Goal: Task Accomplishment & Management: Use online tool/utility

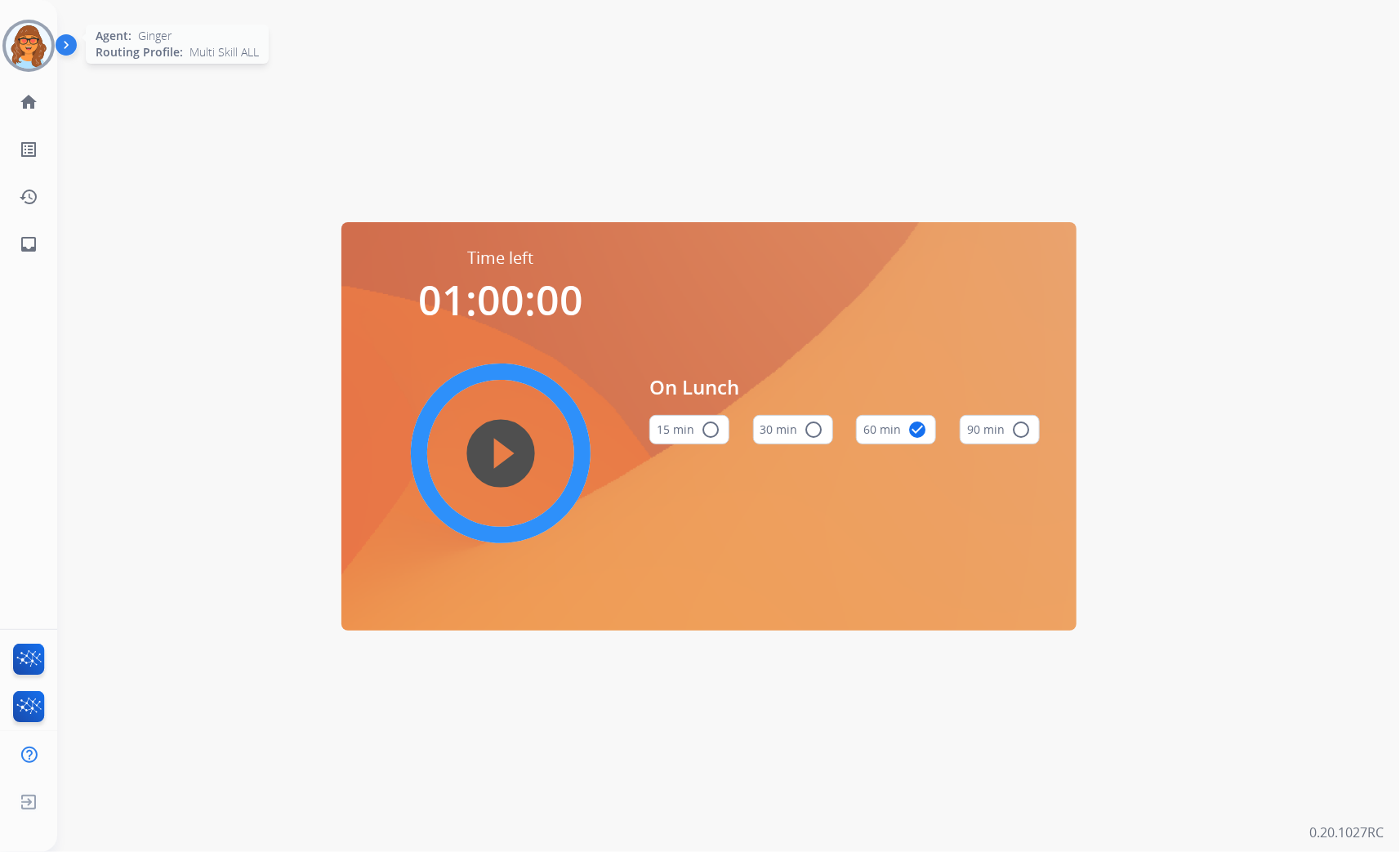
click at [29, 54] on img at bounding box center [28, 45] width 45 height 45
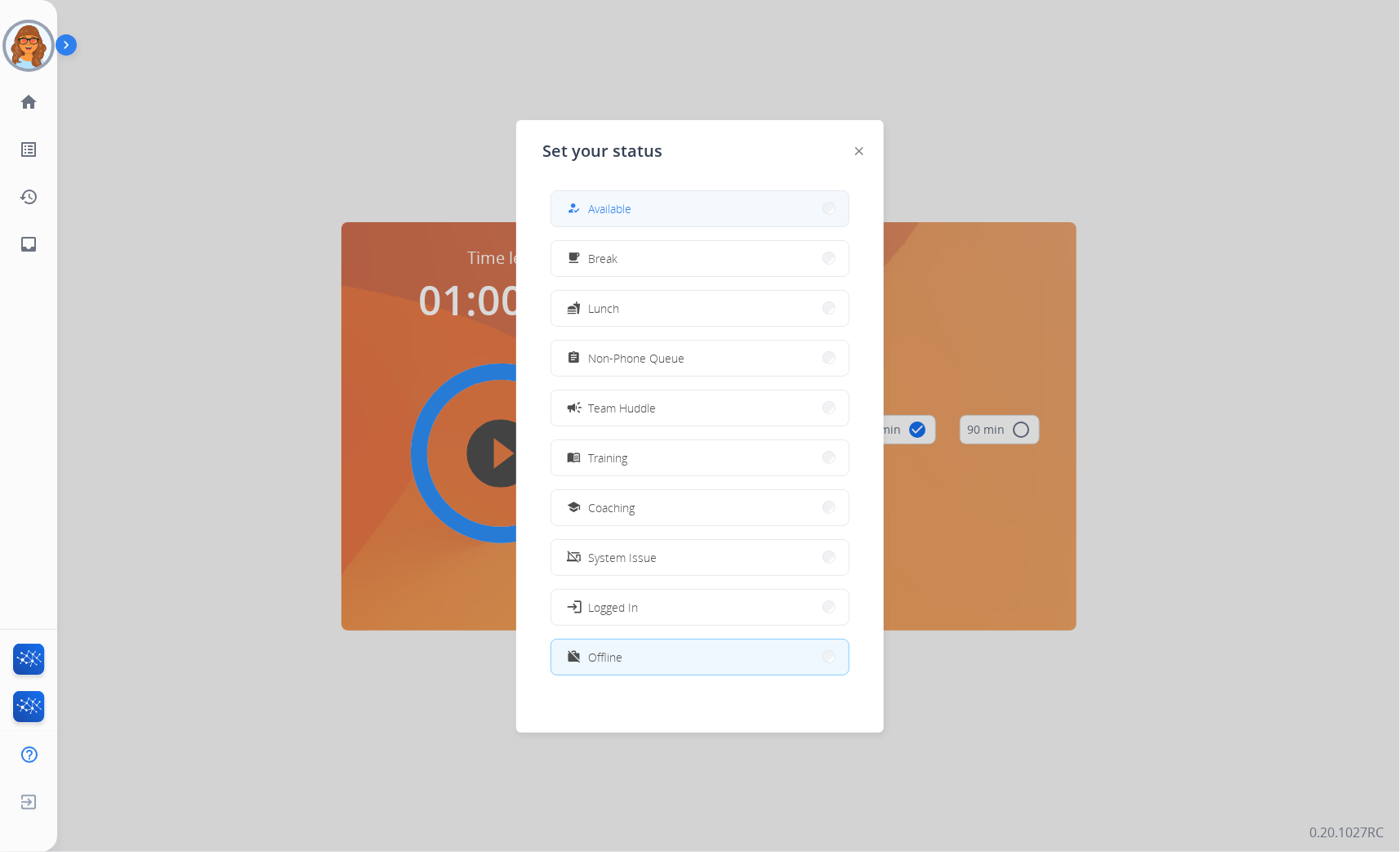
click at [680, 206] on button "how_to_reg Available" at bounding box center [700, 208] width 297 height 35
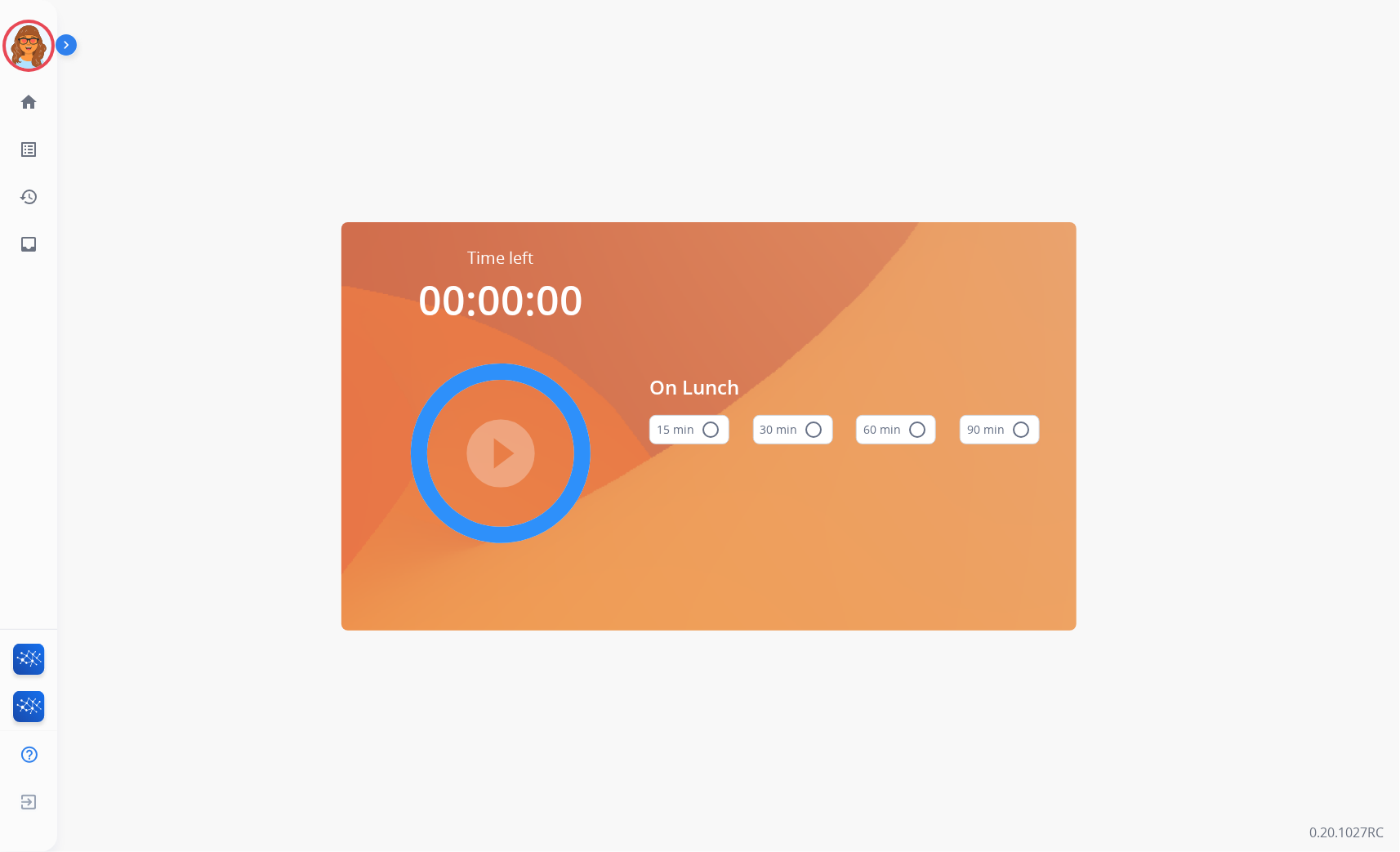
click at [273, 18] on div "Time left 00:00:00 play_circle_filled On Lunch 15 min radio_button_unchecked 30…" at bounding box center [709, 426] width 1304 height 852
click at [36, 45] on img at bounding box center [28, 45] width 45 height 45
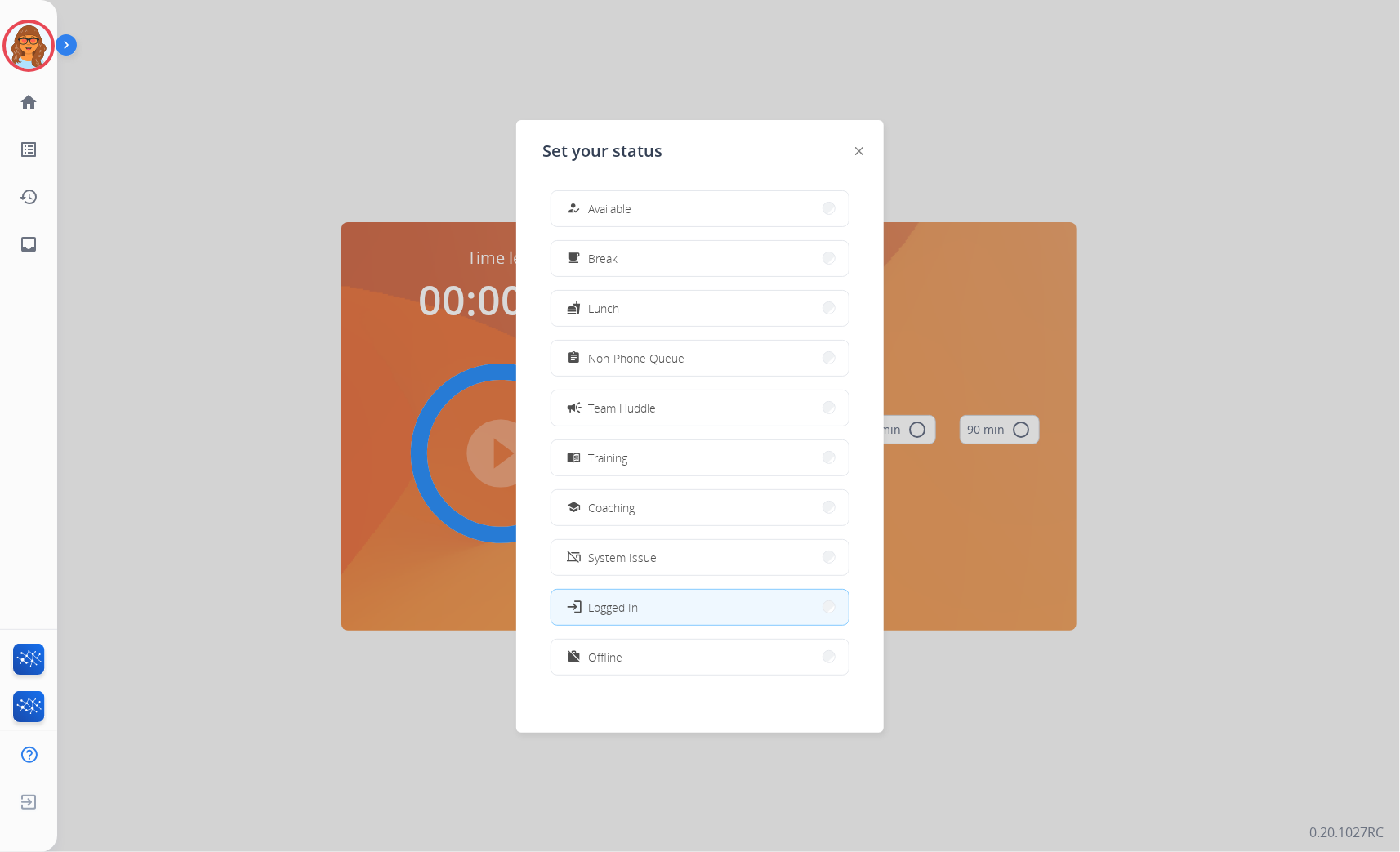
click at [607, 216] on span "Available" at bounding box center [610, 208] width 43 height 17
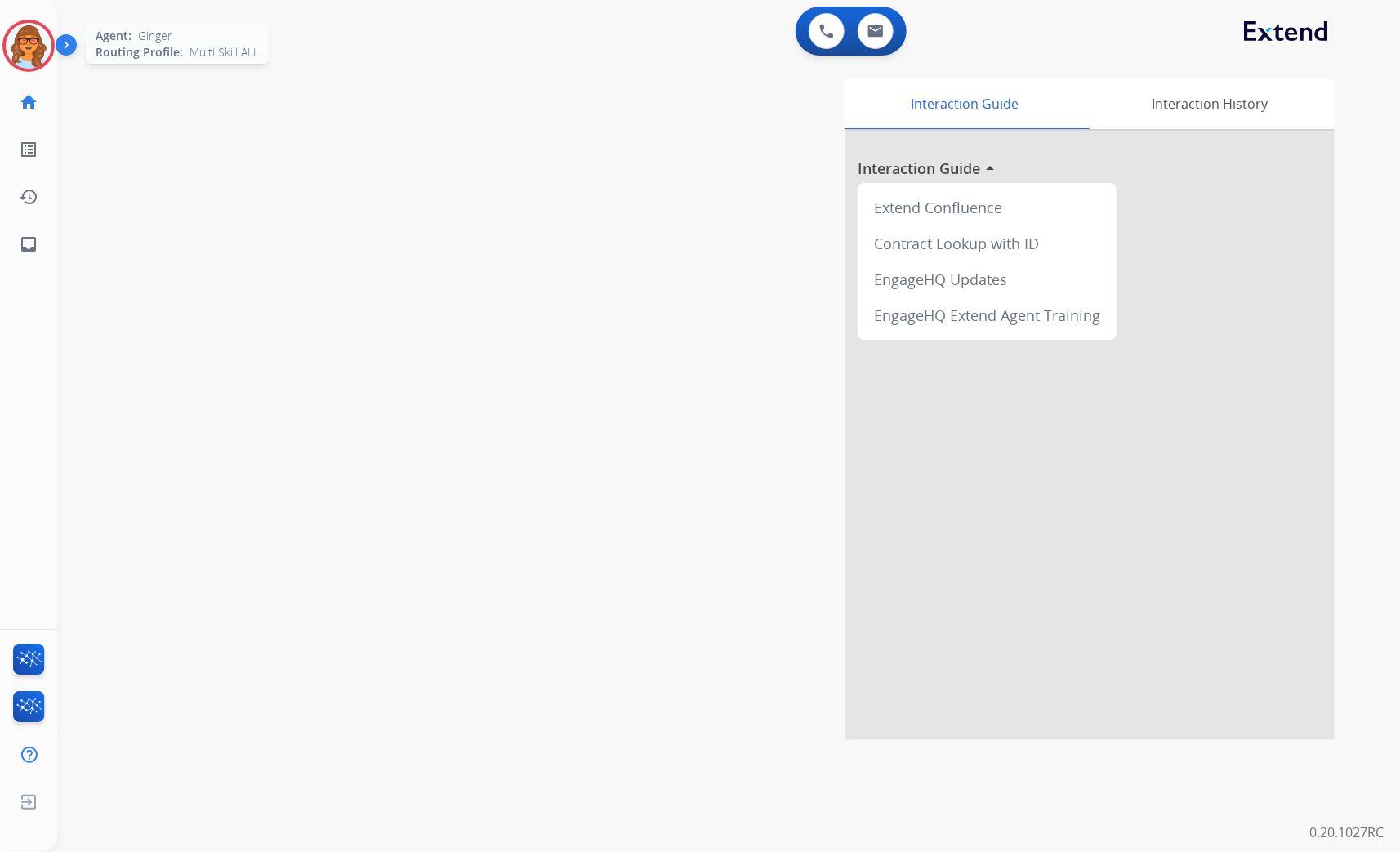
click at [25, 40] on img at bounding box center [28, 45] width 45 height 45
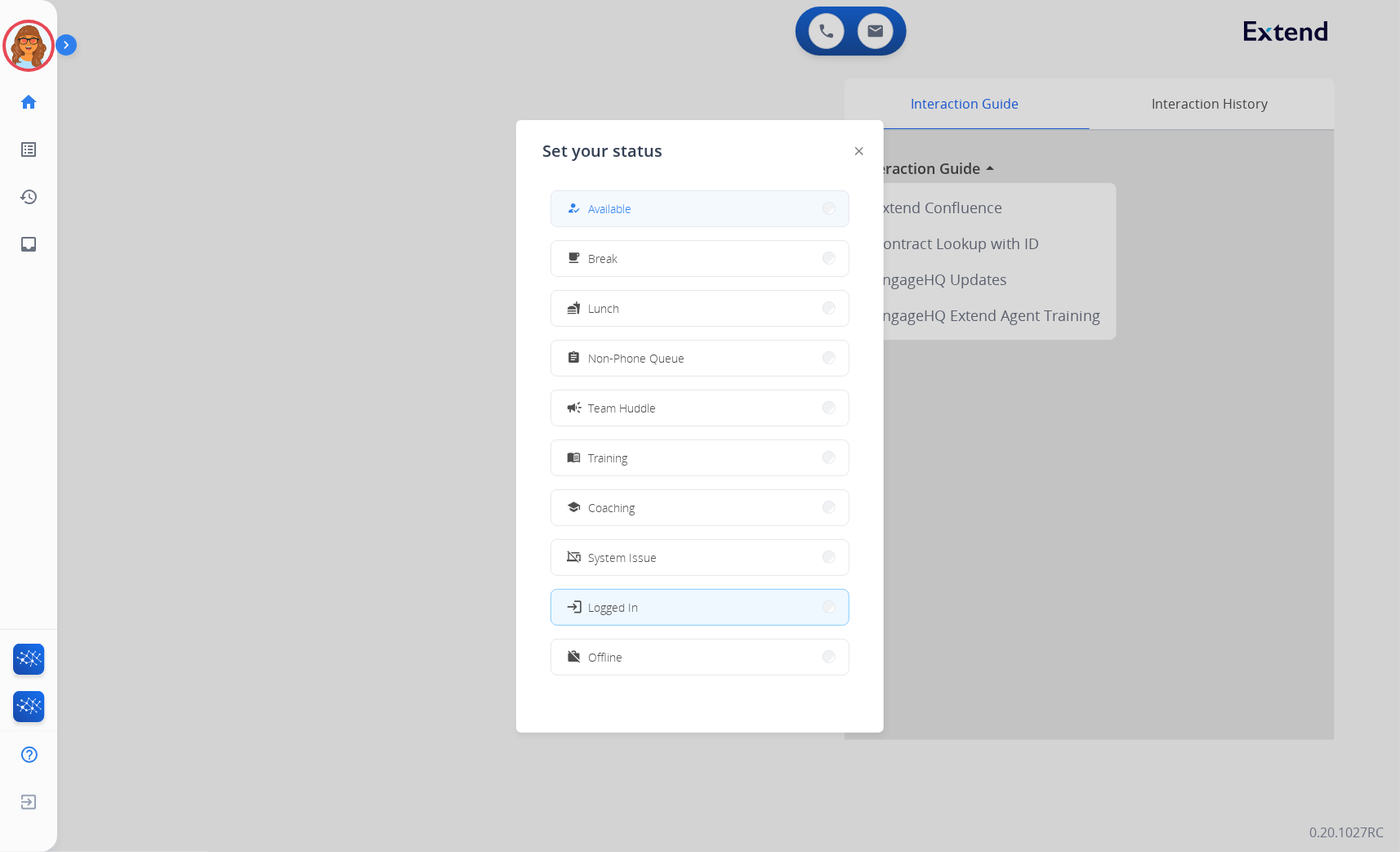
click at [650, 219] on button "how_to_reg Available" at bounding box center [700, 208] width 297 height 35
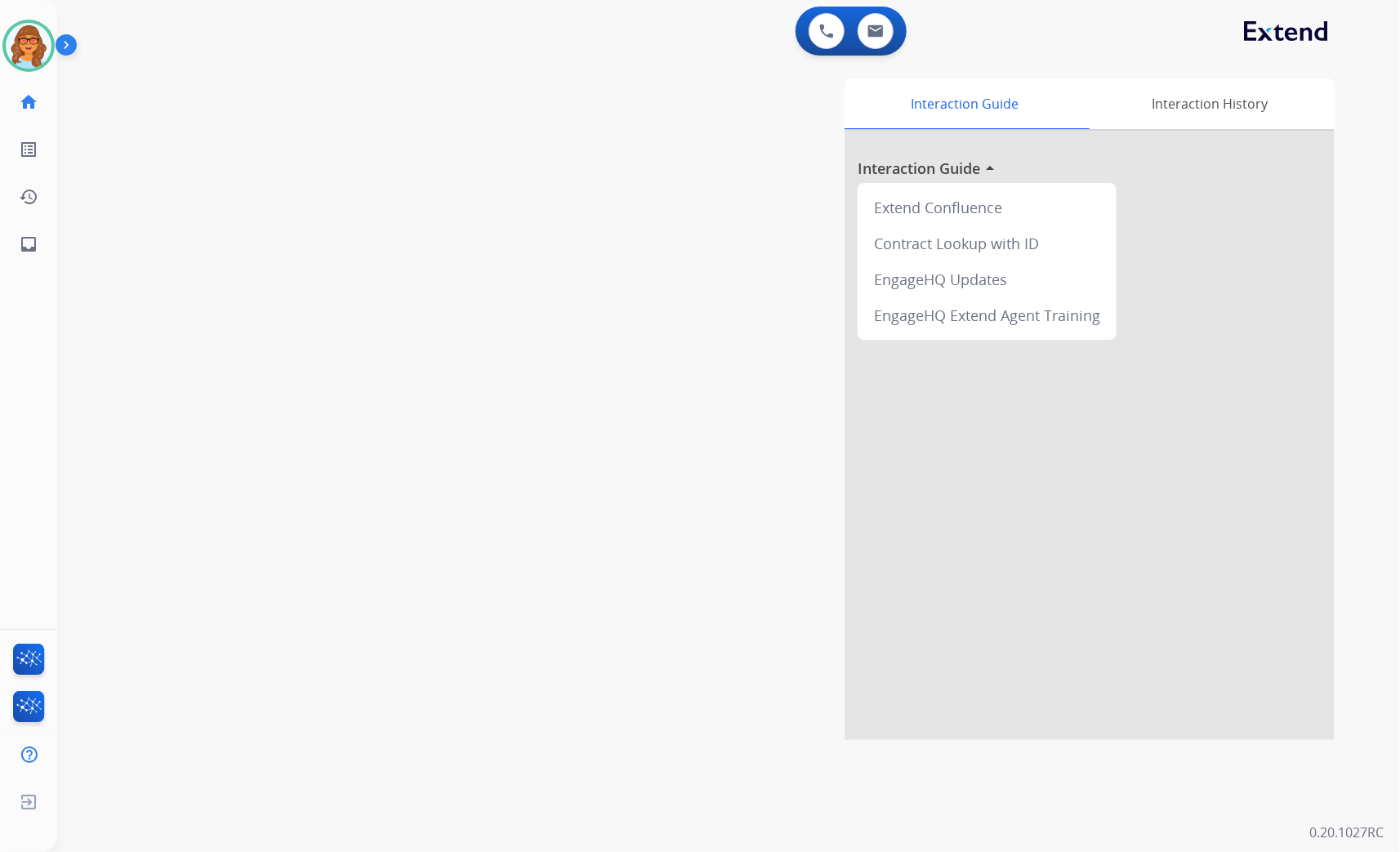
click at [219, 382] on div "swap_horiz Break voice bridge close_fullscreen Connect 3-Way Call merge_type Se…" at bounding box center [709, 399] width 1304 height 681
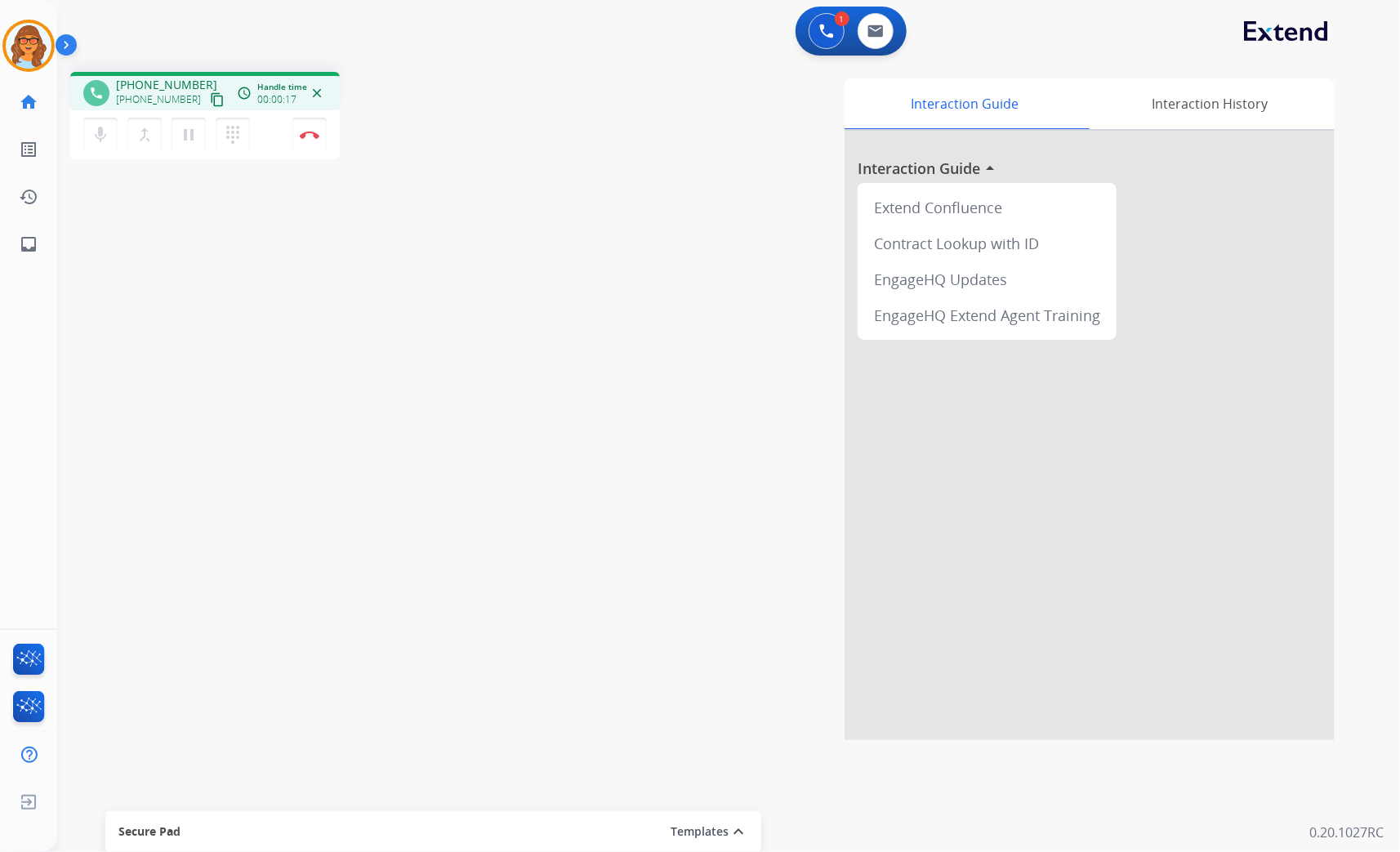
click at [210, 95] on mat-icon "content_copy" at bounding box center [217, 99] width 14 height 14
click at [241, 134] on mat-icon "dialpad" at bounding box center [233, 135] width 19 height 19
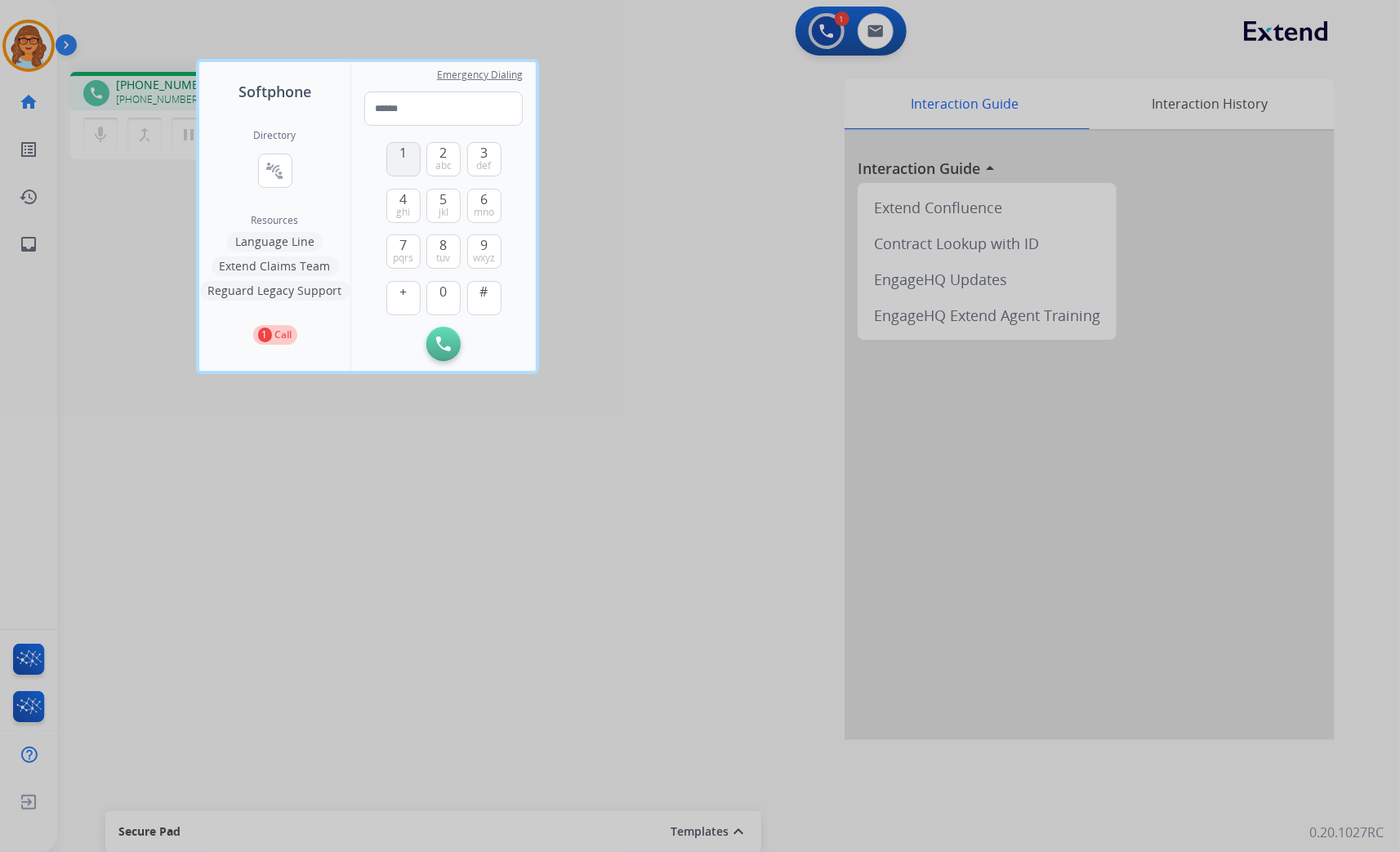
click at [401, 160] on button "1" at bounding box center [404, 159] width 35 height 35
click at [444, 252] on span "tuv" at bounding box center [444, 259] width 14 height 14
click at [491, 206] on span "mno" at bounding box center [483, 212] width 20 height 14
click at [497, 344] on button "Remove Number" at bounding box center [485, 344] width 35 height 35
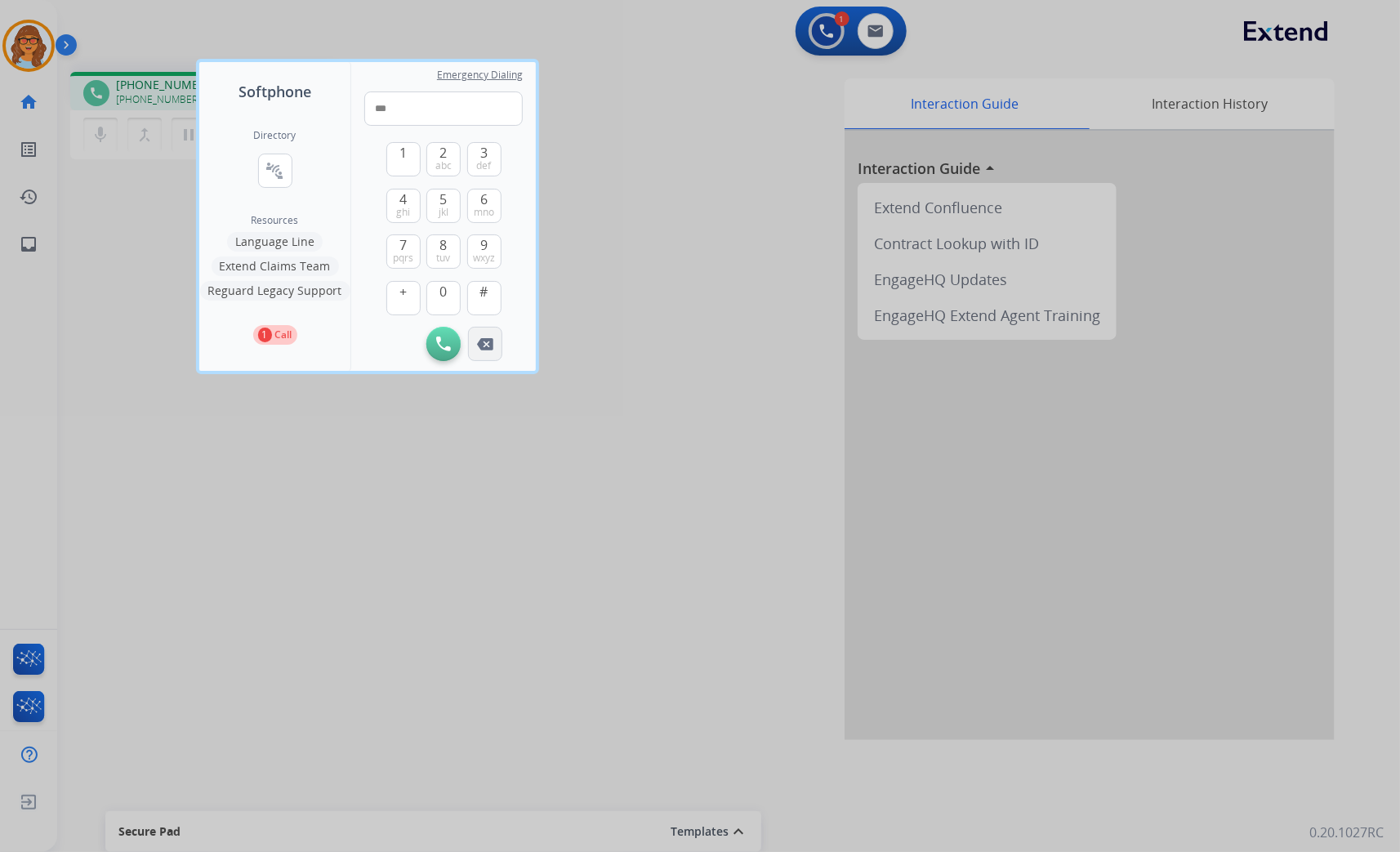
click at [497, 344] on button "Remove Number" at bounding box center [485, 344] width 35 height 35
click at [453, 289] on button "0" at bounding box center [444, 298] width 35 height 35
click at [403, 248] on span "7" at bounding box center [403, 245] width 8 height 19
click at [492, 213] on span "mno" at bounding box center [483, 212] width 20 height 14
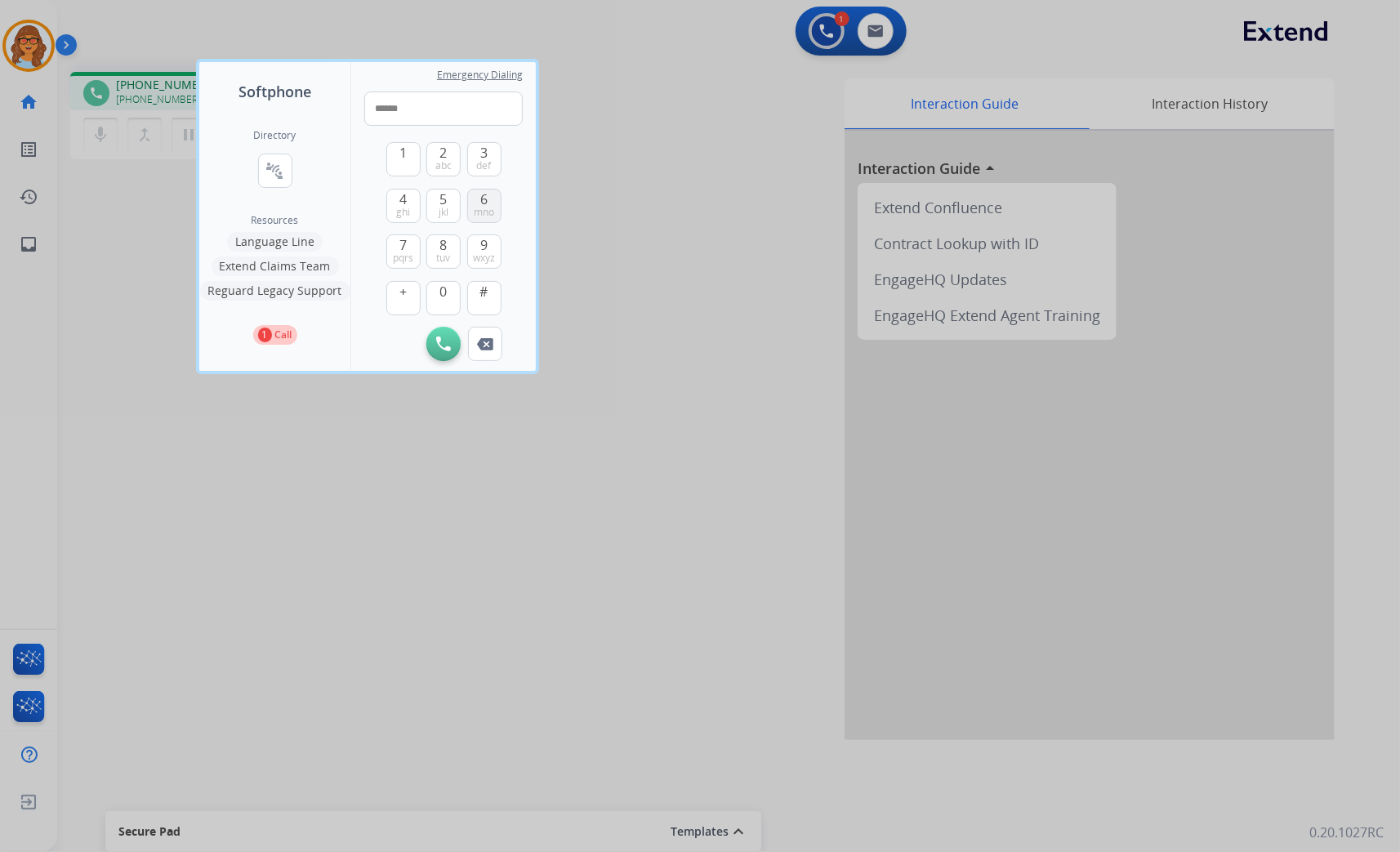
click at [492, 209] on span "mno" at bounding box center [483, 212] width 20 height 14
drag, startPoint x: 500, startPoint y: 206, endPoint x: 475, endPoint y: 215, distance: 26.6
click at [499, 206] on button "6 mno" at bounding box center [484, 206] width 35 height 35
click at [392, 251] on button "7 pqrs" at bounding box center [404, 252] width 35 height 35
click at [455, 250] on button "8 tuv" at bounding box center [444, 252] width 35 height 35
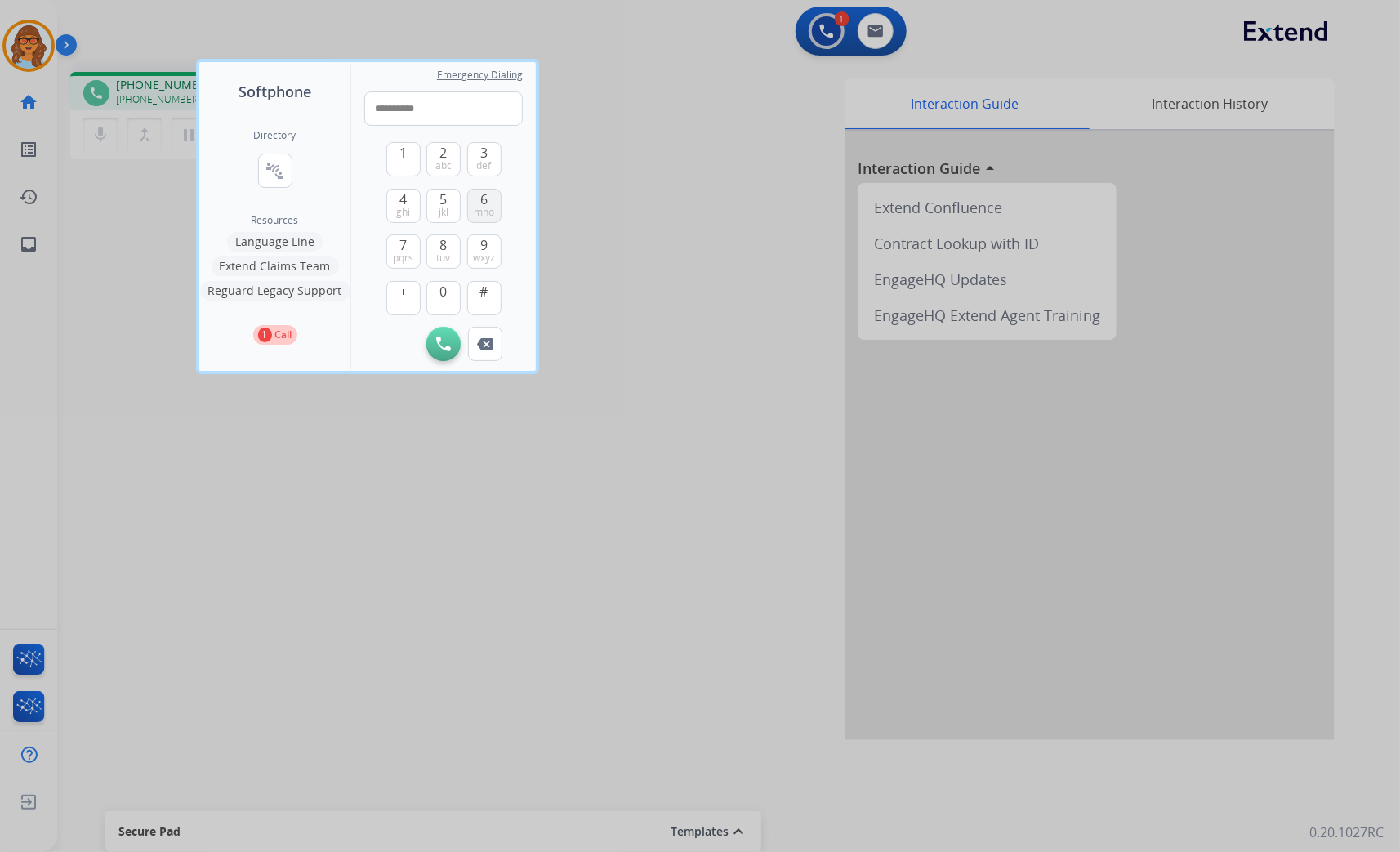
click at [495, 200] on button "6 mno" at bounding box center [484, 206] width 35 height 35
type input "**********"
click at [444, 344] on img at bounding box center [443, 344] width 14 height 14
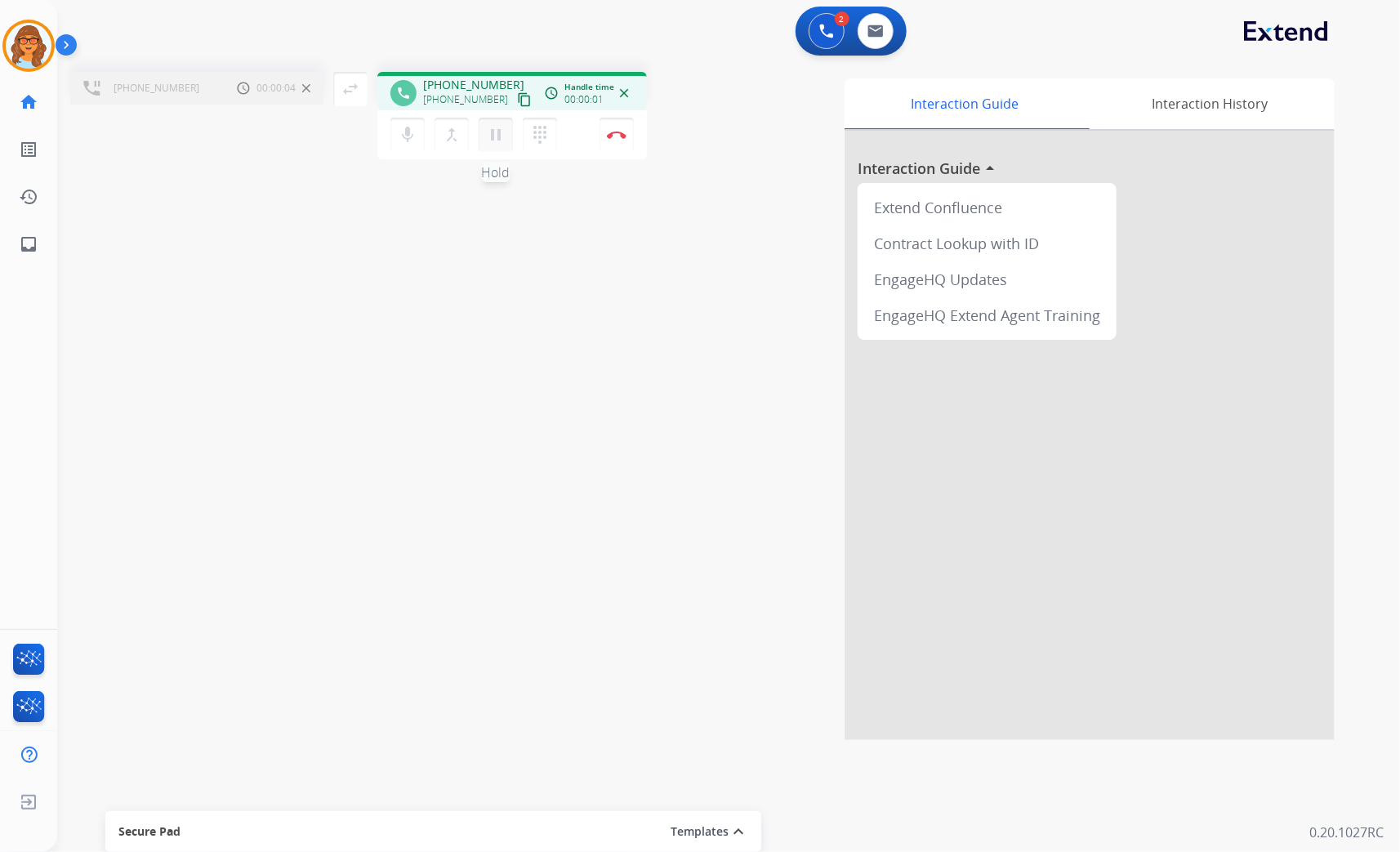
click at [488, 137] on mat-icon "pause" at bounding box center [496, 135] width 19 height 19
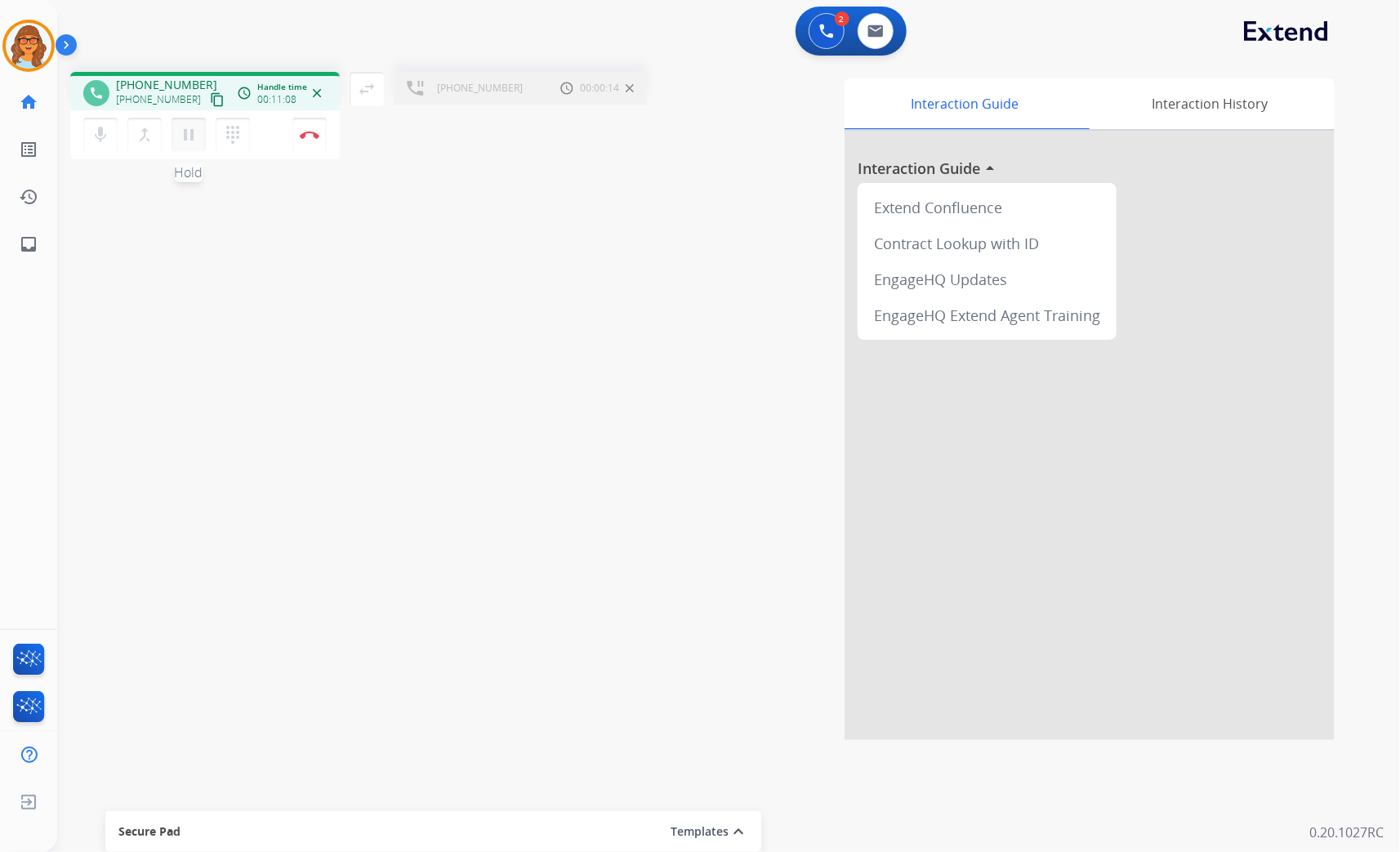
click at [181, 137] on mat-icon "pause" at bounding box center [188, 135] width 19 height 19
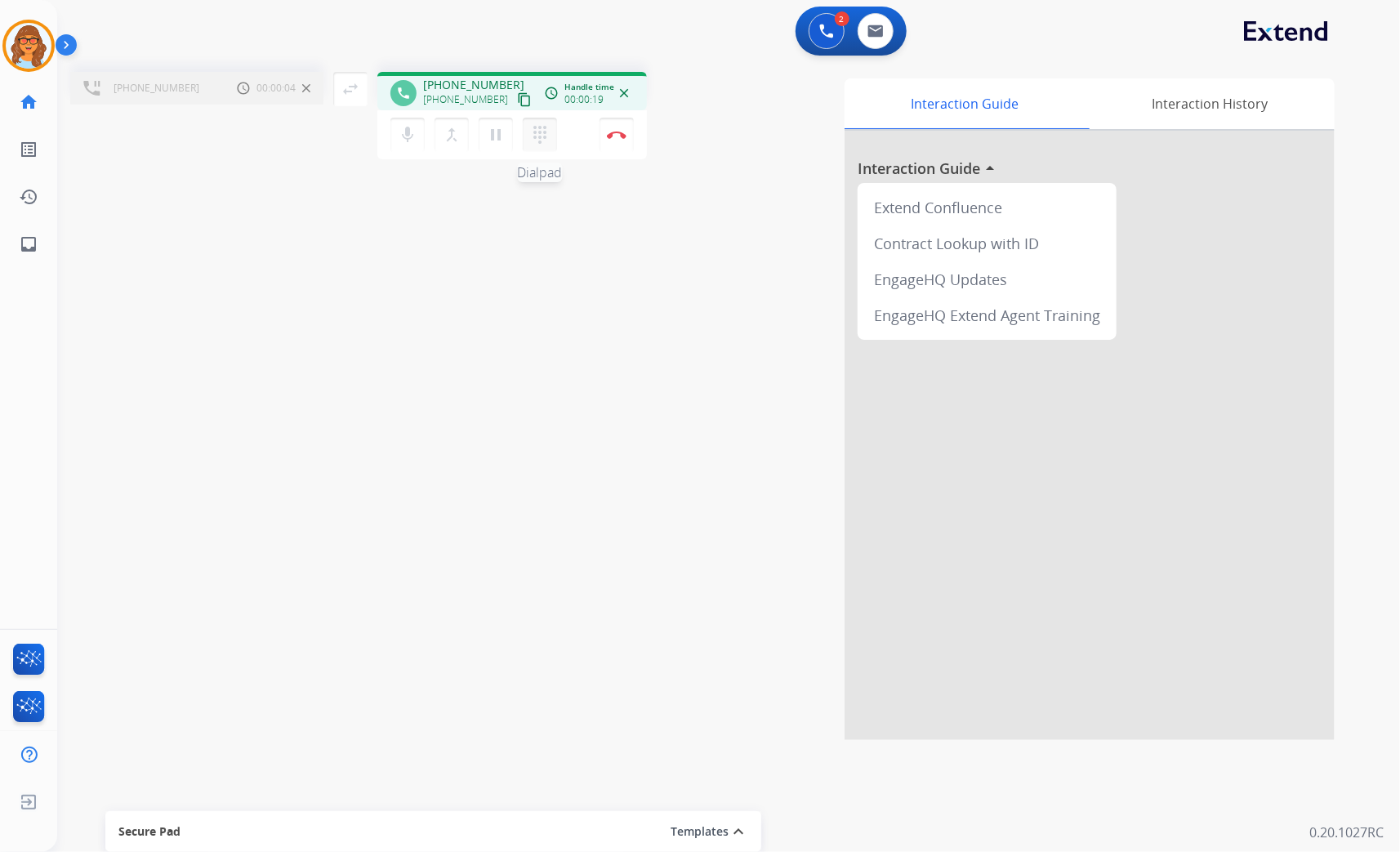
click at [536, 136] on mat-icon "dialpad" at bounding box center [540, 135] width 19 height 19
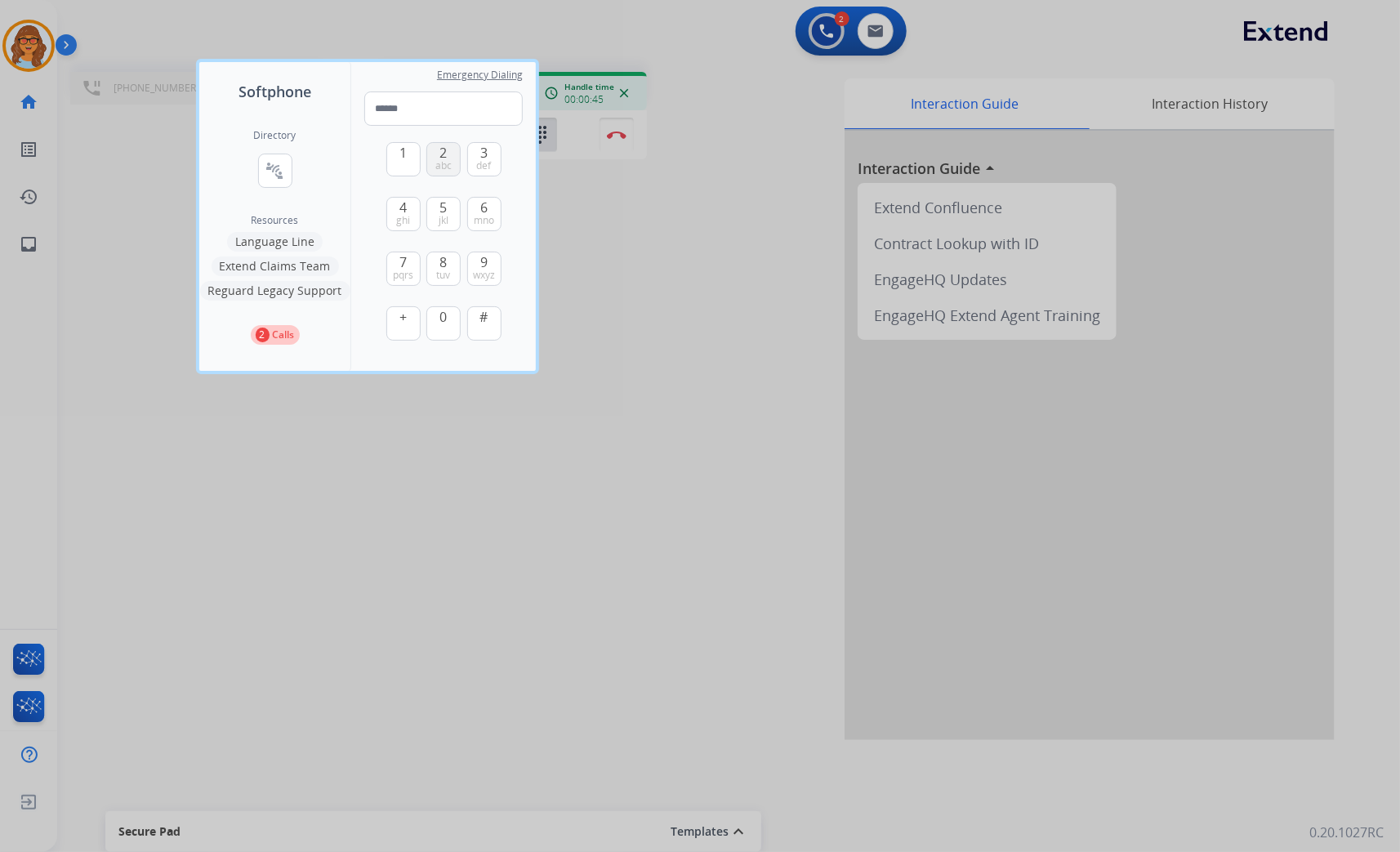
click at [441, 160] on span "abc" at bounding box center [443, 166] width 16 height 14
type input "*"
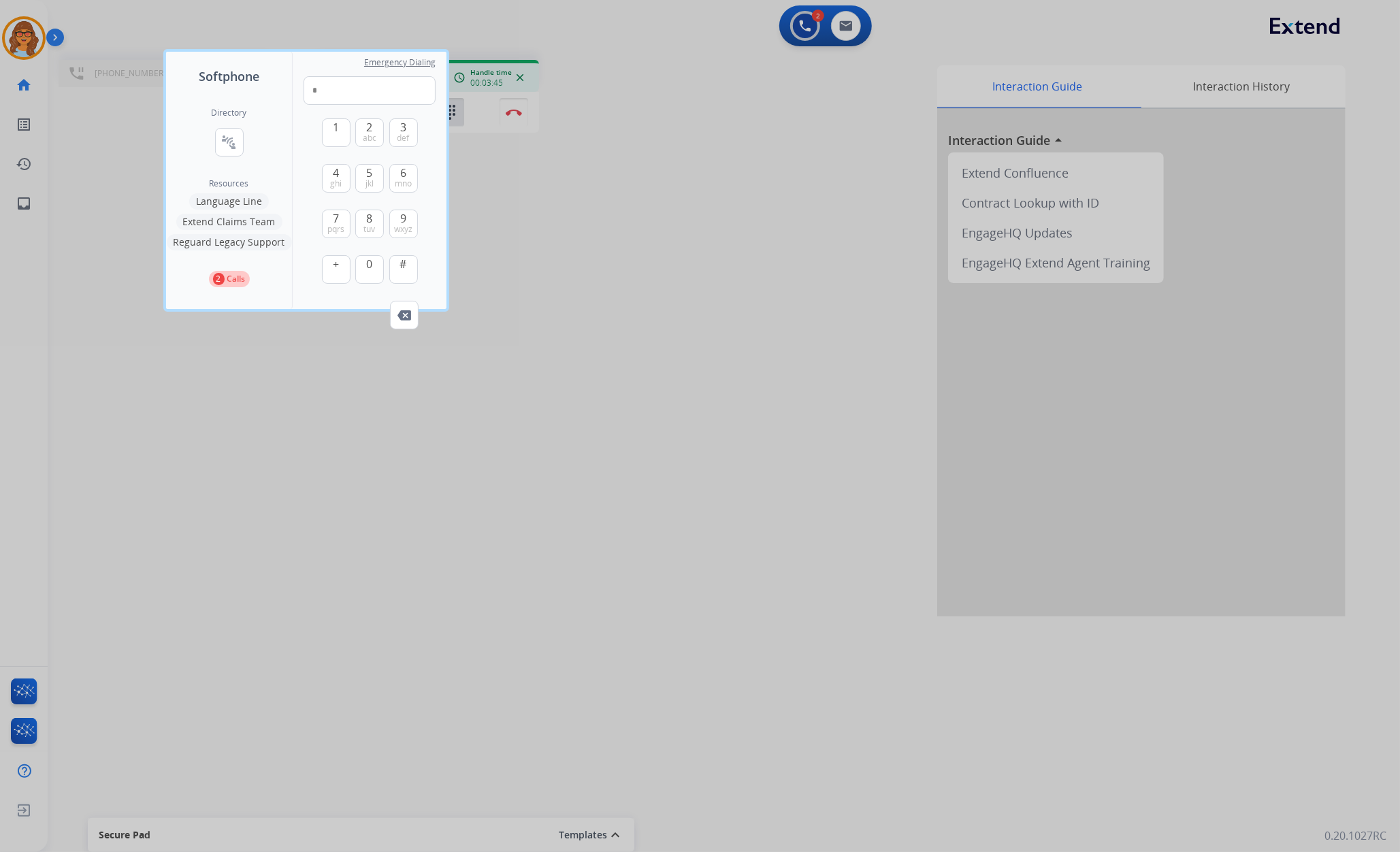
click at [438, 428] on div at bounding box center [700, 426] width 1400 height 852
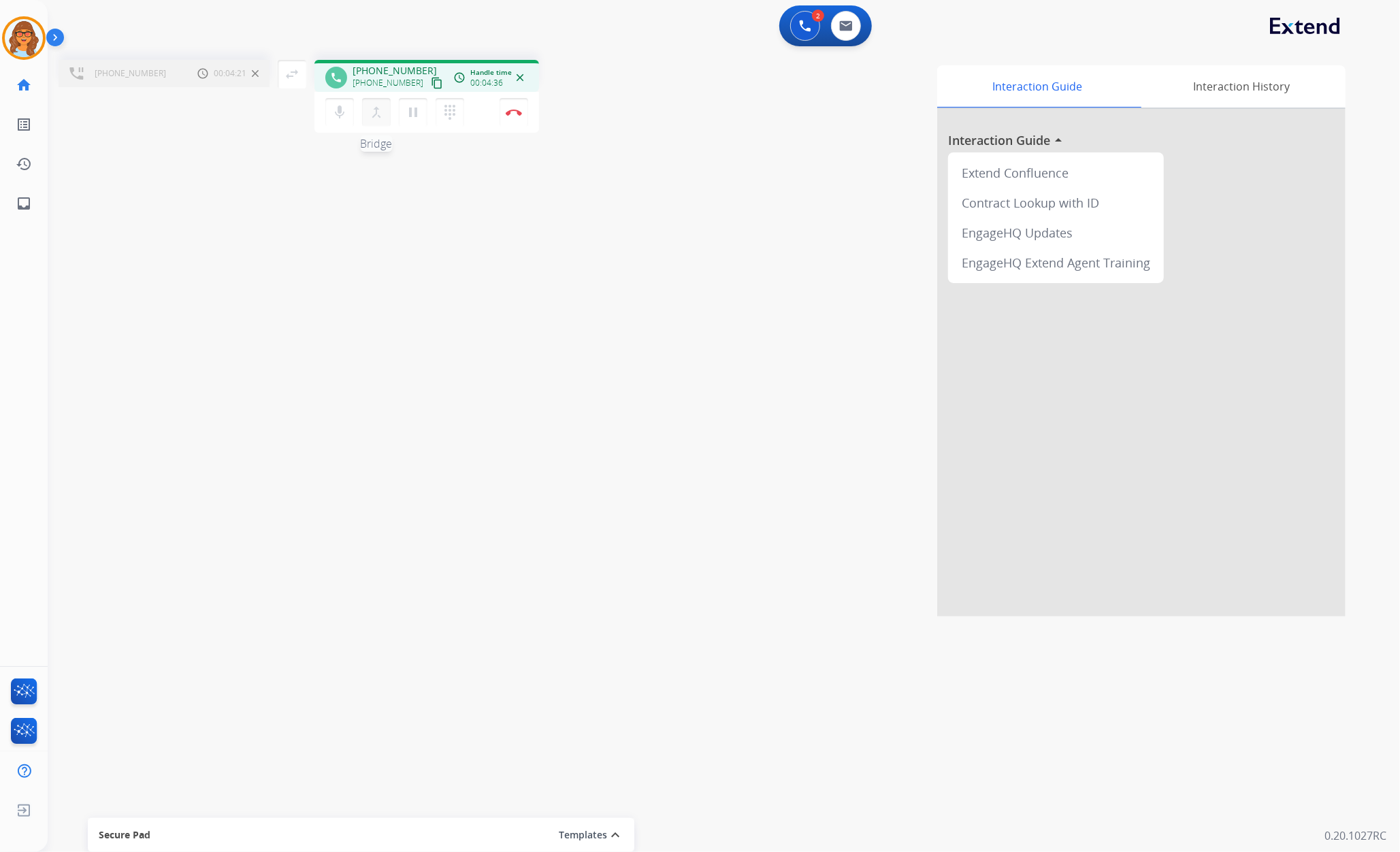
click at [376, 113] on mat-icon "merge_type" at bounding box center [376, 113] width 16 height 16
drag, startPoint x: 166, startPoint y: 246, endPoint x: 215, endPoint y: 224, distance: 53.7
click at [166, 246] on div "phone [PHONE_NUMBER] [PHONE_NUMBER] content_copy access_time Call metrics Queue…" at bounding box center [707, 333] width 1320 height 567
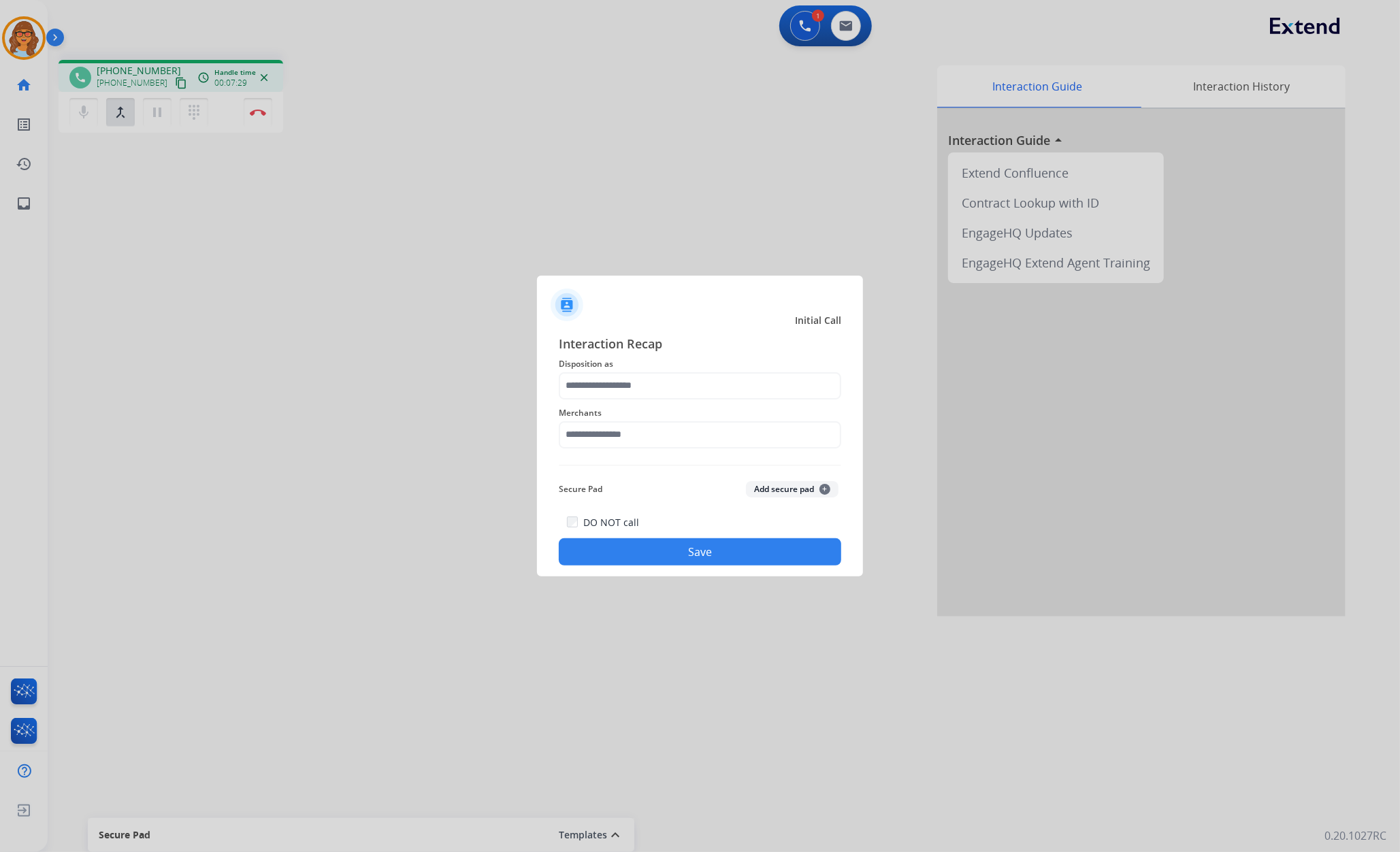
click at [709, 559] on button "Save" at bounding box center [699, 552] width 282 height 27
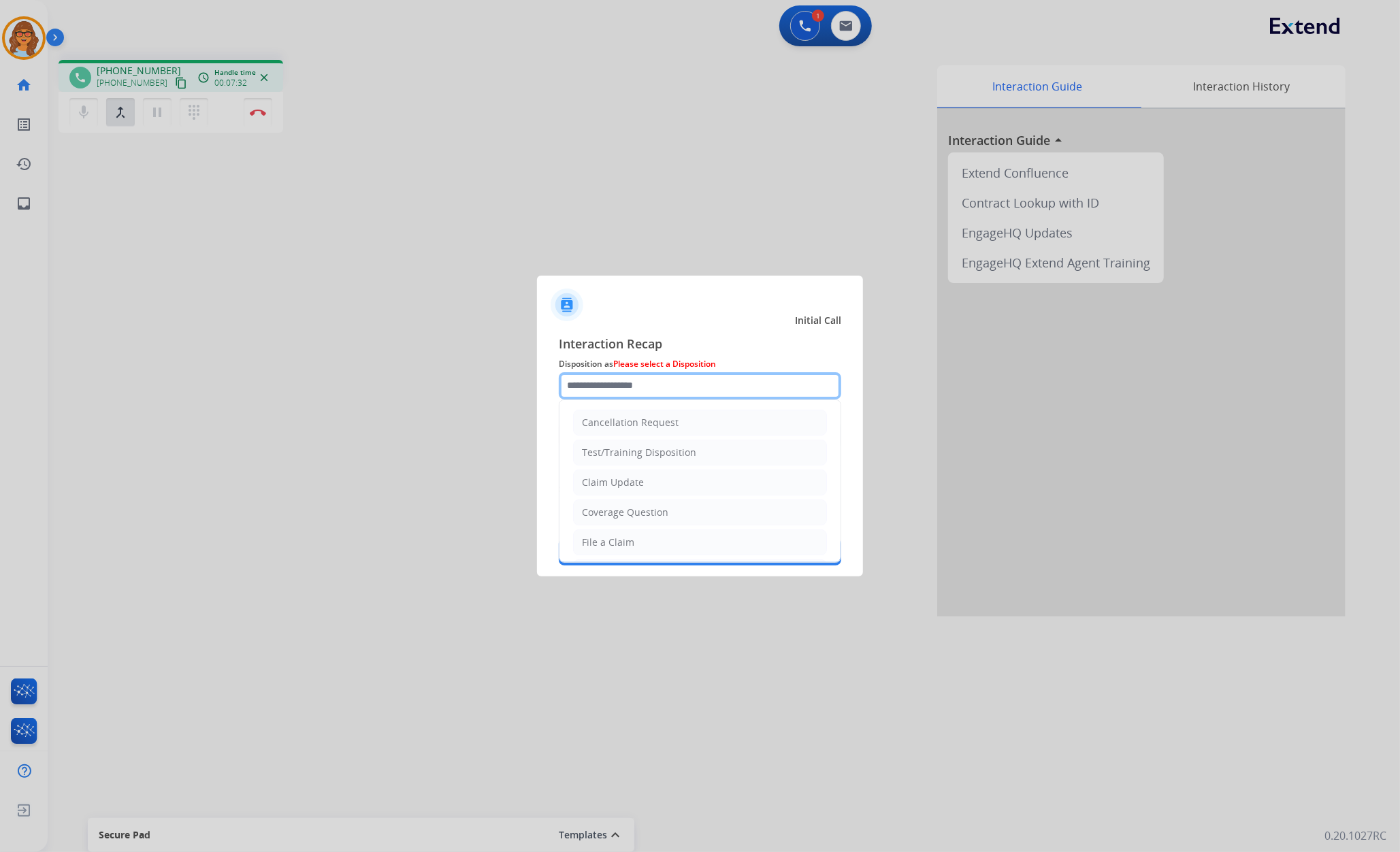
click at [618, 375] on input "text" at bounding box center [699, 386] width 282 height 27
click at [619, 479] on div "Claim Update" at bounding box center [612, 482] width 62 height 14
type input "**********"
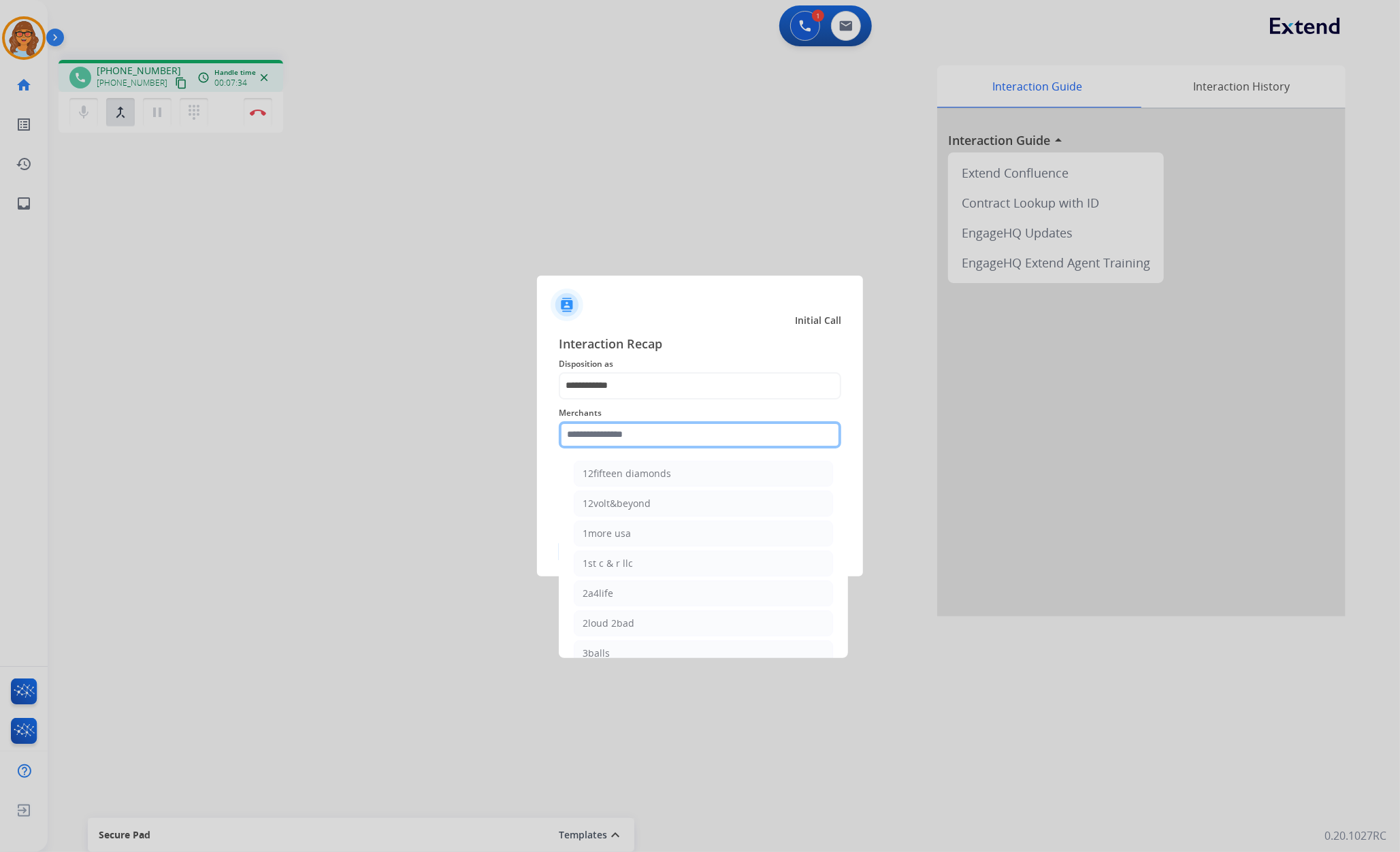
click at [614, 436] on input "text" at bounding box center [699, 435] width 282 height 27
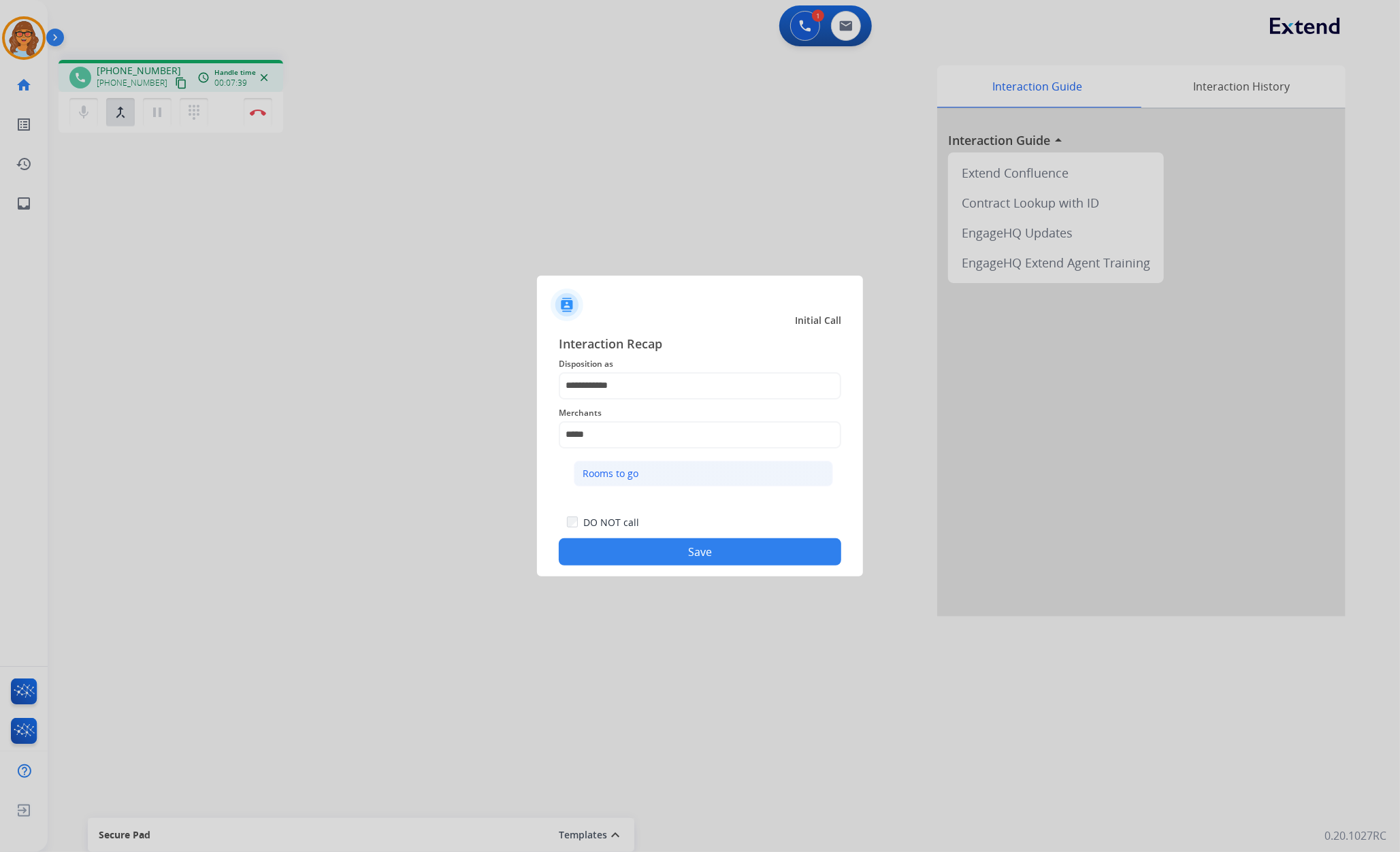
click at [651, 477] on li "Rooms to go" at bounding box center [703, 473] width 260 height 26
type input "**********"
click at [712, 576] on div "**********" at bounding box center [700, 450] width 326 height 254
click at [723, 557] on button "Save" at bounding box center [699, 552] width 282 height 27
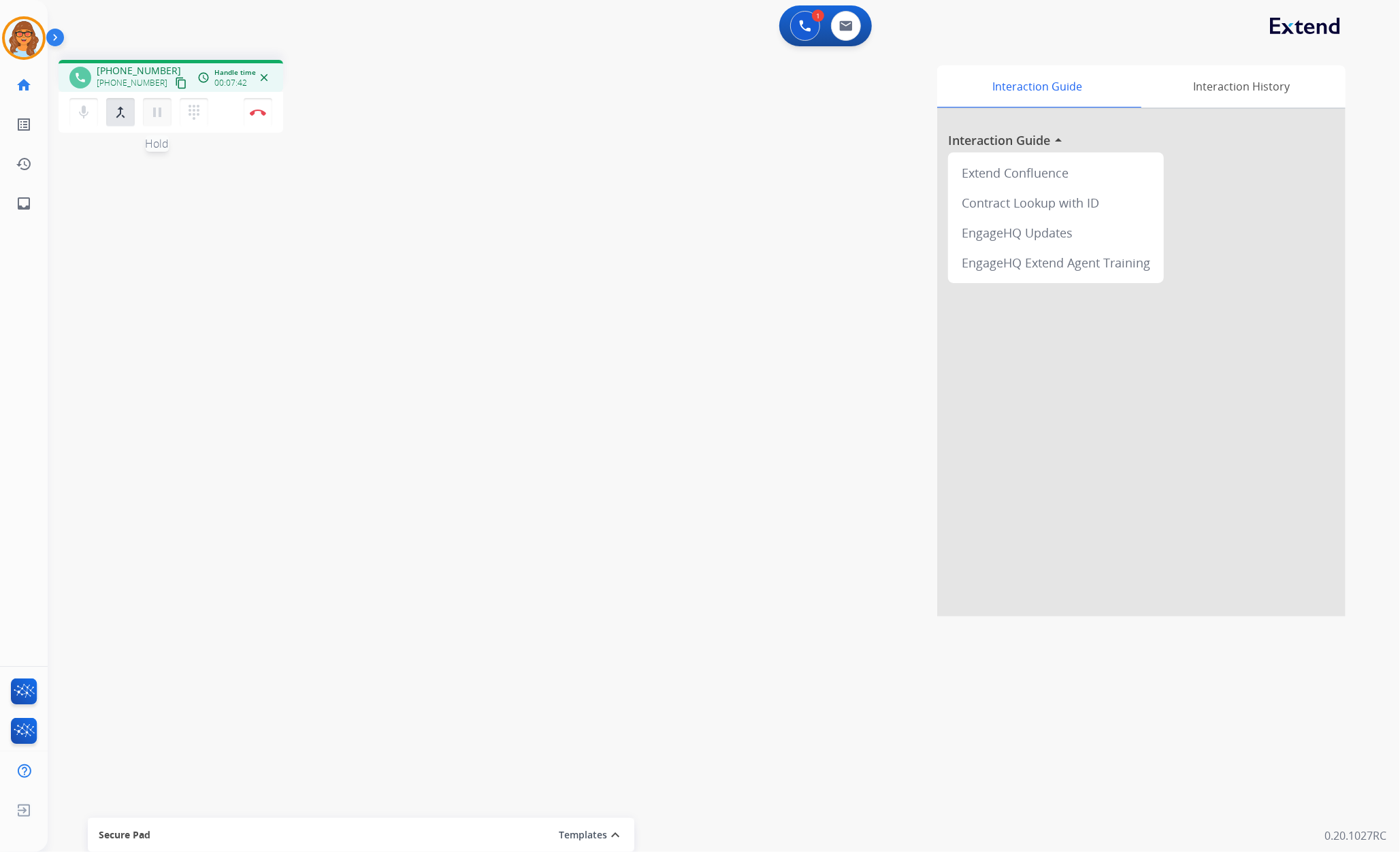
click at [154, 110] on mat-icon "pause" at bounding box center [157, 113] width 16 height 16
click at [162, 117] on mat-icon "play_arrow" at bounding box center [157, 113] width 16 height 16
click at [124, 117] on mat-icon "merge_type" at bounding box center [121, 113] width 16 height 16
click at [117, 109] on mat-icon "merge_type" at bounding box center [121, 113] width 16 height 16
click at [164, 116] on mat-icon "pause" at bounding box center [157, 113] width 16 height 16
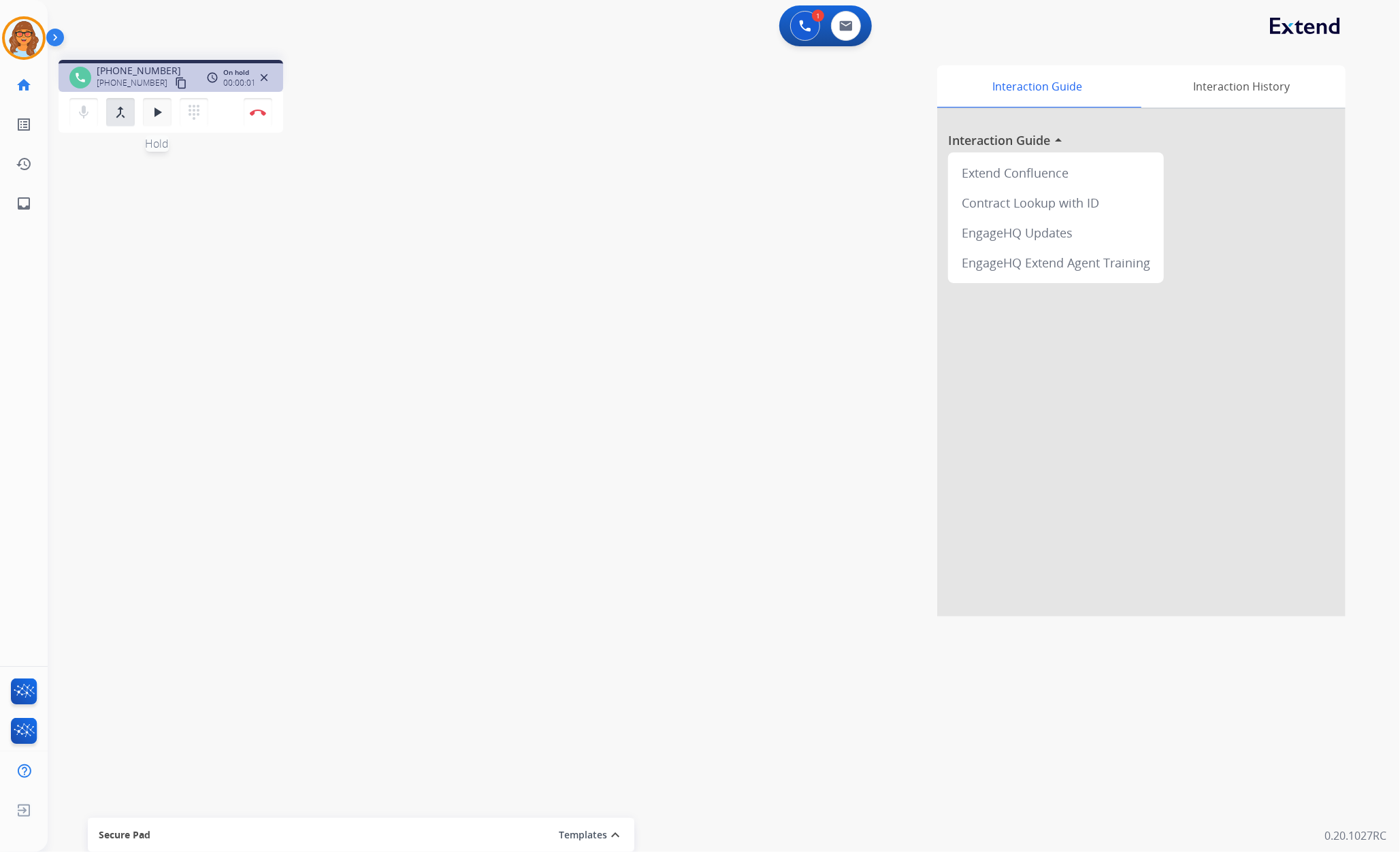
click at [166, 112] on button "play_arrow Hold" at bounding box center [158, 113] width 29 height 29
click at [192, 109] on mat-icon "dialpad" at bounding box center [194, 113] width 16 height 16
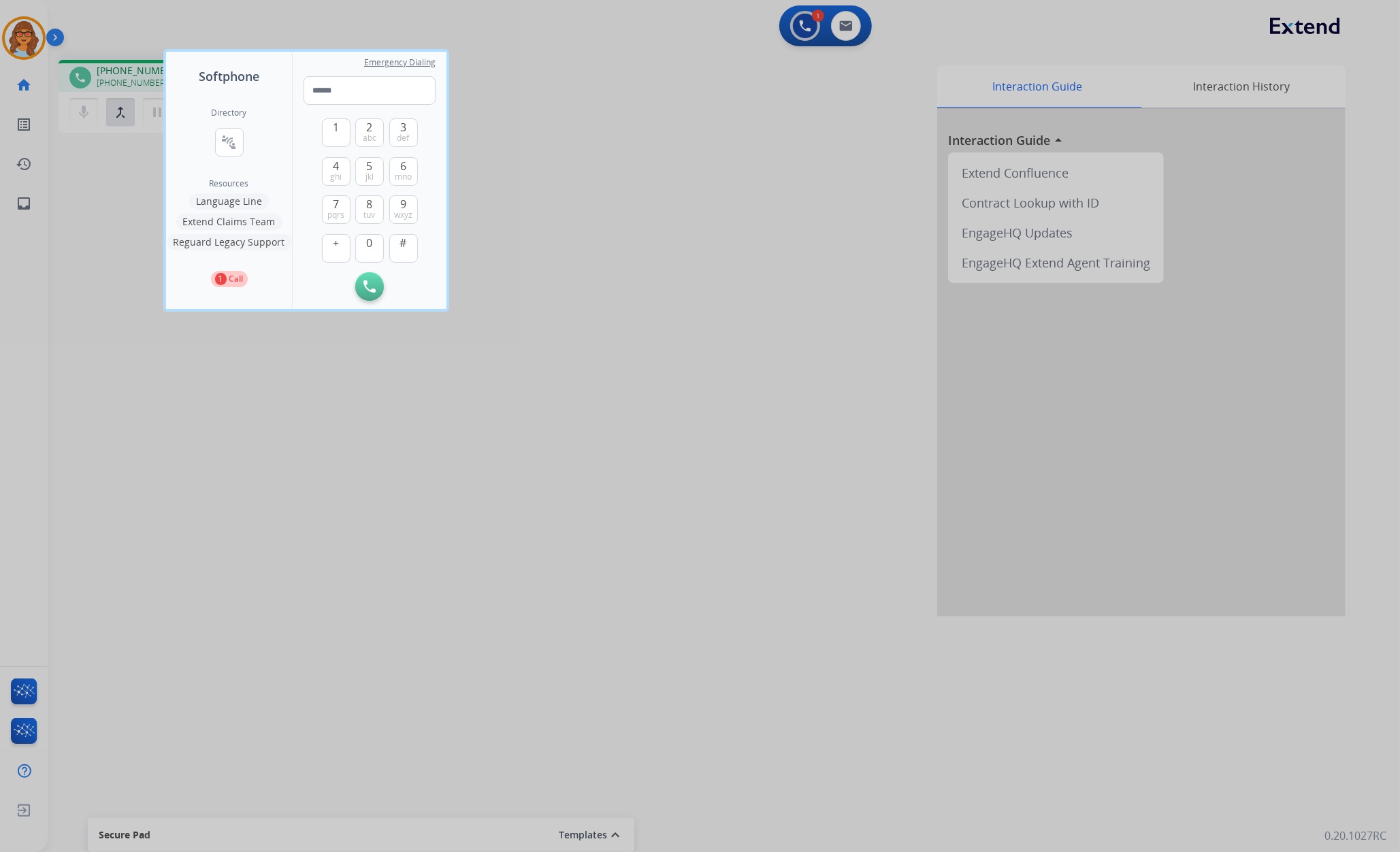
click at [145, 151] on div at bounding box center [700, 426] width 1400 height 852
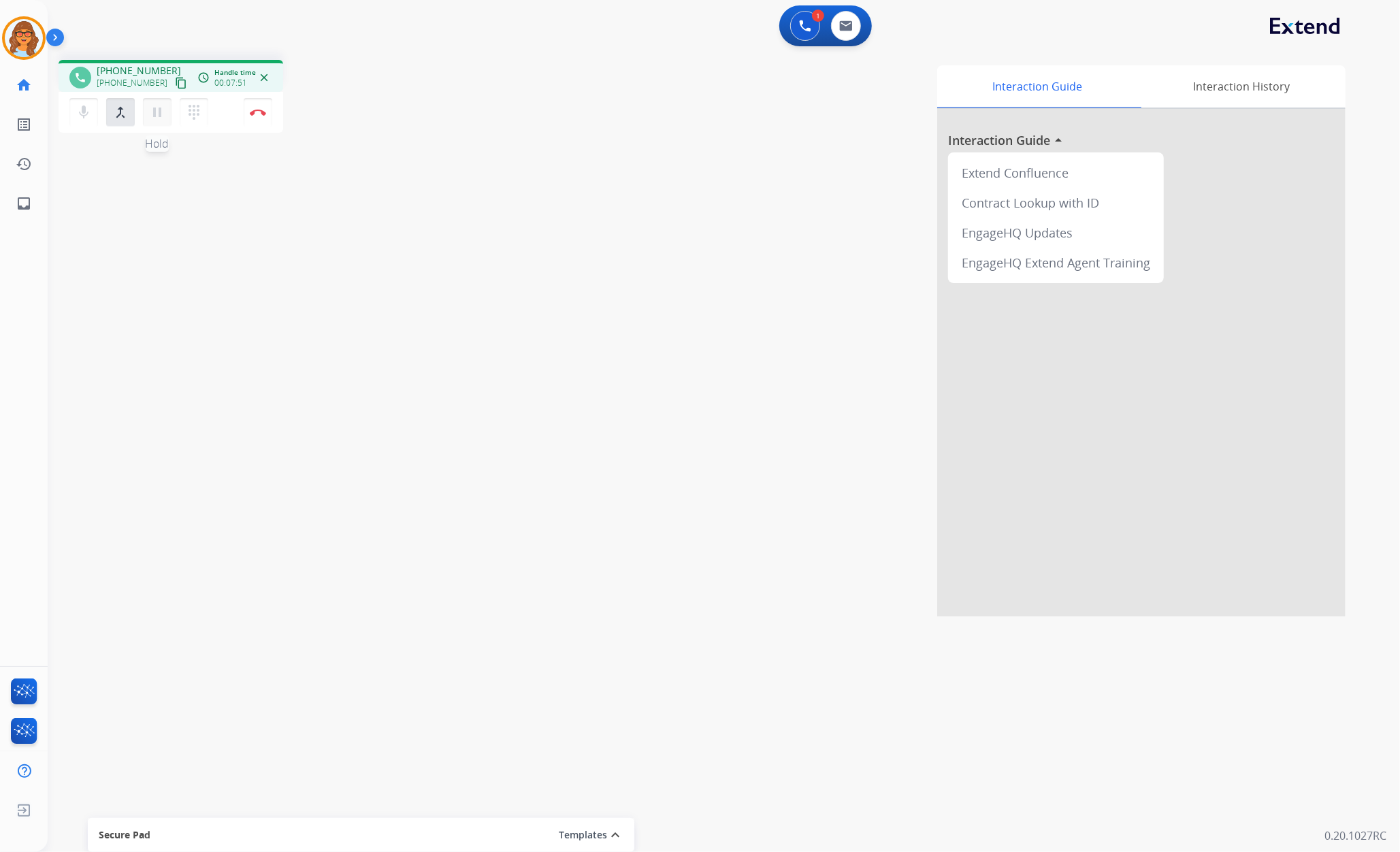
click at [157, 113] on mat-icon "pause" at bounding box center [157, 113] width 16 height 16
click at [149, 108] on mat-icon "play_arrow" at bounding box center [157, 113] width 16 height 16
click at [90, 116] on mat-icon "mic" at bounding box center [84, 113] width 16 height 16
click at [76, 113] on mat-icon "mic_off" at bounding box center [84, 113] width 16 height 16
click at [270, 117] on button "Disconnect" at bounding box center [258, 113] width 29 height 29
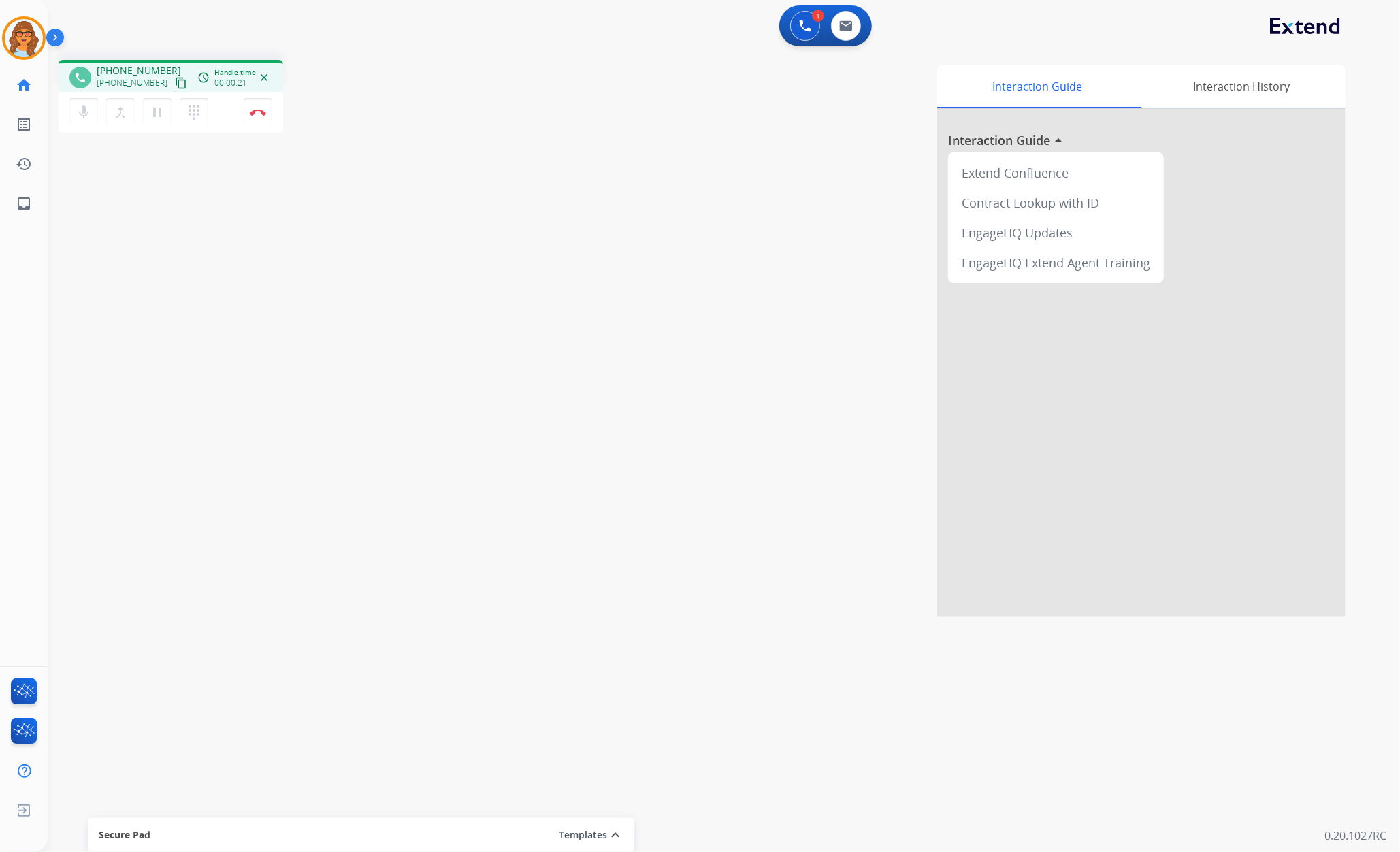
drag, startPoint x: 167, startPoint y: 84, endPoint x: 157, endPoint y: 96, distance: 15.6
click at [175, 84] on mat-icon "content_copy" at bounding box center [181, 83] width 12 height 12
click at [175, 91] on div "phone [PHONE_NUMBER] [PHONE_NUMBER] content_copy access_time Call metrics Queue…" at bounding box center [170, 76] width 224 height 32
click at [175, 80] on mat-icon "content_copy" at bounding box center [181, 83] width 12 height 12
click at [163, 107] on mat-icon "pause" at bounding box center [157, 113] width 16 height 16
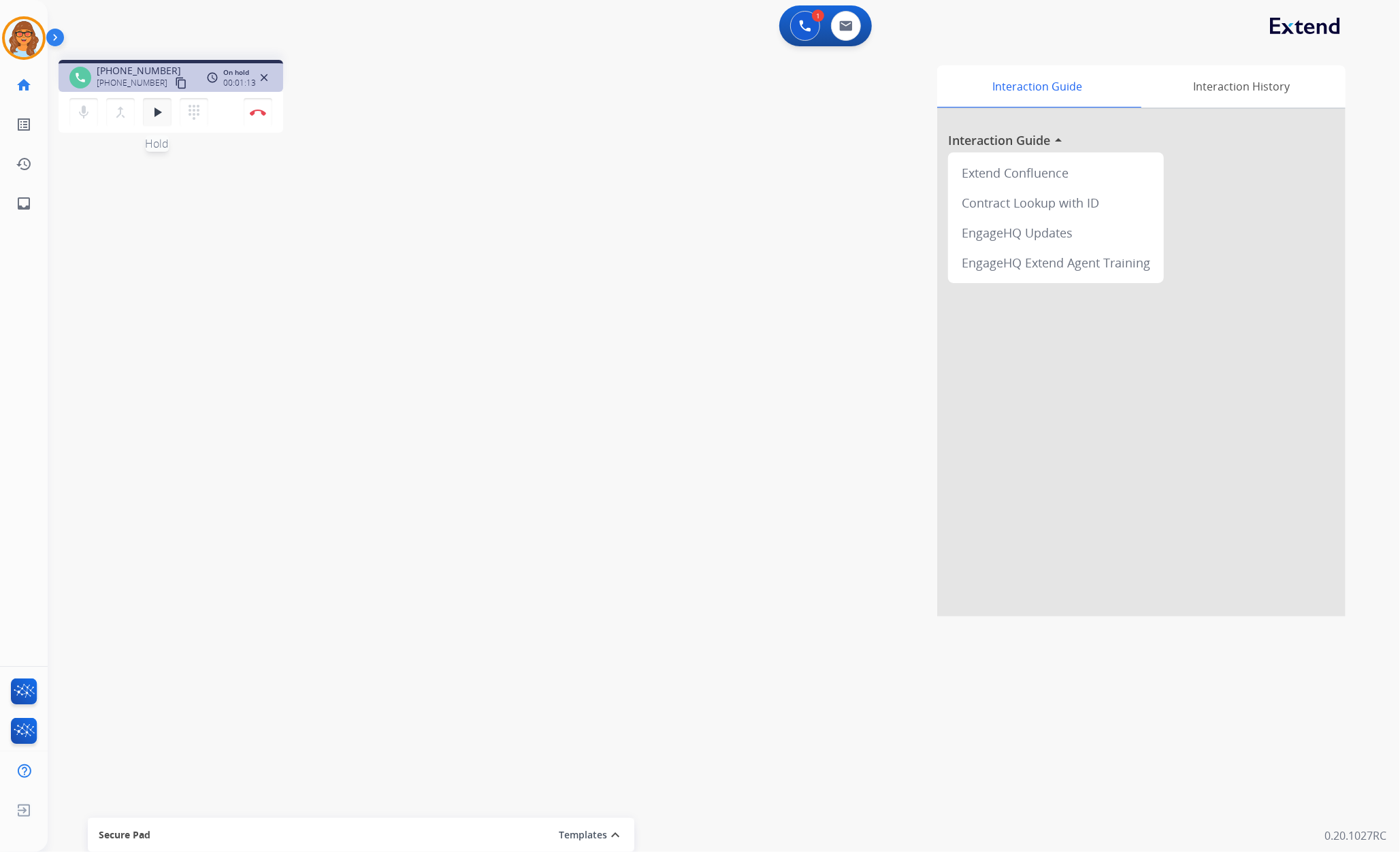
click at [163, 121] on button "play_arrow Hold" at bounding box center [158, 113] width 29 height 29
click at [257, 107] on button "Disconnect" at bounding box center [258, 113] width 29 height 29
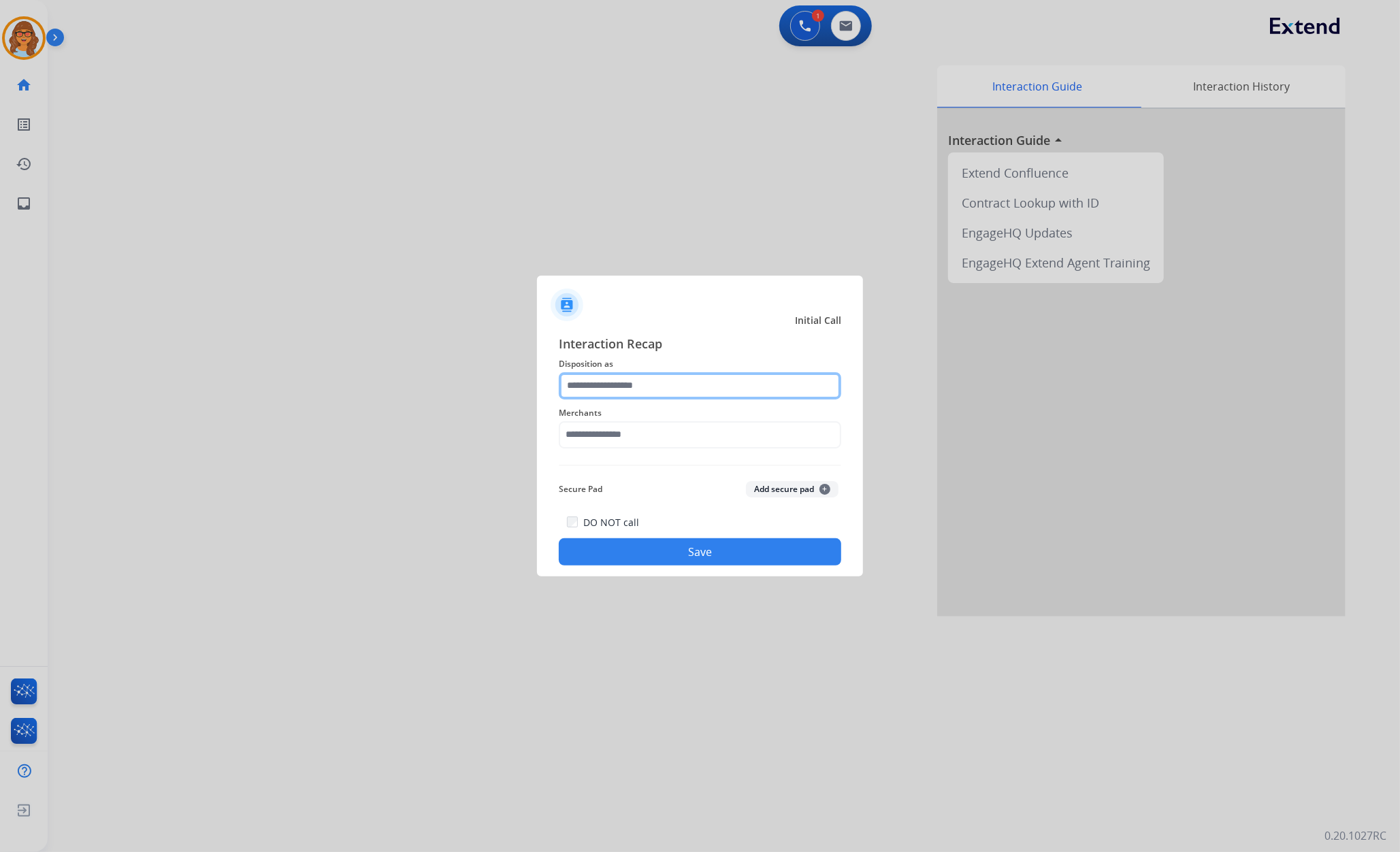
click at [611, 376] on input "text" at bounding box center [699, 386] width 282 height 27
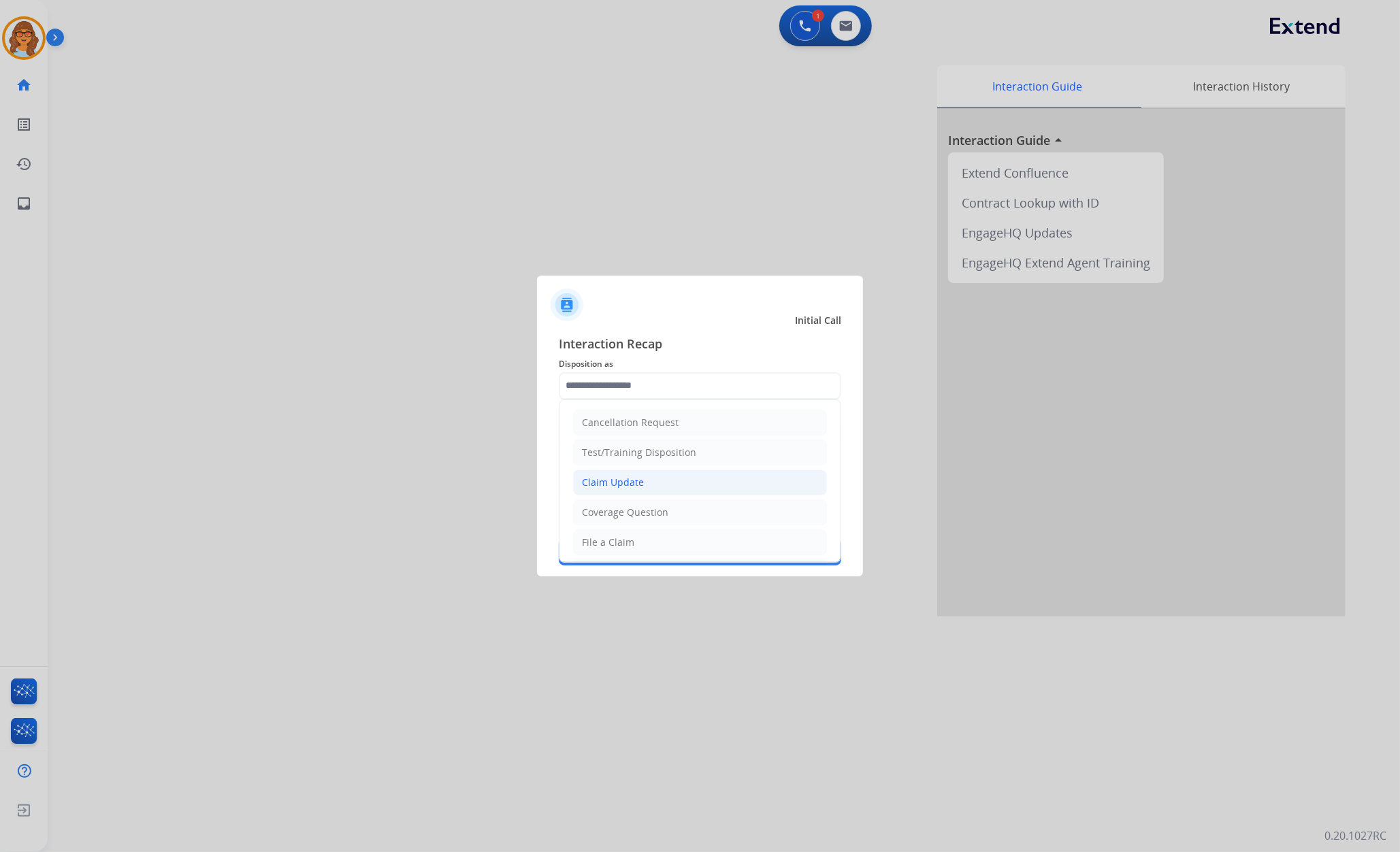
click at [646, 485] on li "Claim Update" at bounding box center [700, 482] width 254 height 26
type input "**********"
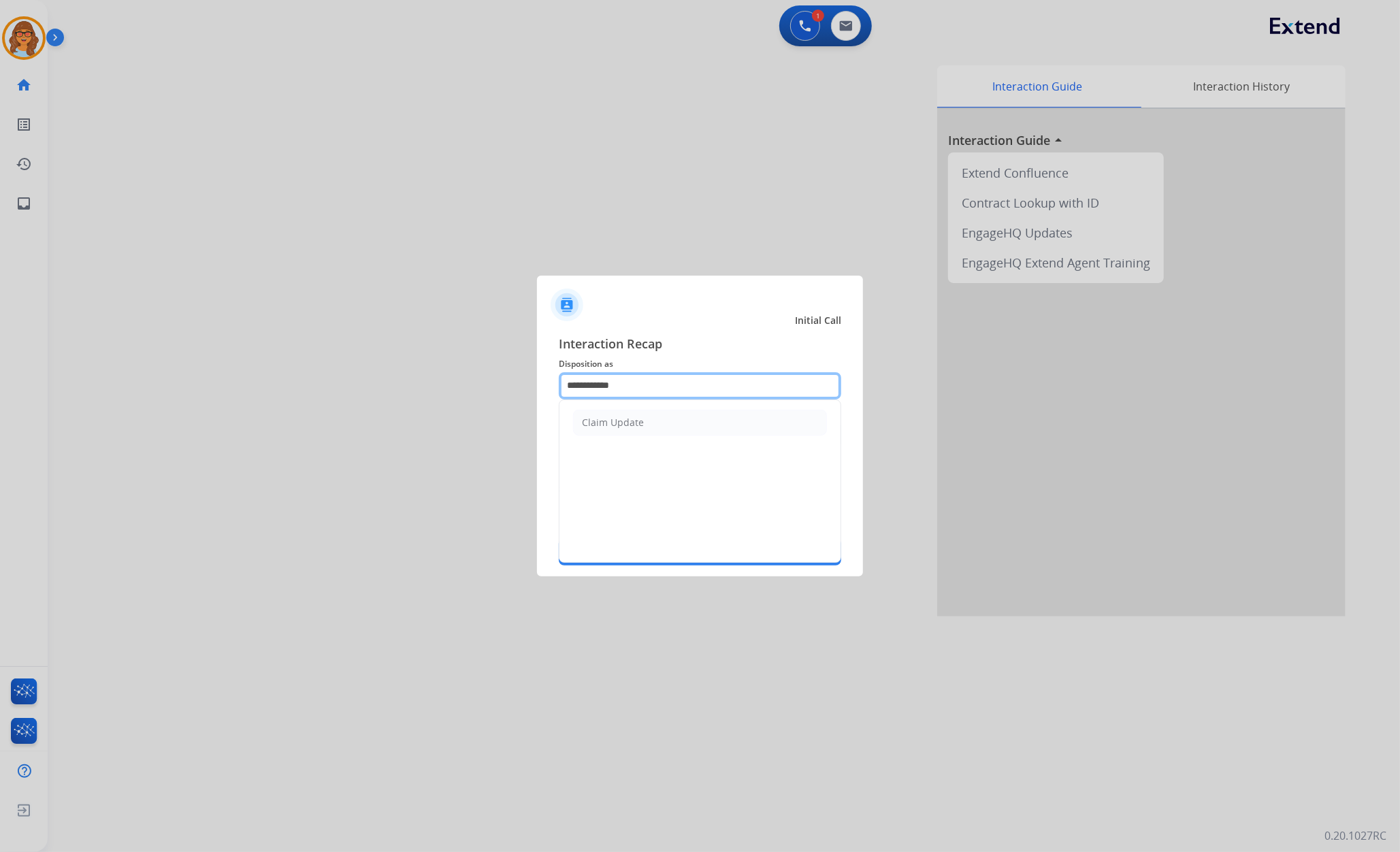
drag, startPoint x: 551, startPoint y: 390, endPoint x: 469, endPoint y: 390, distance: 82.0
click at [0, 390] on app-contact-recap-modal "**********" at bounding box center [0, 426] width 0 height 852
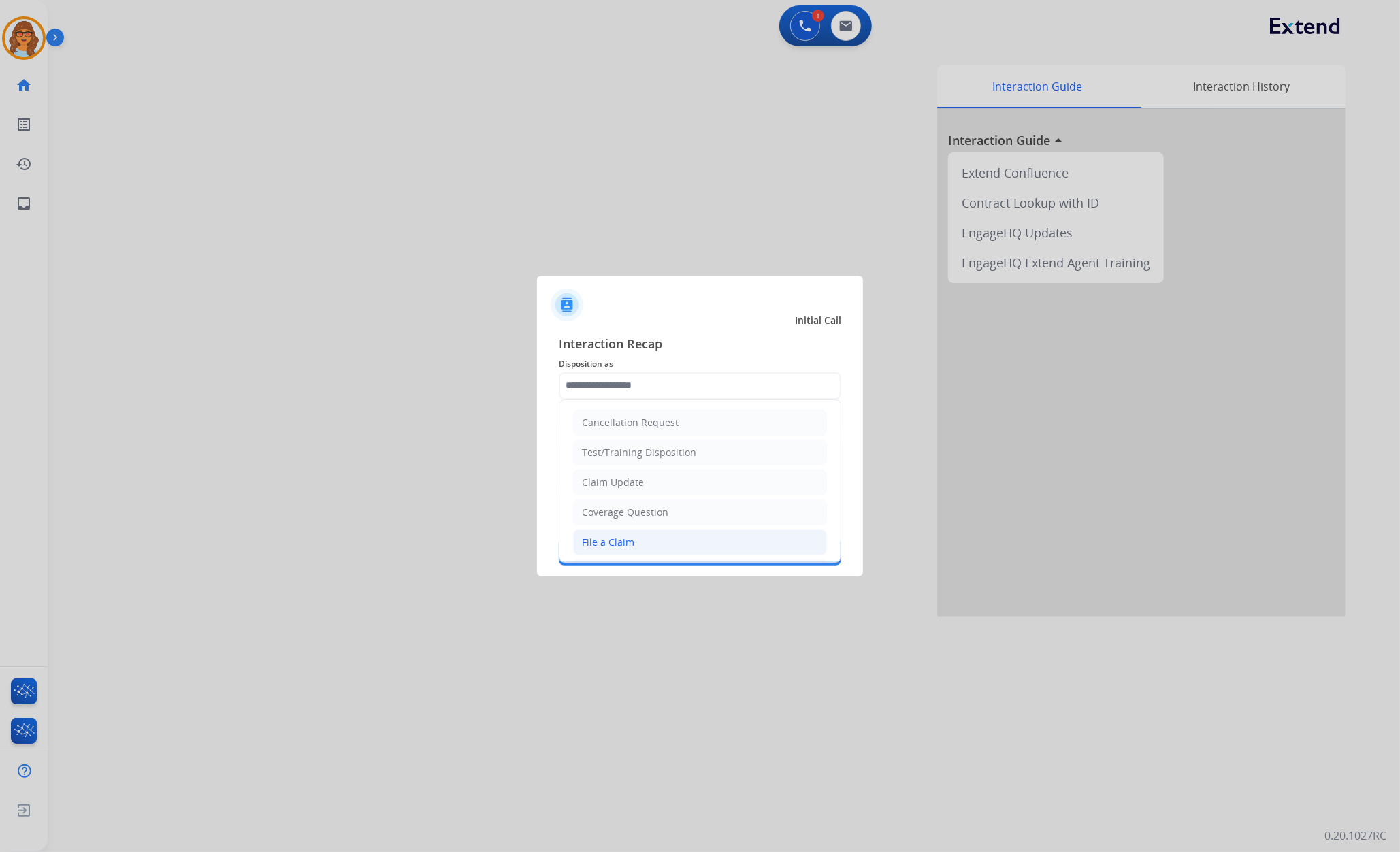
click at [638, 543] on li "File a Claim" at bounding box center [700, 543] width 254 height 26
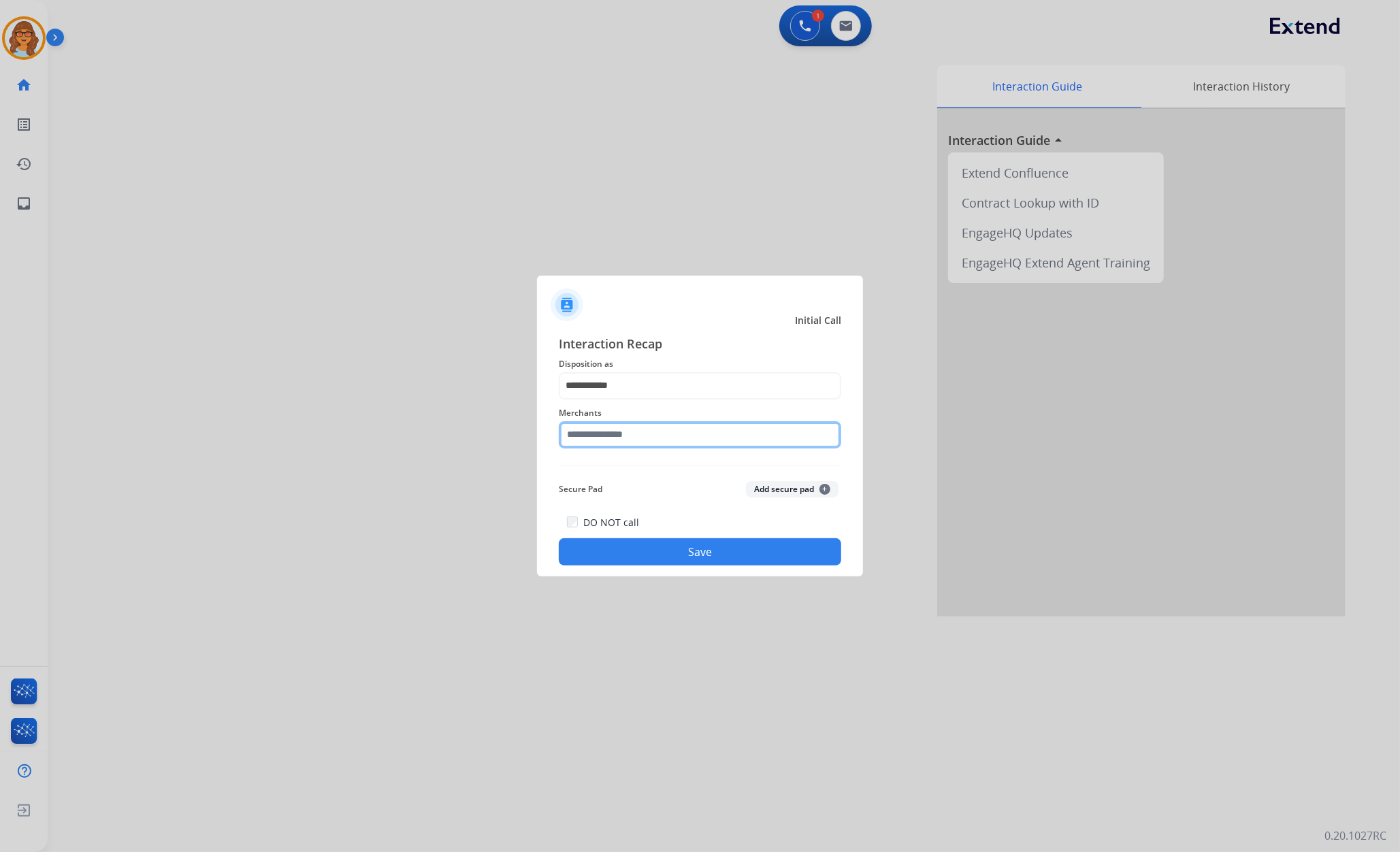
click at [657, 428] on input "text" at bounding box center [699, 435] width 282 height 27
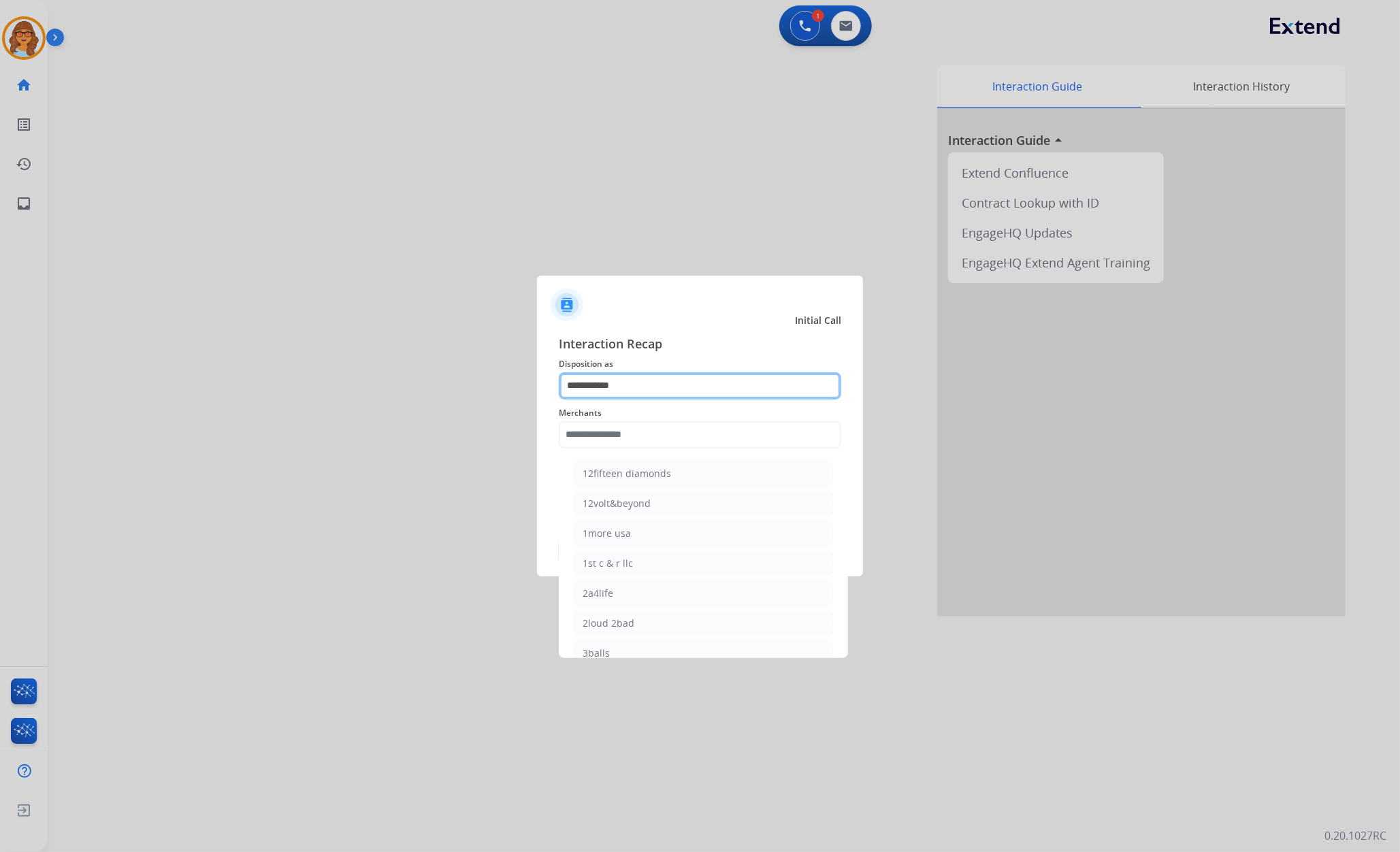
click at [637, 379] on input "**********" at bounding box center [699, 386] width 282 height 27
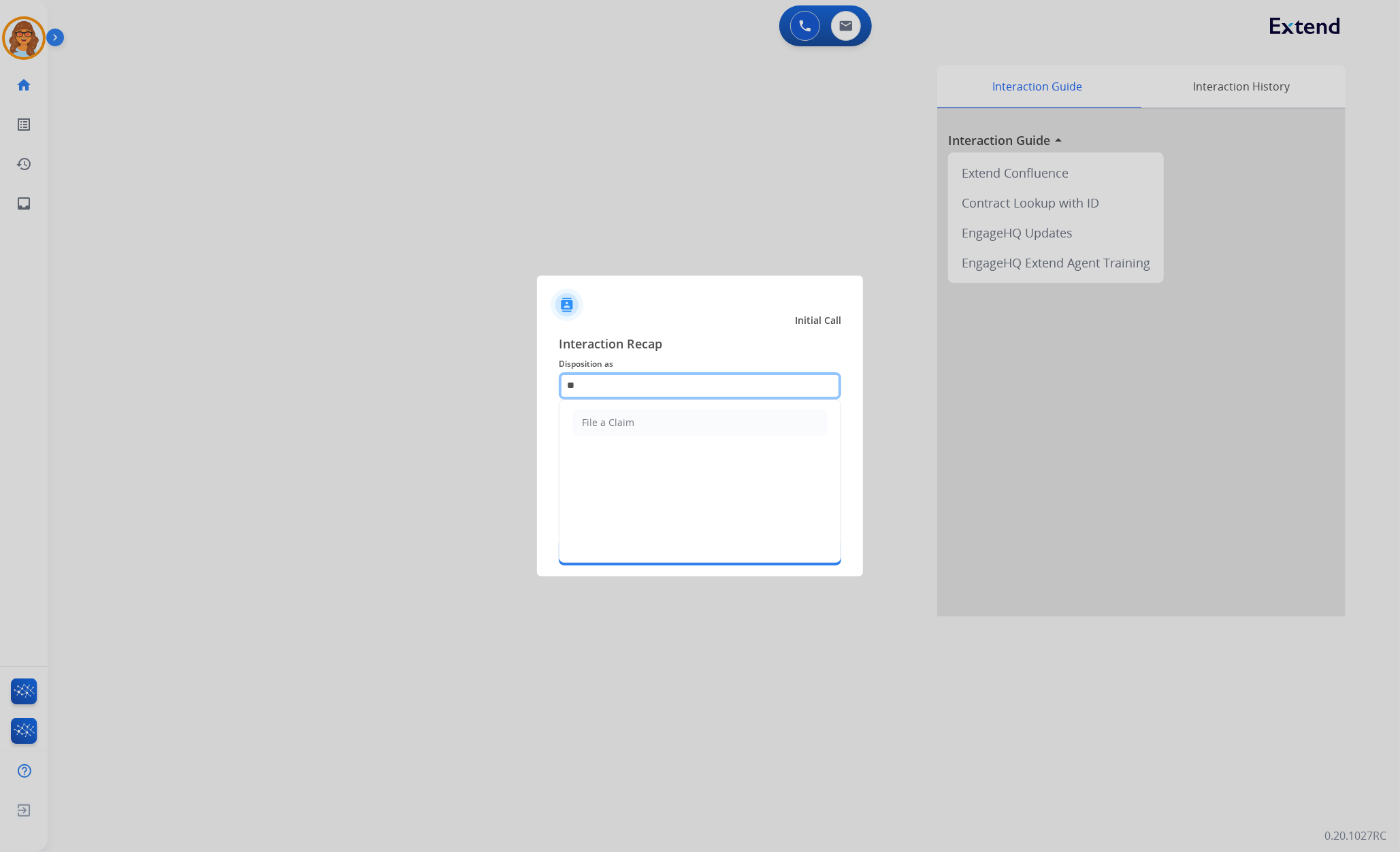
type input "*"
click at [633, 443] on div "Account Update" at bounding box center [618, 449] width 73 height 14
type input "**********"
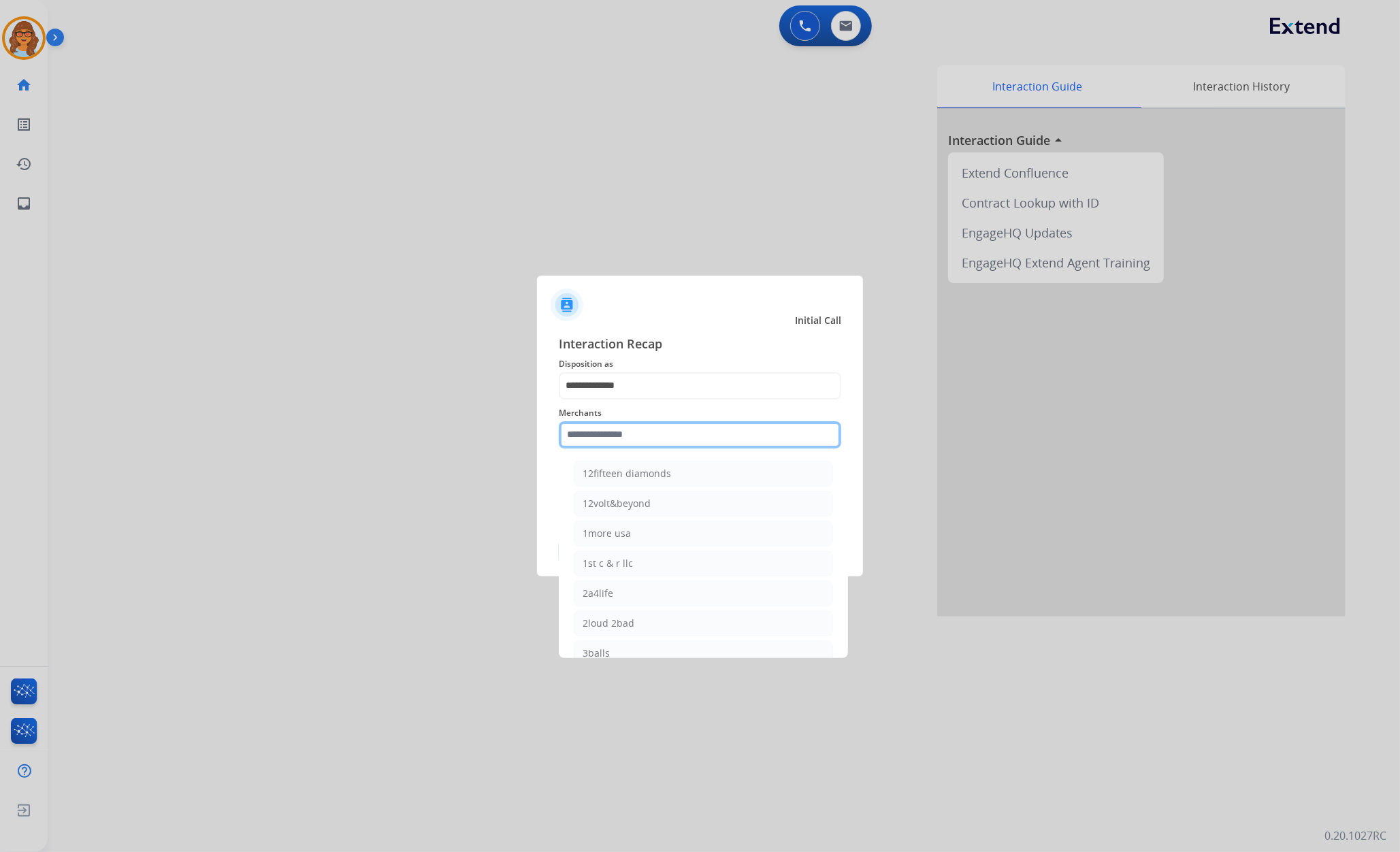
drag, startPoint x: 662, startPoint y: 433, endPoint x: 553, endPoint y: 433, distance: 109.0
click at [553, 433] on div "**********" at bounding box center [700, 450] width 326 height 254
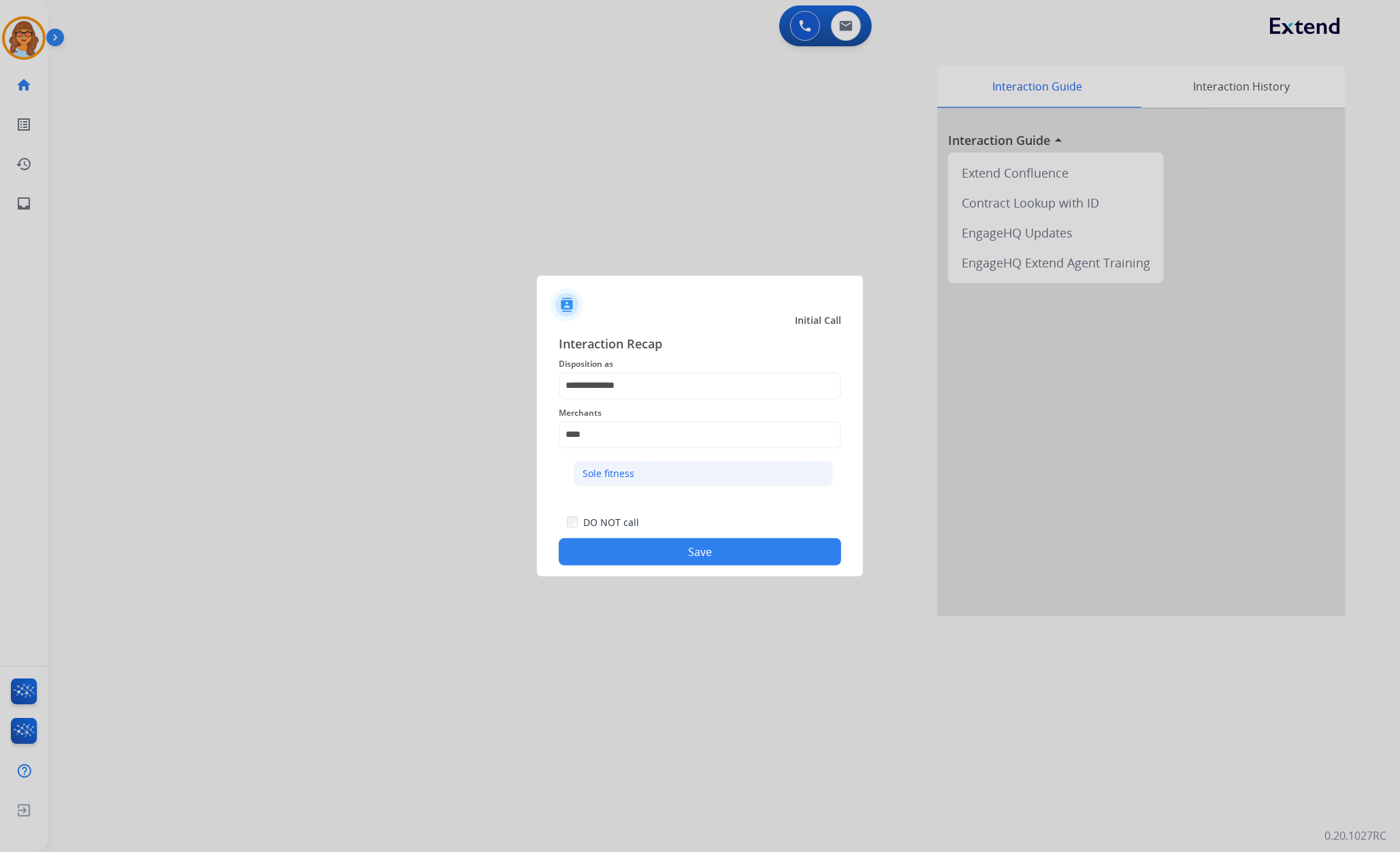
click at [620, 467] on div "Sole fitness" at bounding box center [608, 473] width 51 height 14
type input "**********"
click at [702, 559] on button "Save" at bounding box center [699, 552] width 282 height 27
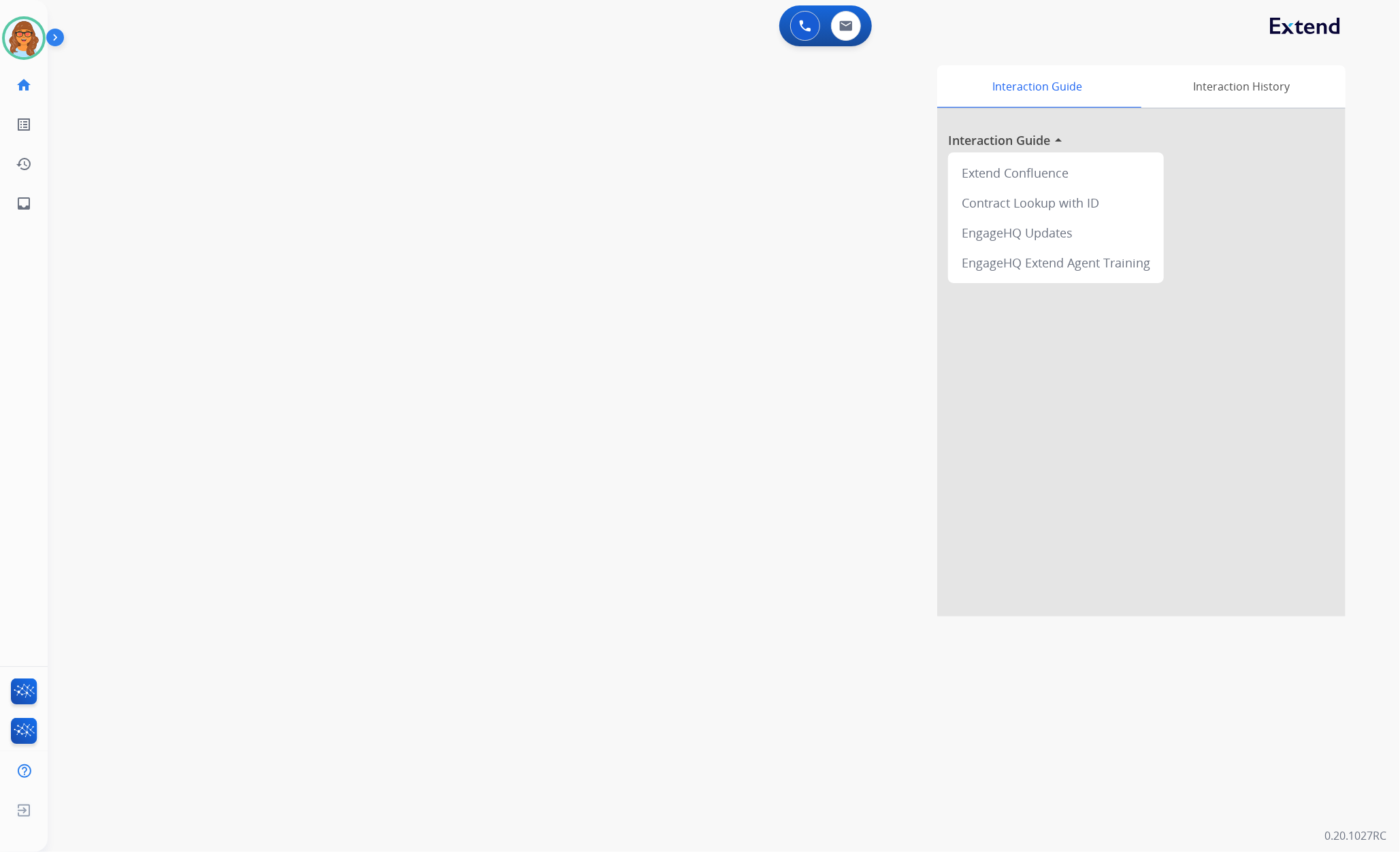
click at [526, 186] on div "Interaction Guide Interaction History Interaction Guide arrow_drop_up Extend Co…" at bounding box center [903, 341] width 886 height 551
click at [18, 36] on img at bounding box center [23, 38] width 38 height 38
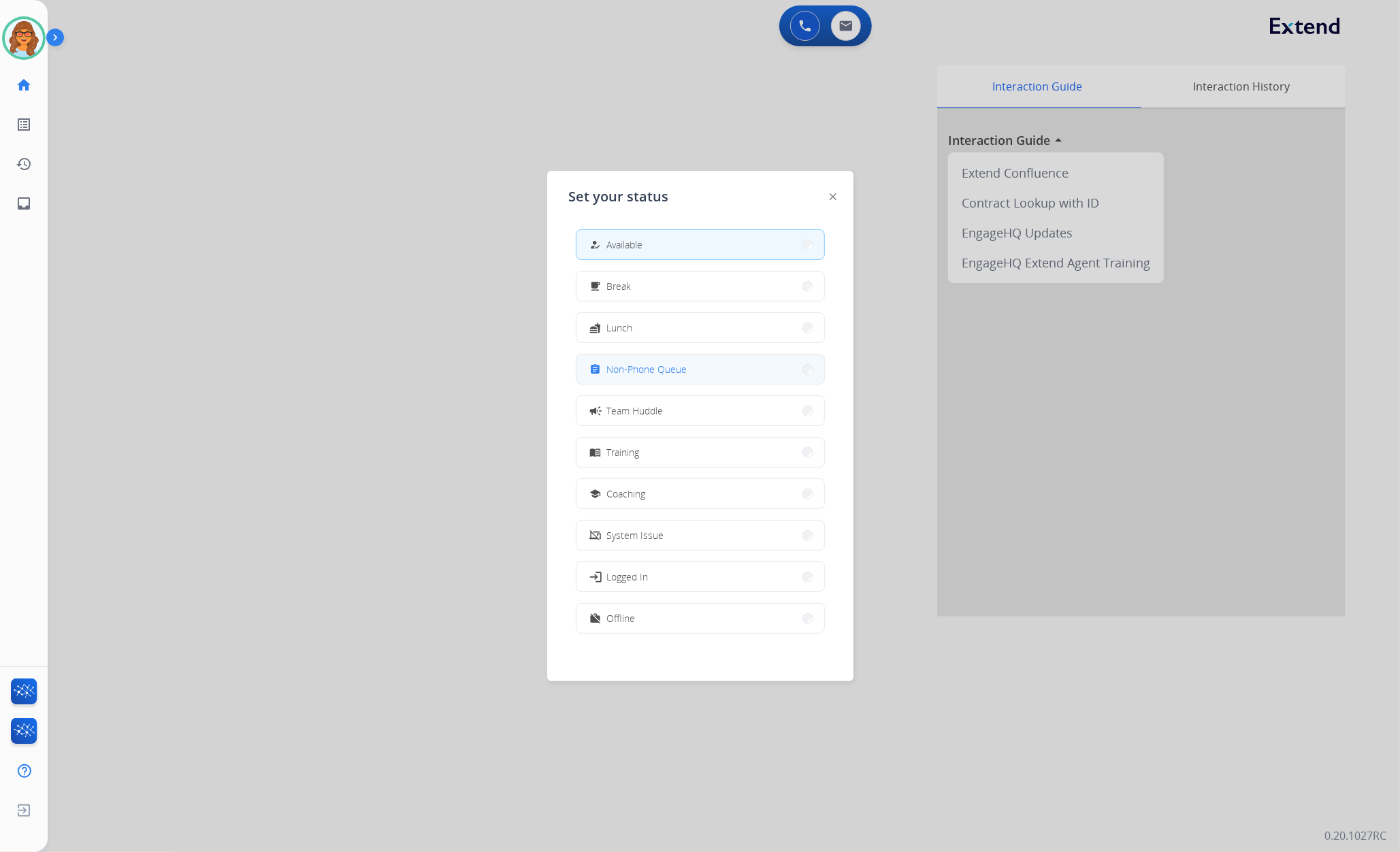
click at [691, 371] on button "assignment Non-Phone Queue" at bounding box center [700, 369] width 248 height 29
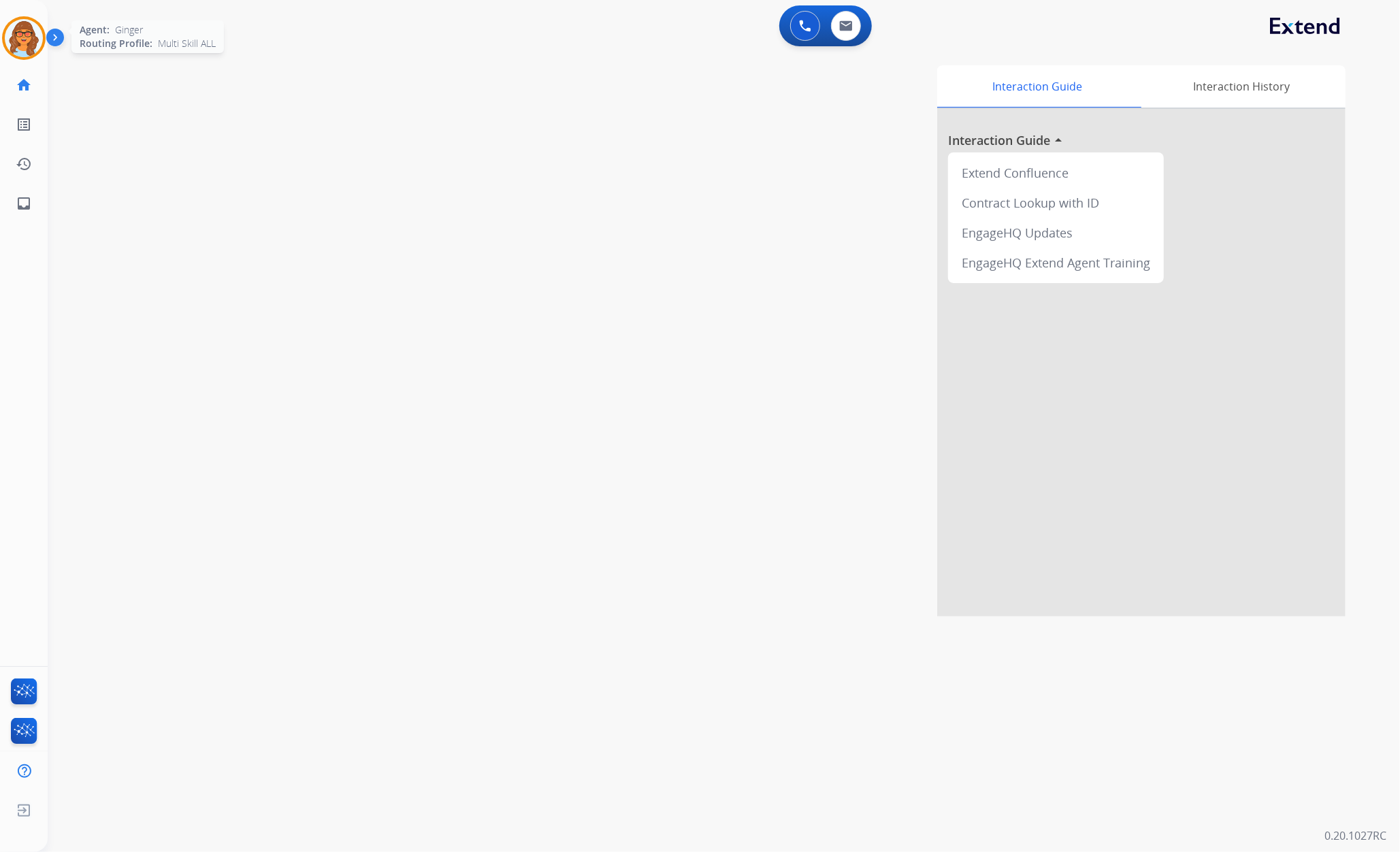
click at [20, 36] on img at bounding box center [23, 38] width 38 height 38
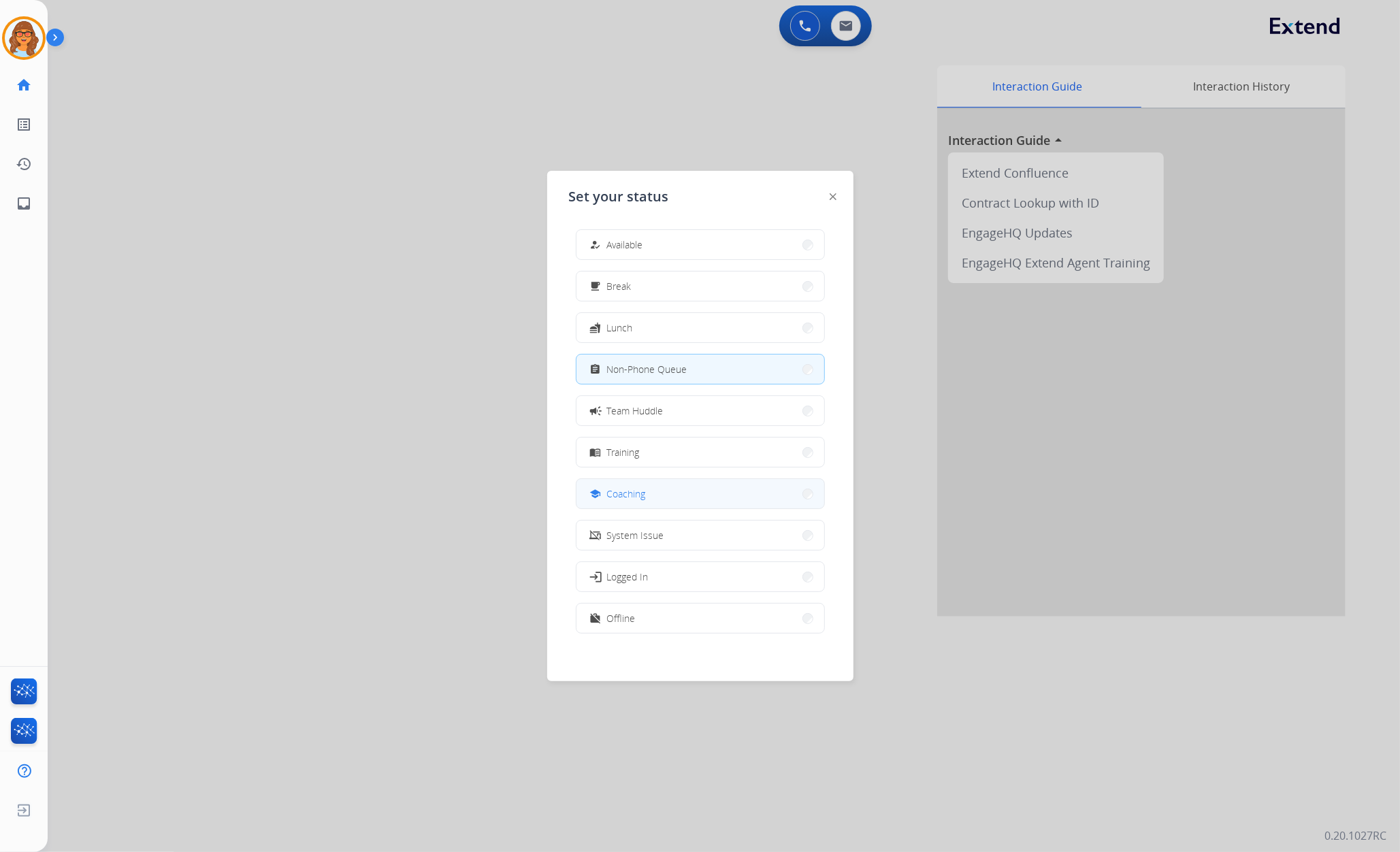
click at [673, 496] on button "school Coaching" at bounding box center [700, 494] width 248 height 29
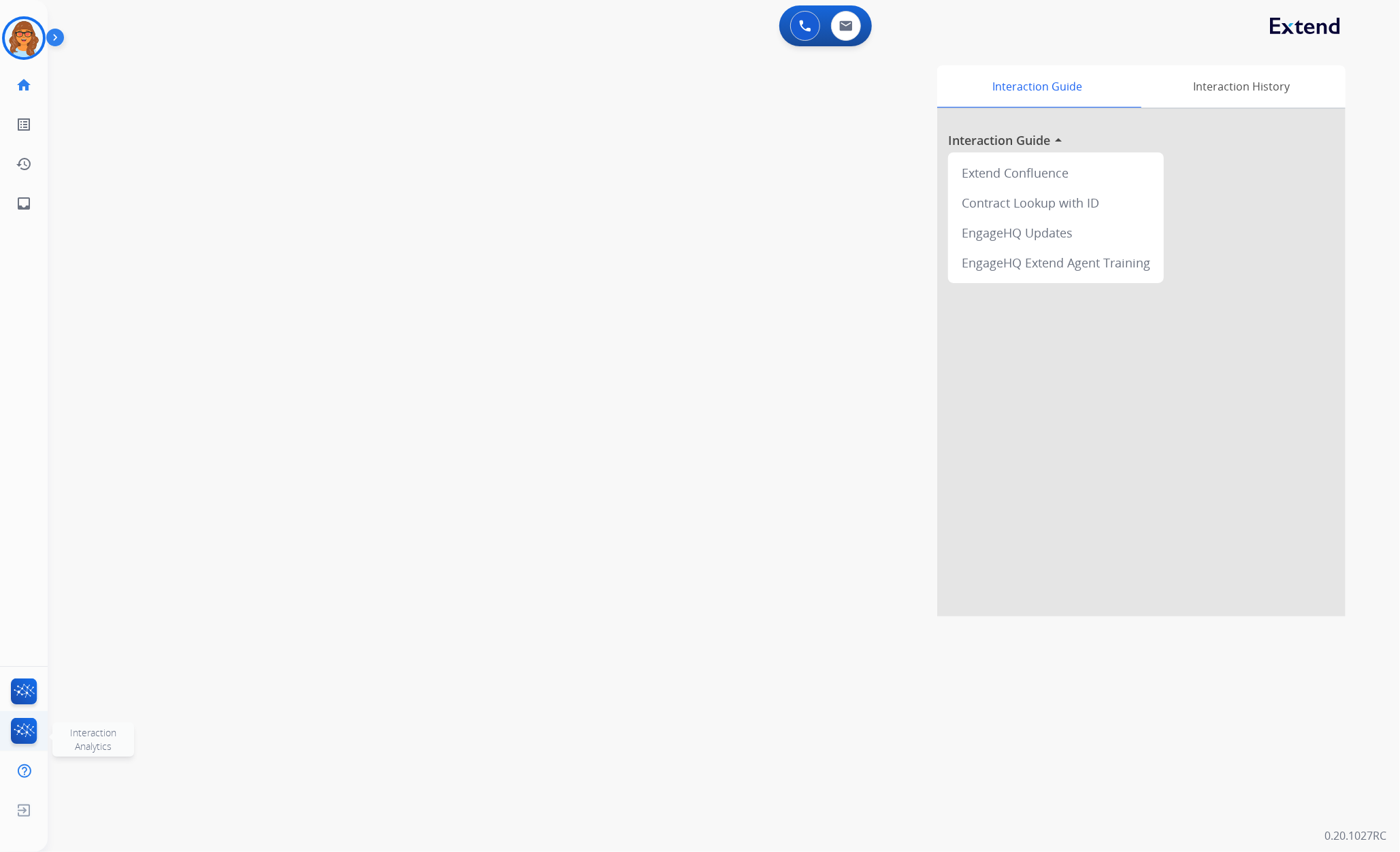
click at [31, 709] on img at bounding box center [24, 733] width 32 height 31
click at [31, 203] on link "inbox Emails" at bounding box center [23, 203] width 38 height 38
select select "**********"
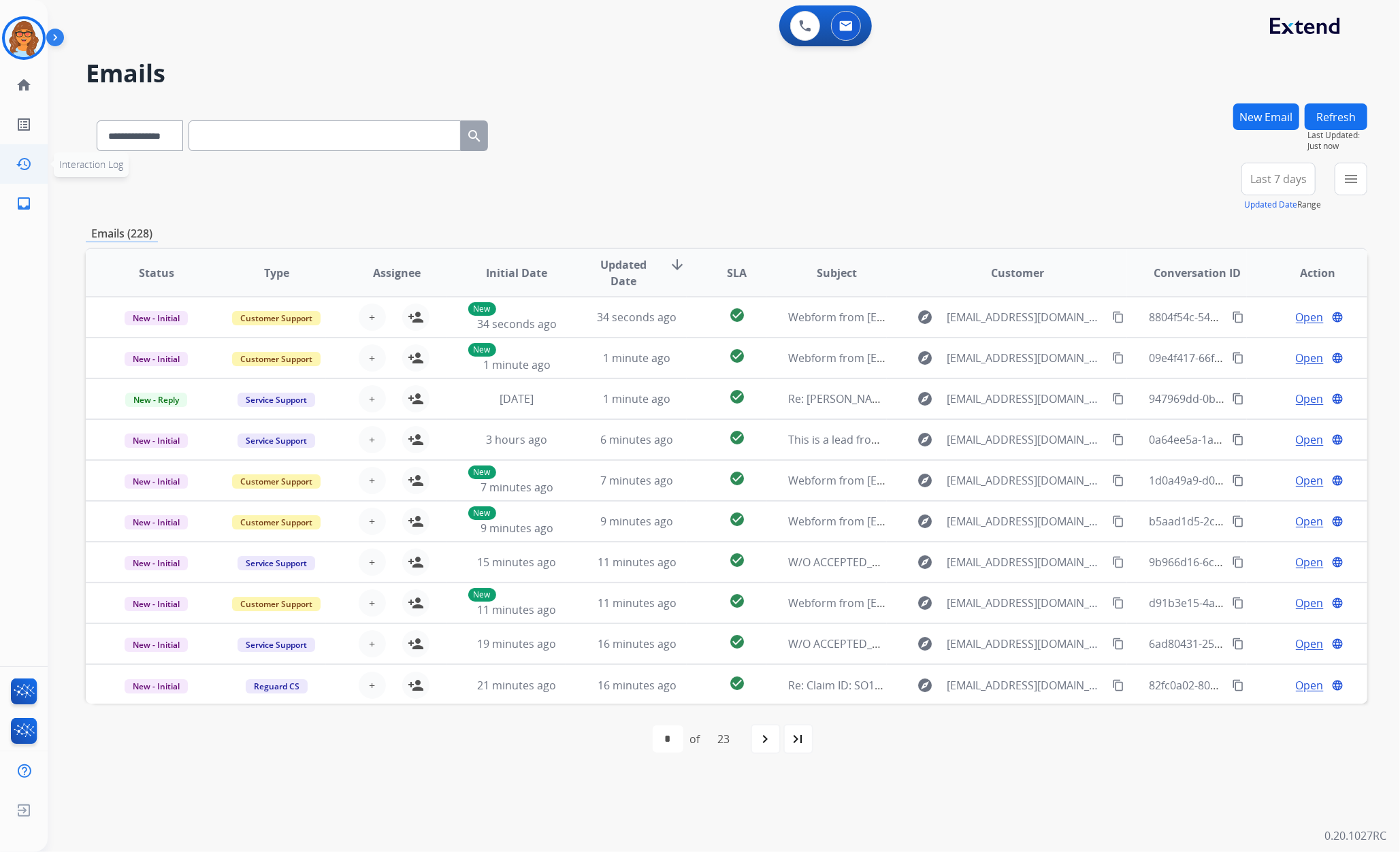
click at [20, 163] on mat-icon "history" at bounding box center [23, 164] width 16 height 16
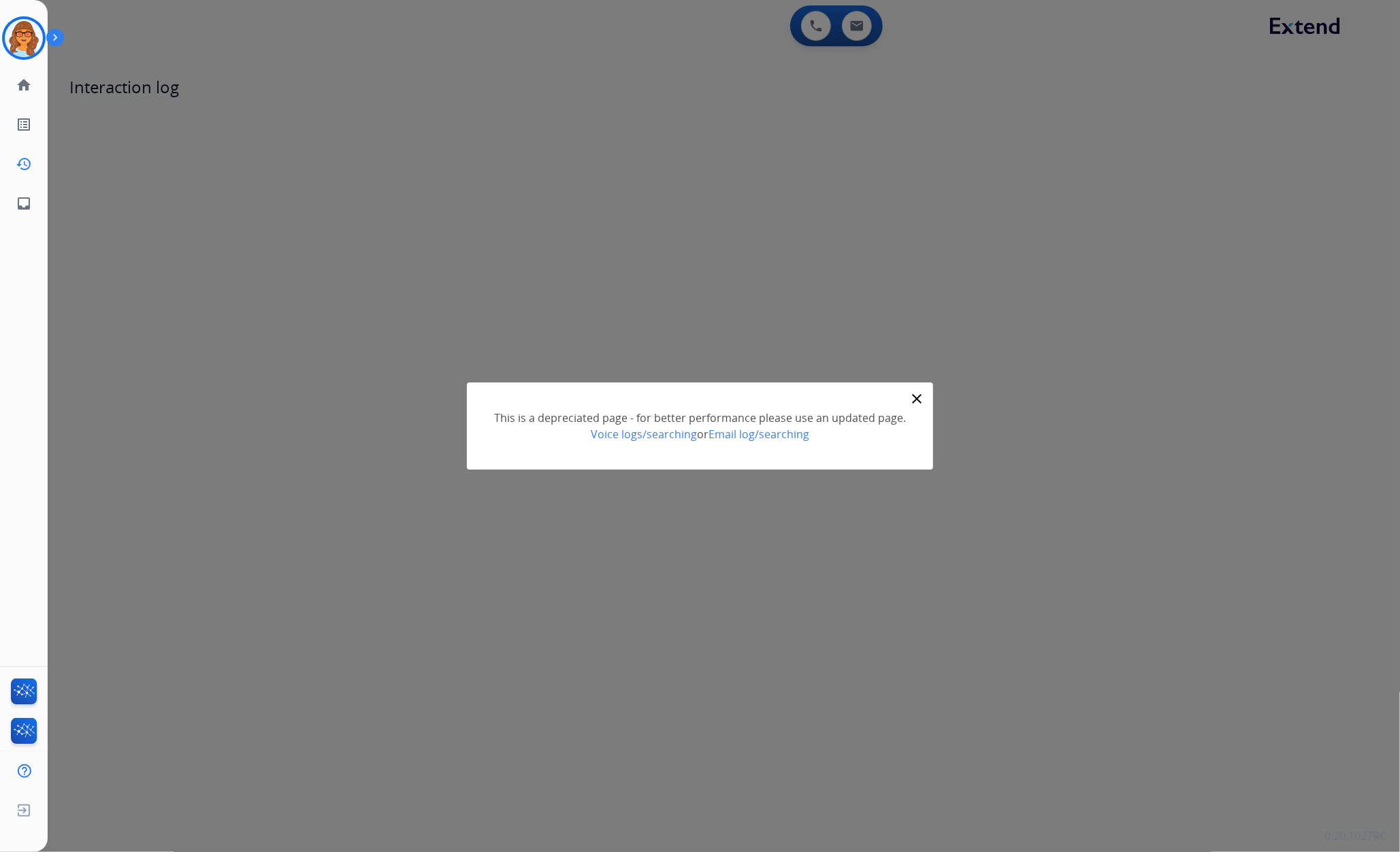
click at [915, 398] on mat-icon "close" at bounding box center [917, 399] width 16 height 16
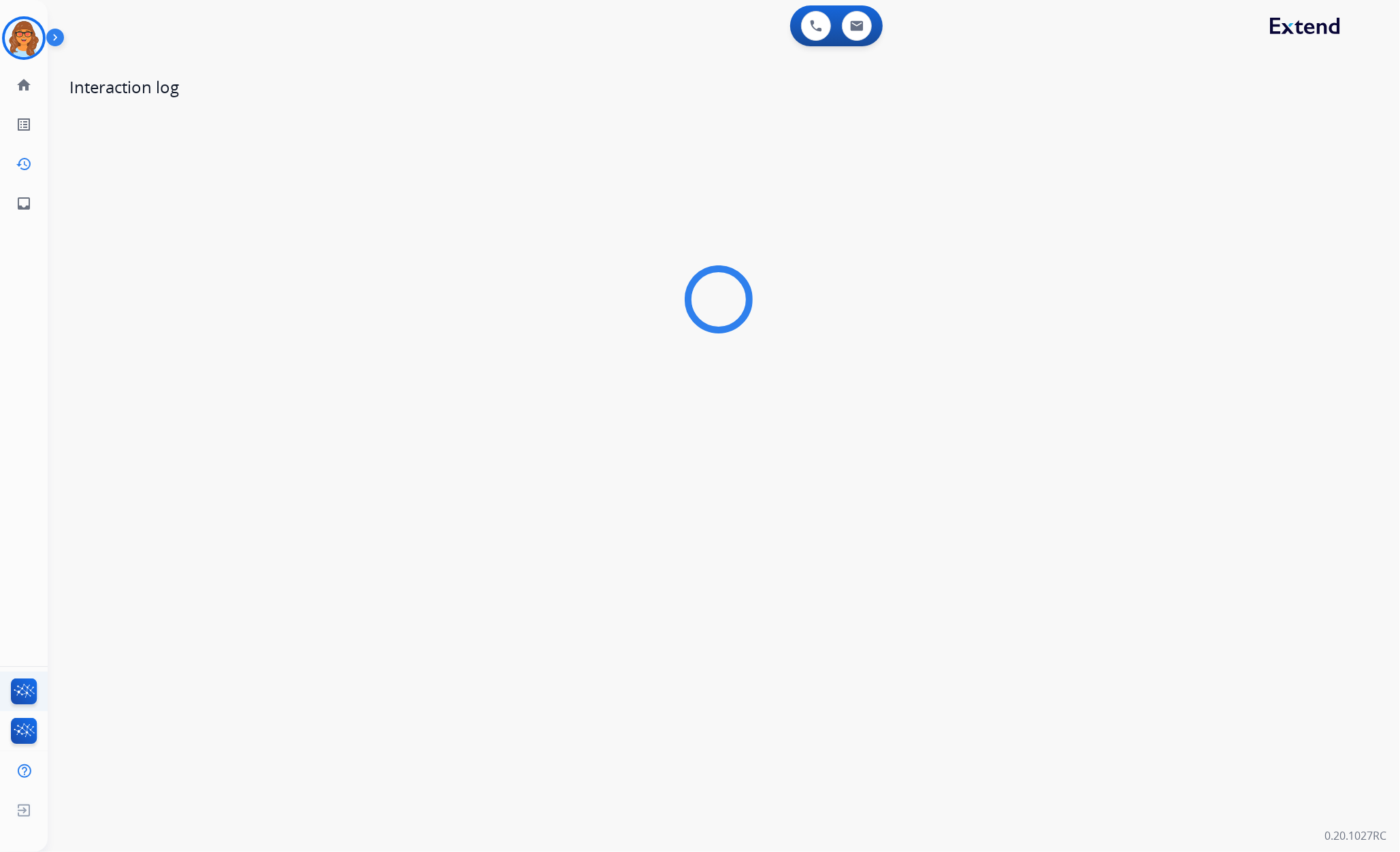
click at [31, 684] on img at bounding box center [24, 694] width 32 height 31
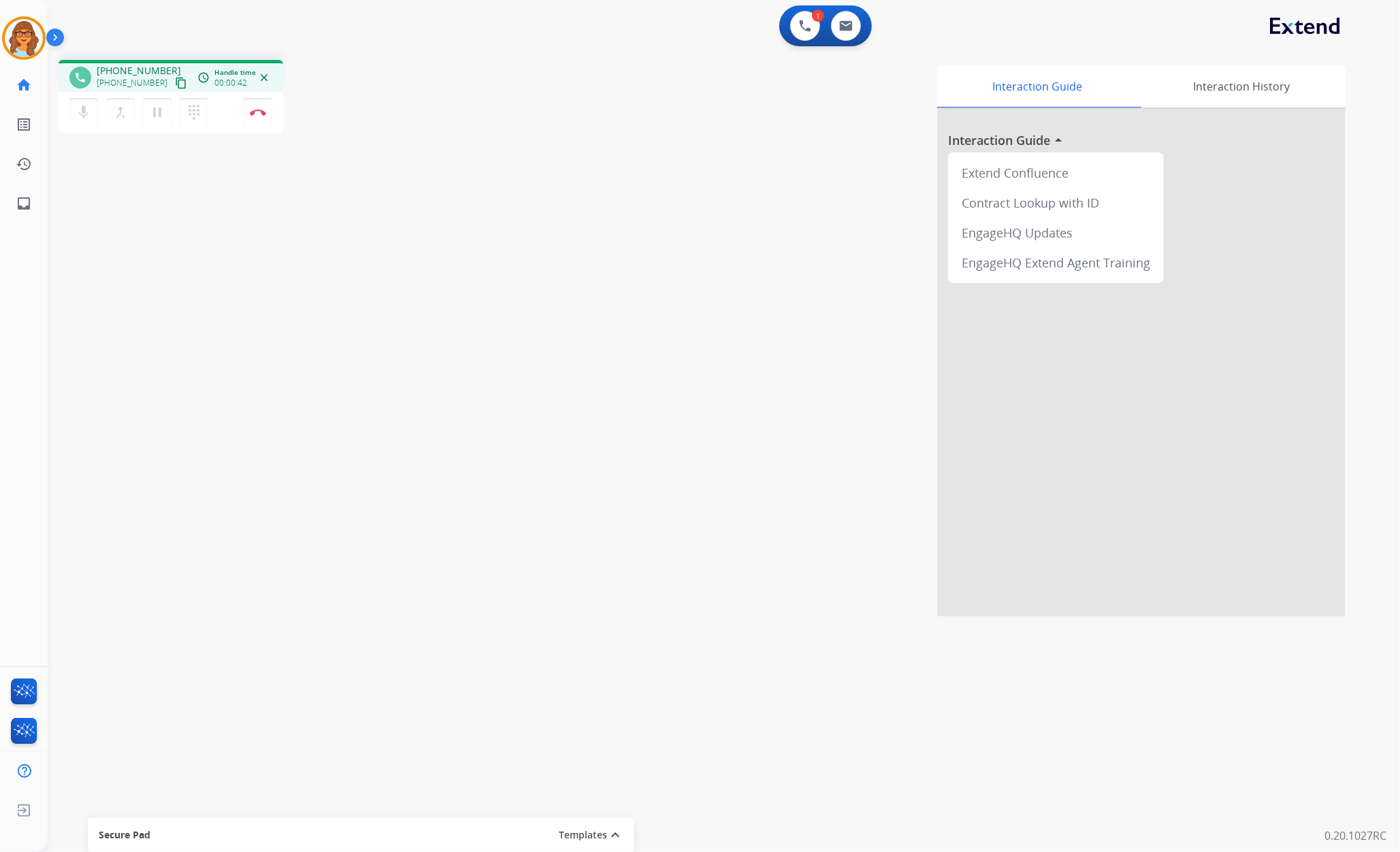
click at [175, 78] on mat-icon "content_copy" at bounding box center [181, 83] width 12 height 12
click at [175, 80] on mat-icon "content_copy" at bounding box center [181, 83] width 12 height 12
drag, startPoint x: 203, startPoint y: 240, endPoint x: 233, endPoint y: 197, distance: 52.4
click at [203, 240] on div "phone [PHONE_NUMBER] [PHONE_NUMBER] content_copy access_time Call metrics Queue…" at bounding box center [707, 333] width 1320 height 567
click at [260, 113] on img at bounding box center [258, 112] width 16 height 6
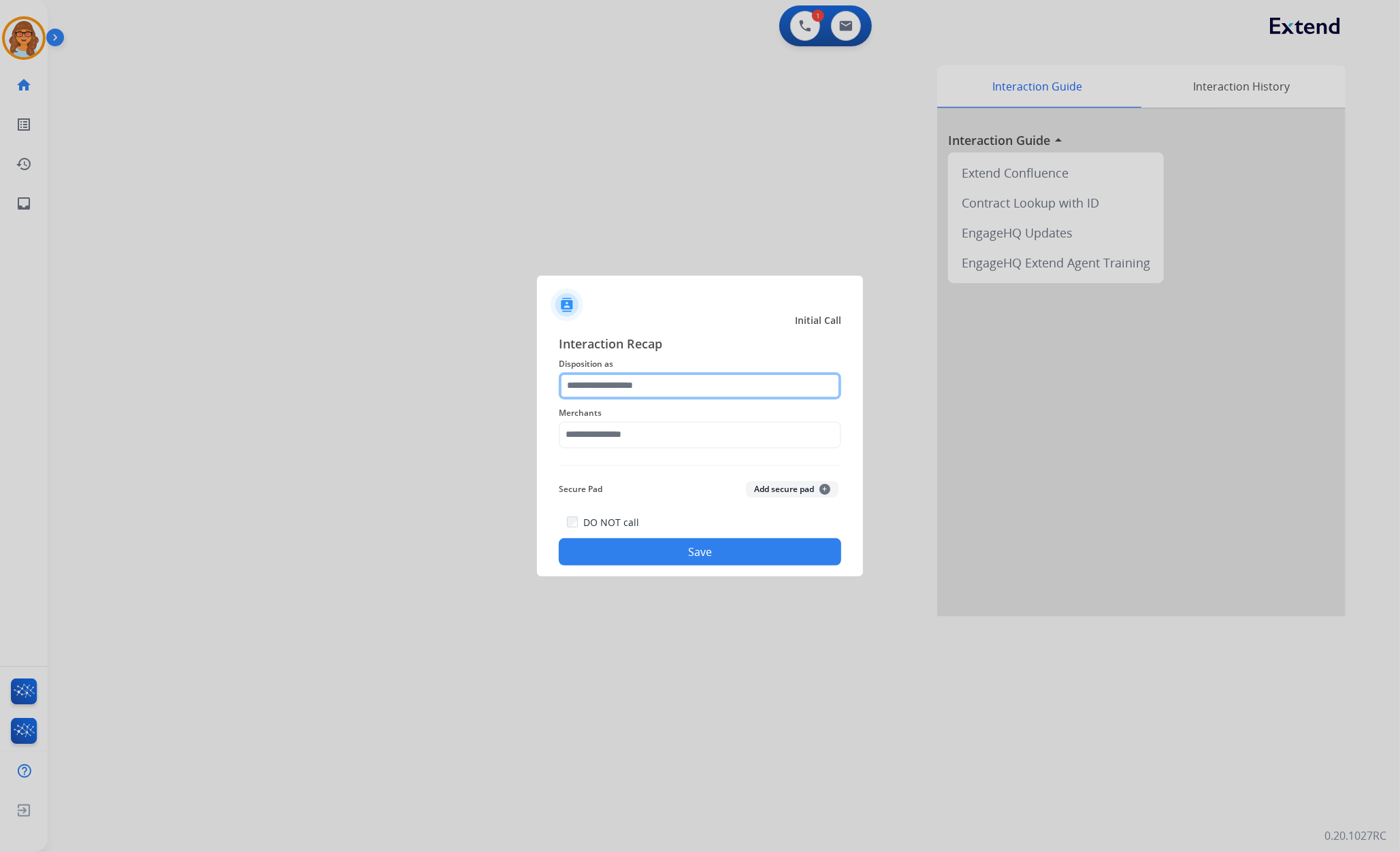
click at [633, 390] on input "text" at bounding box center [699, 386] width 282 height 27
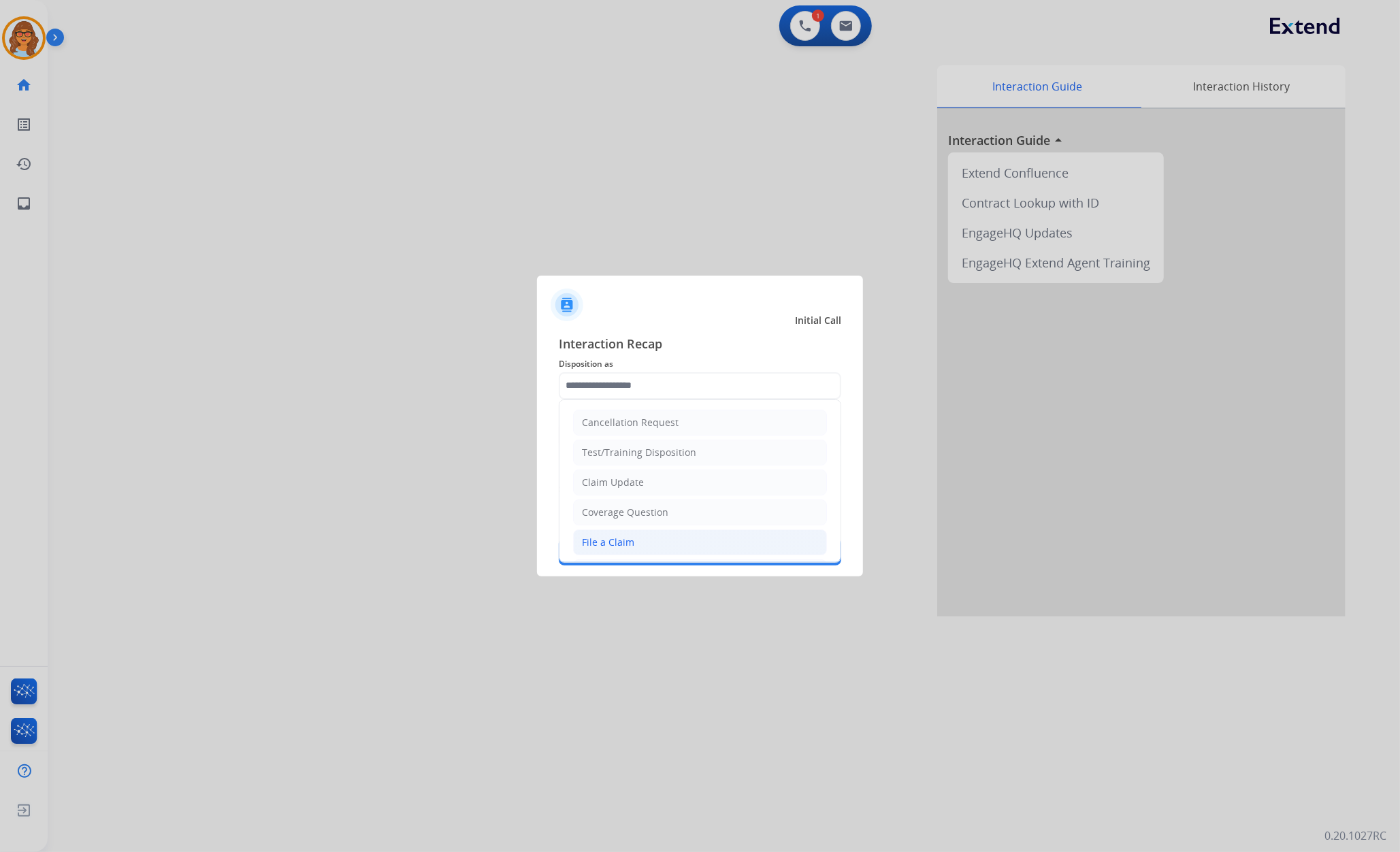
click at [669, 542] on li "File a Claim" at bounding box center [700, 543] width 254 height 26
type input "**********"
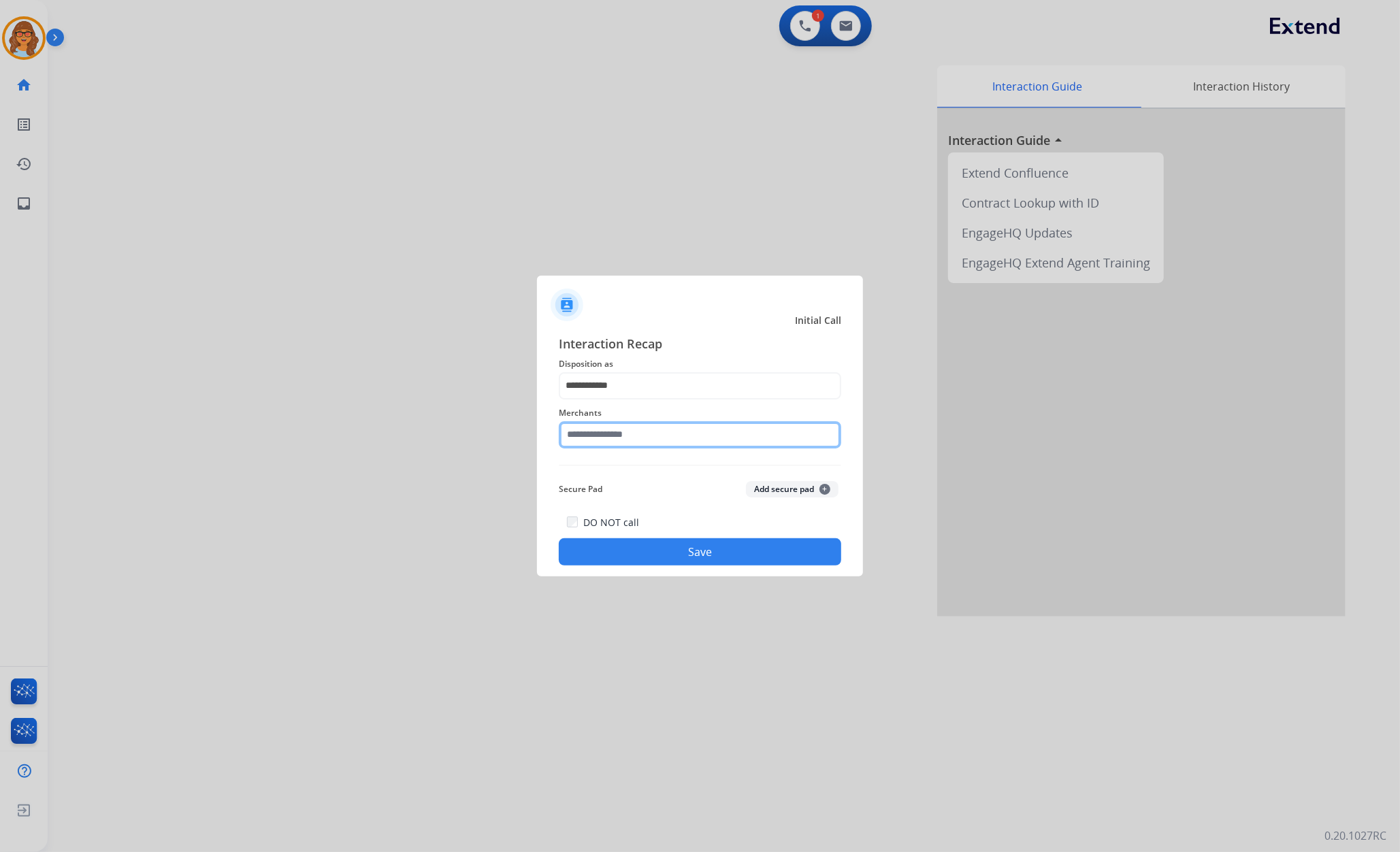
click at [654, 434] on input "text" at bounding box center [699, 435] width 282 height 27
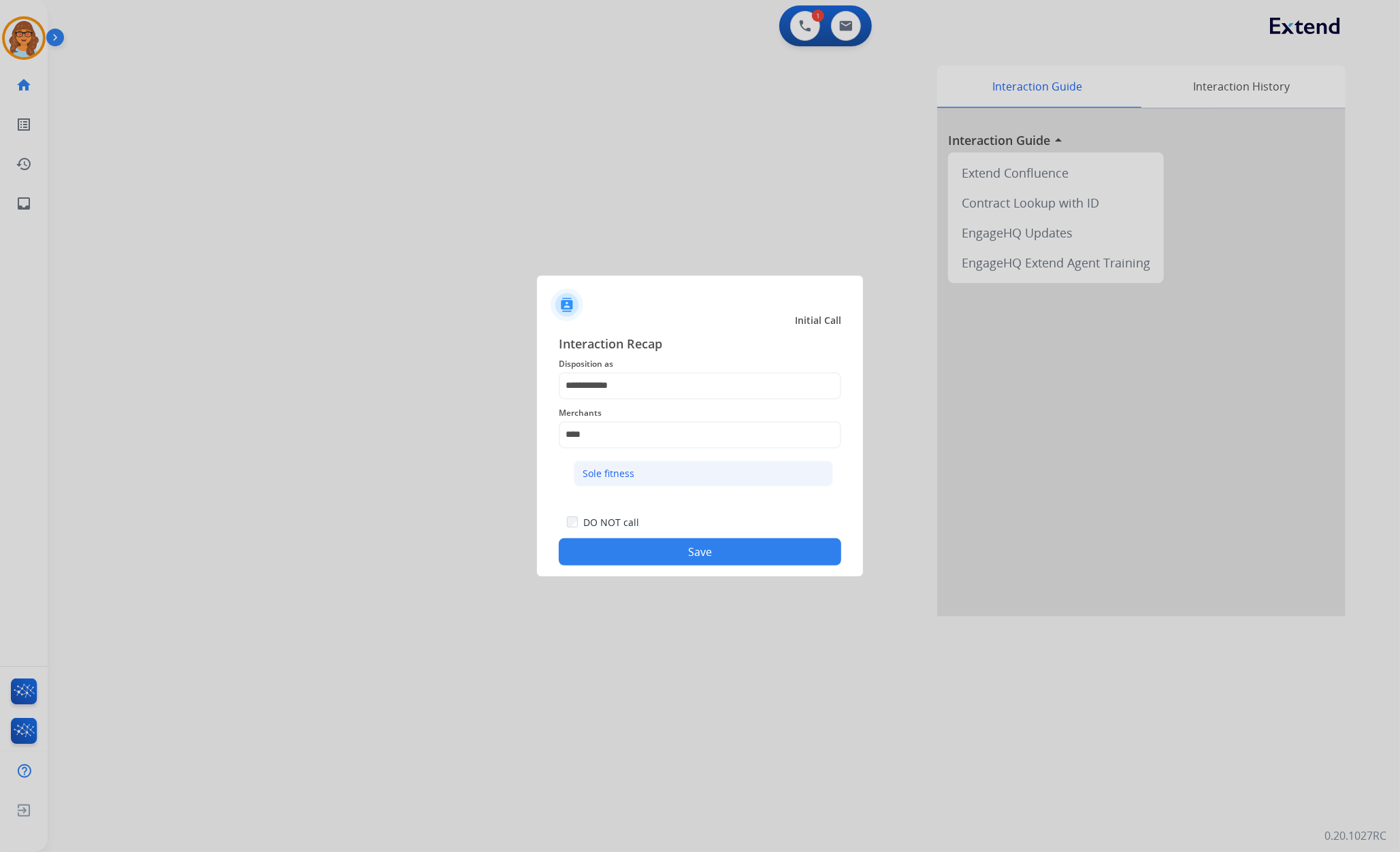
click at [641, 469] on li "Sole fitness" at bounding box center [703, 473] width 260 height 26
type input "**********"
click at [663, 545] on button "Save" at bounding box center [699, 552] width 282 height 27
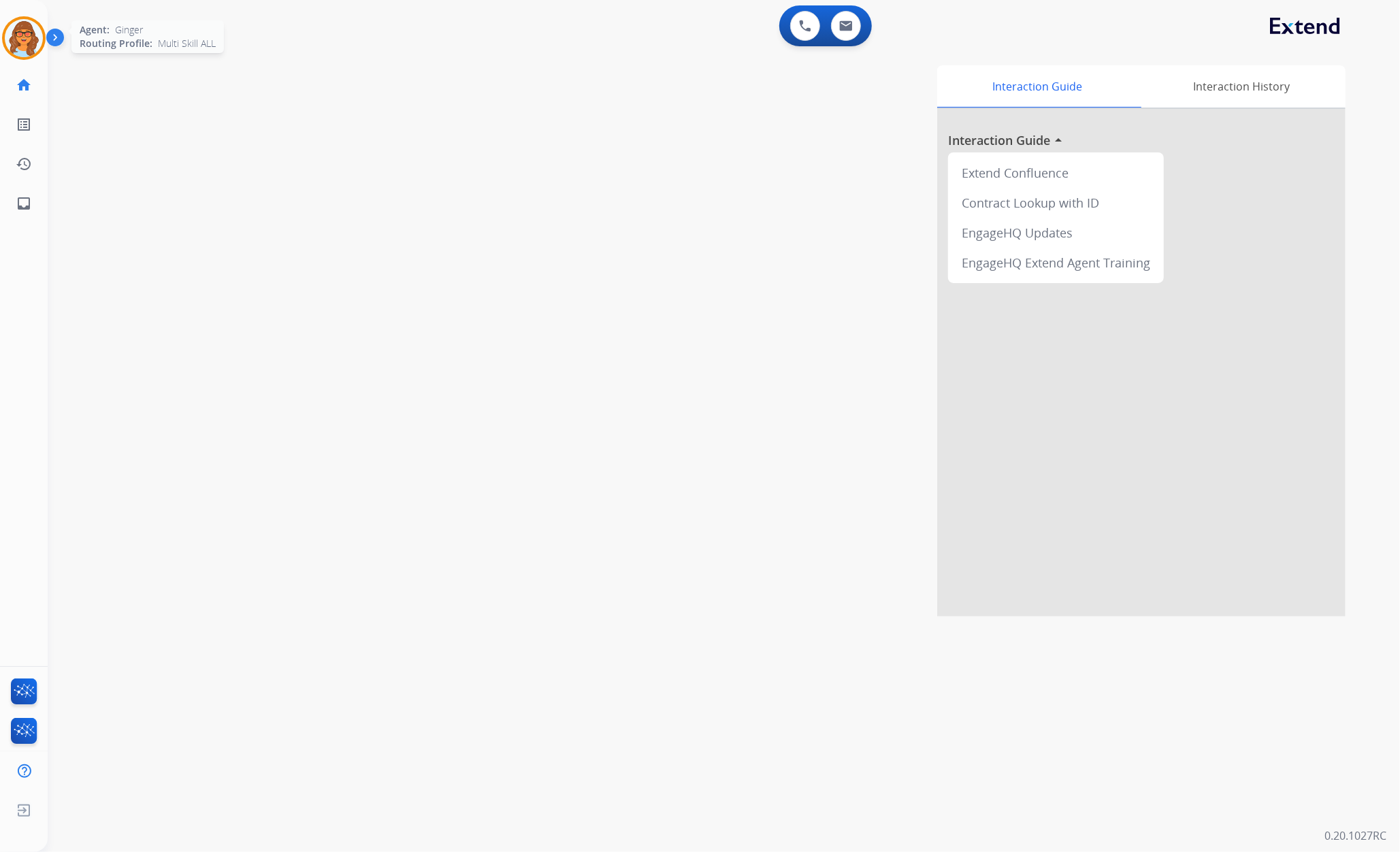
click at [30, 31] on img at bounding box center [23, 38] width 38 height 38
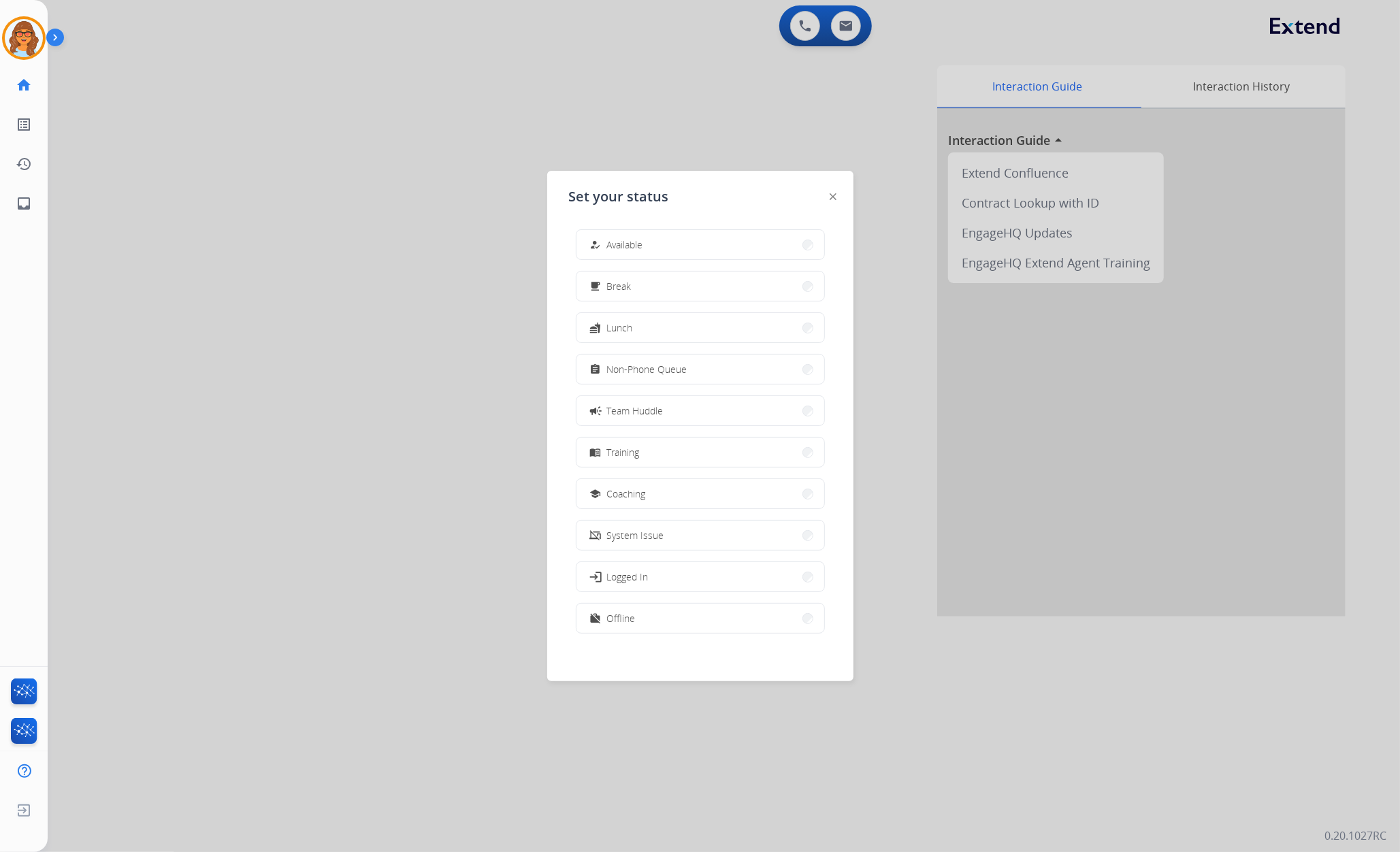
click at [432, 327] on div at bounding box center [700, 426] width 1400 height 852
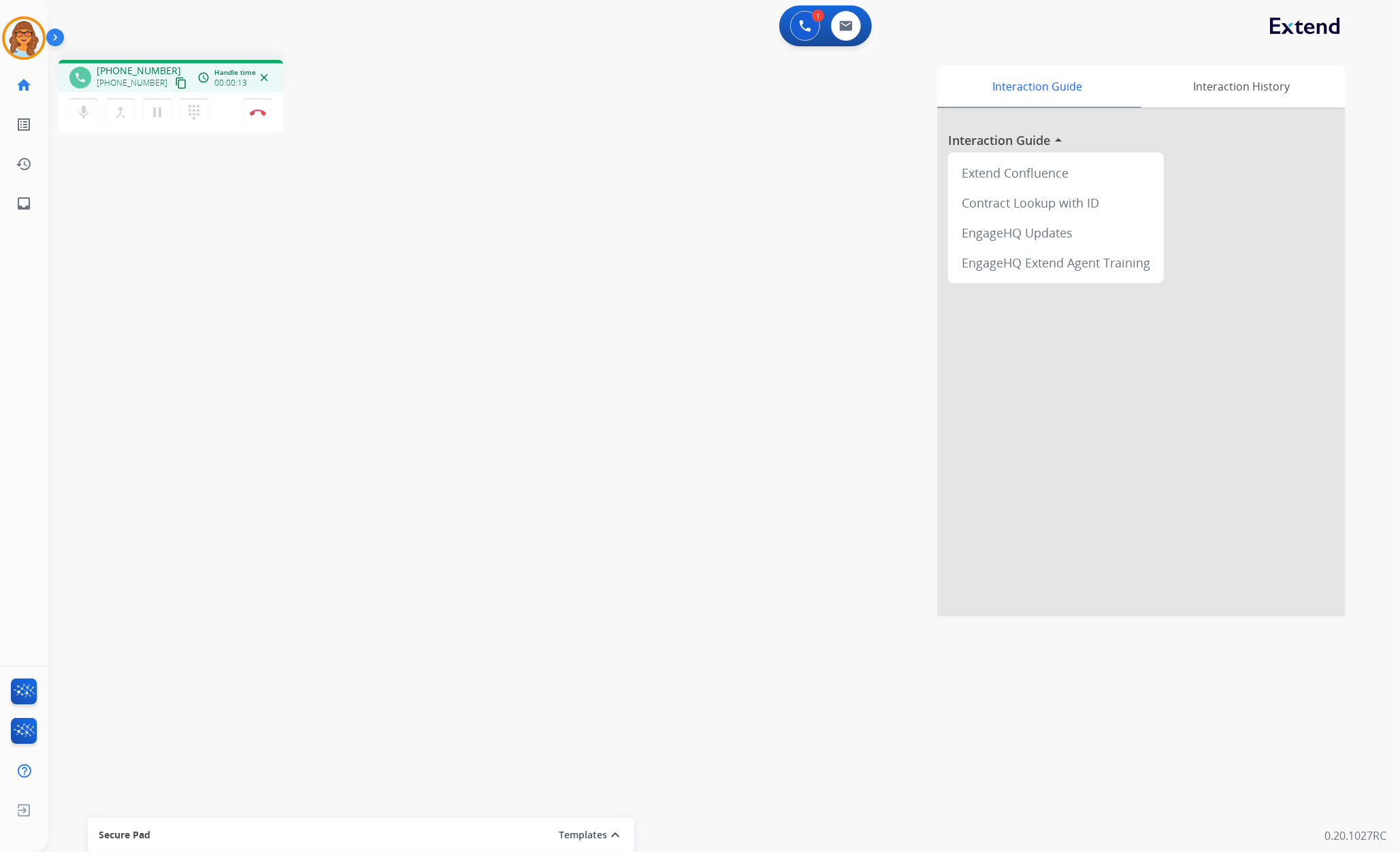
click at [175, 82] on mat-icon "content_copy" at bounding box center [181, 83] width 12 height 12
drag, startPoint x: 203, startPoint y: 189, endPoint x: 211, endPoint y: 162, distance: 28.2
click at [203, 189] on div "phone [PHONE_NUMBER] [PHONE_NUMBER] content_copy access_time Call metrics Queue…" at bounding box center [707, 333] width 1320 height 567
click at [263, 117] on button "Disconnect" at bounding box center [258, 113] width 29 height 29
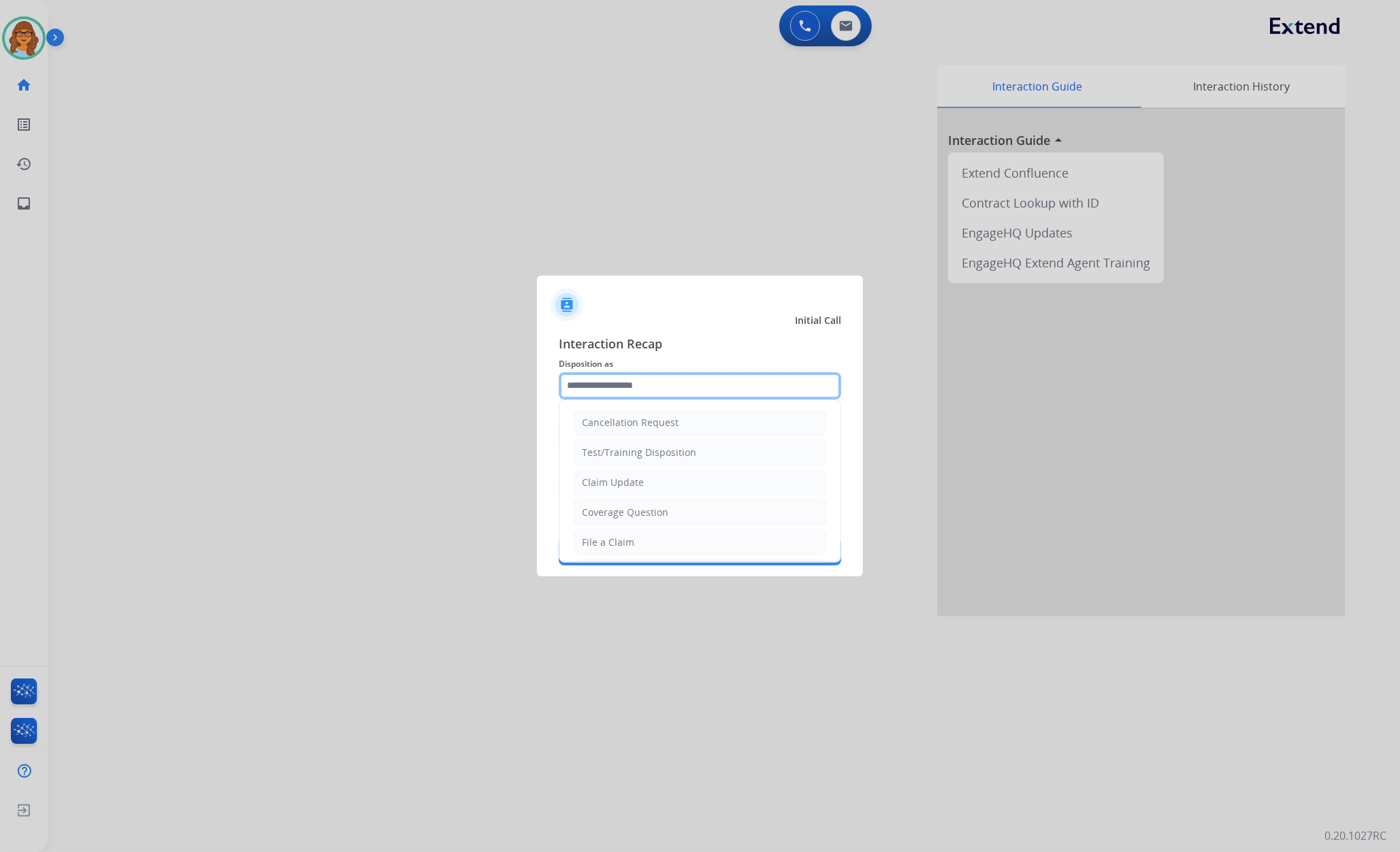
click at [728, 384] on input "text" at bounding box center [699, 386] width 282 height 27
click at [678, 487] on li "Claim Update" at bounding box center [700, 482] width 254 height 26
type input "**********"
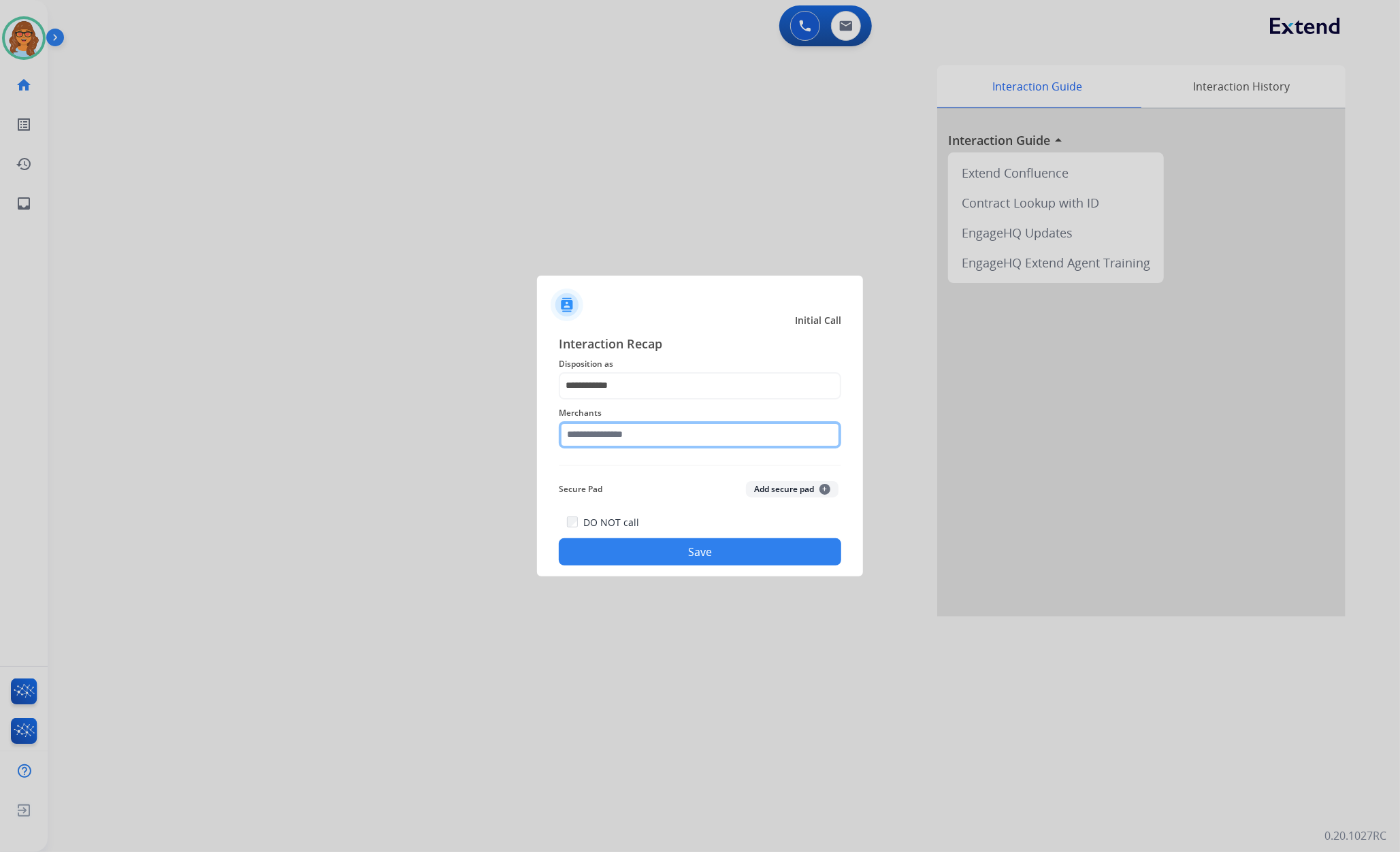
click at [657, 436] on input "text" at bounding box center [699, 435] width 282 height 27
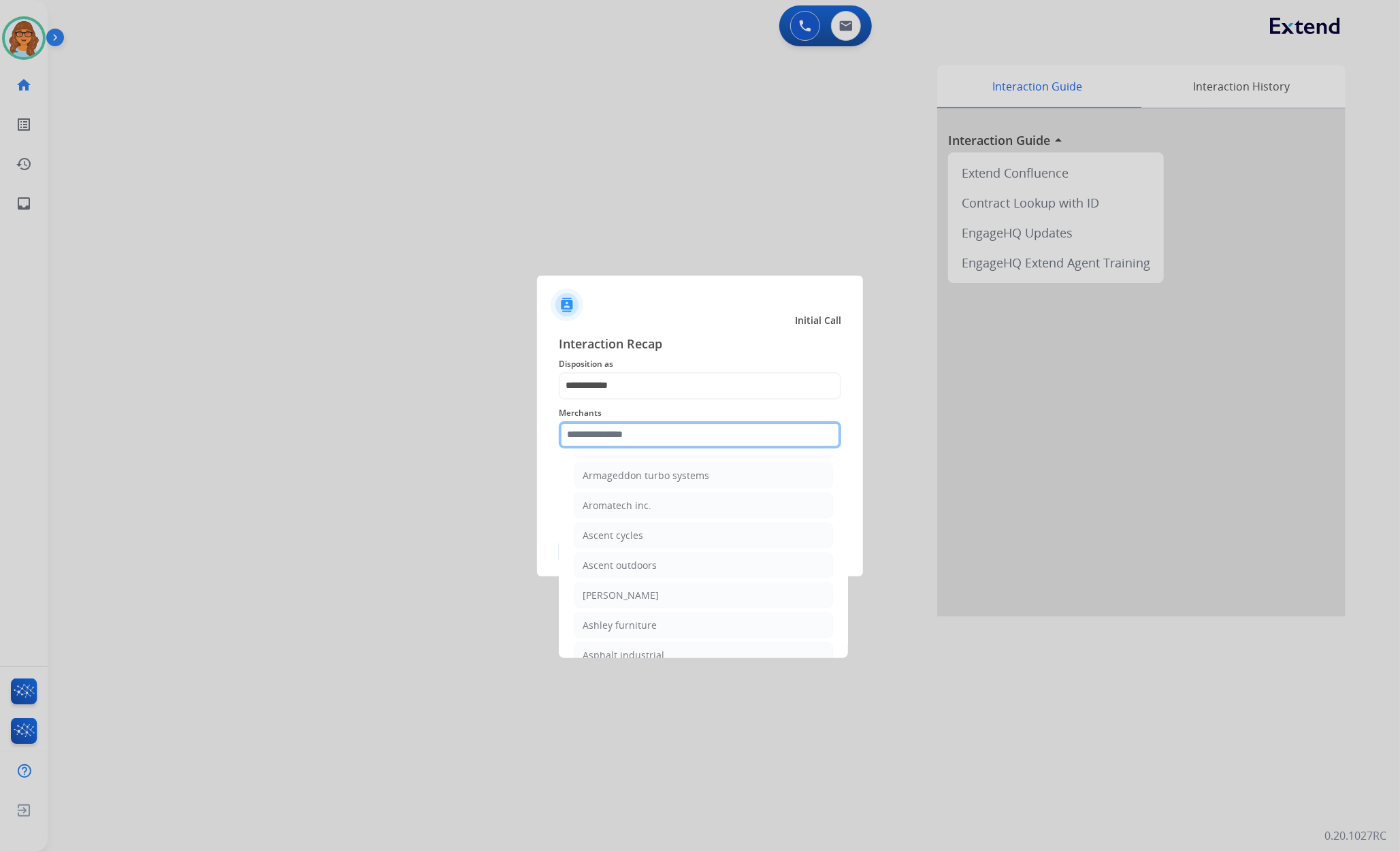
scroll to position [1906, 0]
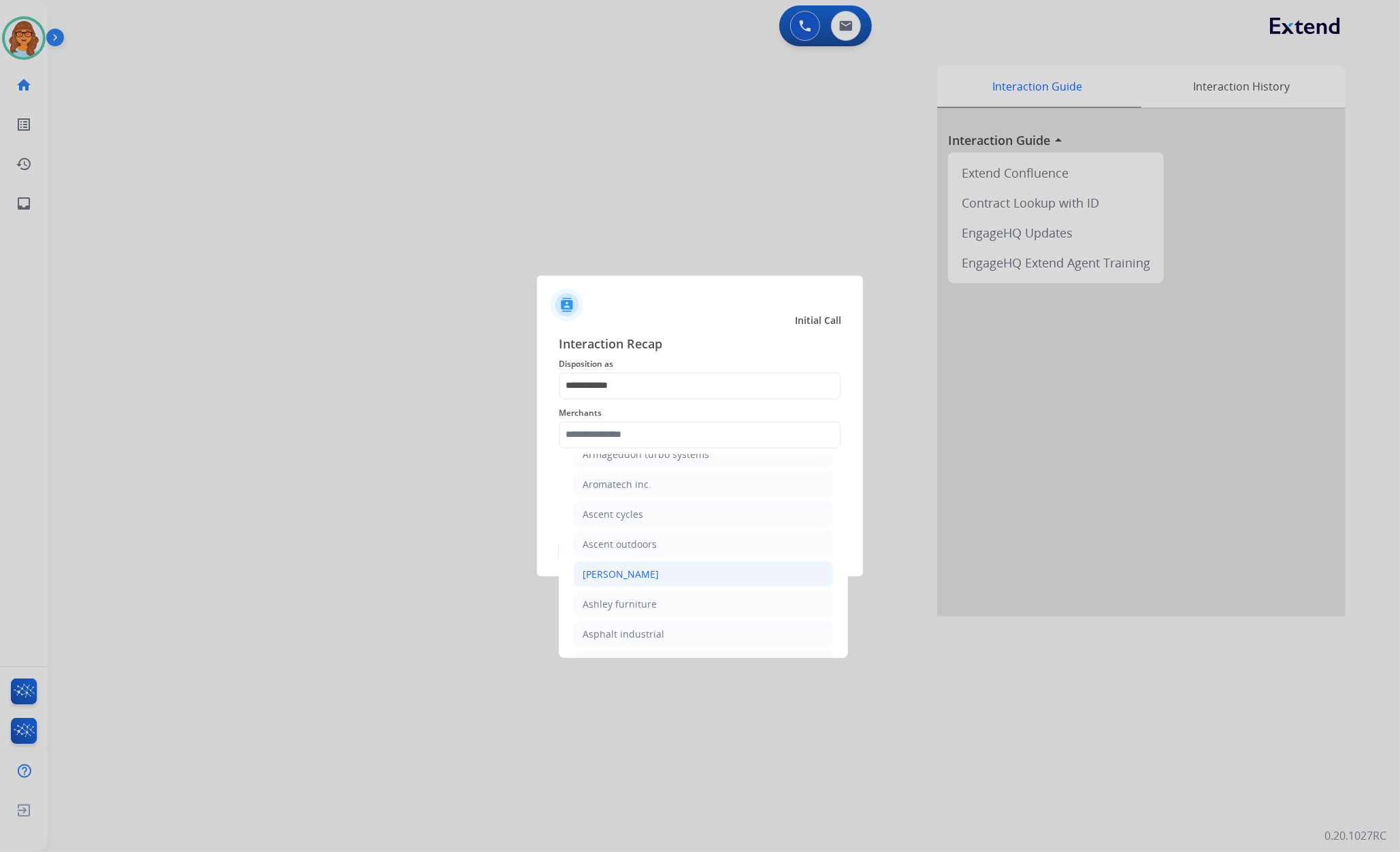
click at [673, 588] on li "[PERSON_NAME]" at bounding box center [703, 575] width 260 height 26
type input "**********"
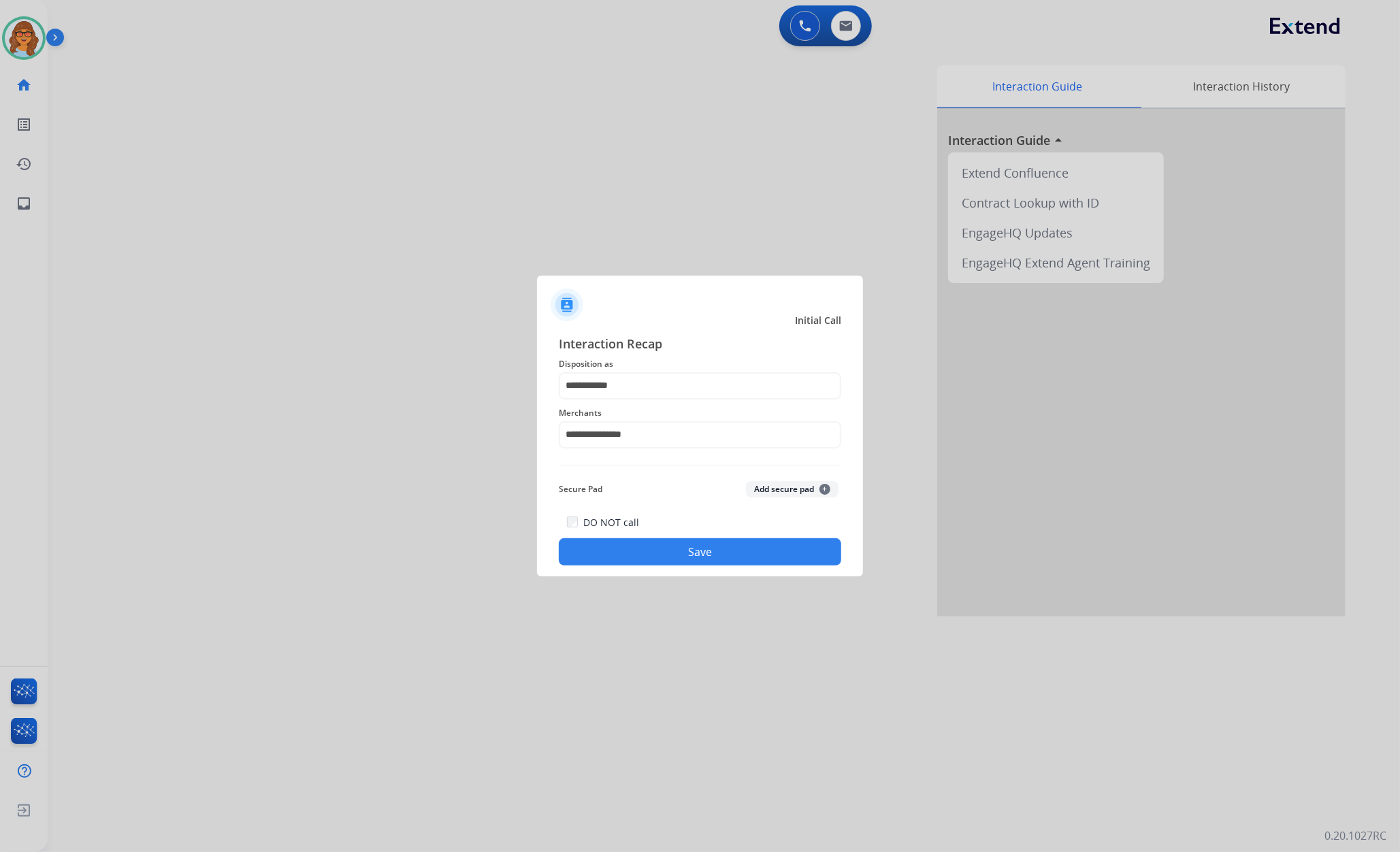
click at [718, 535] on div "DO NOT call Save" at bounding box center [699, 539] width 282 height 51
click at [718, 546] on button "Save" at bounding box center [699, 552] width 282 height 27
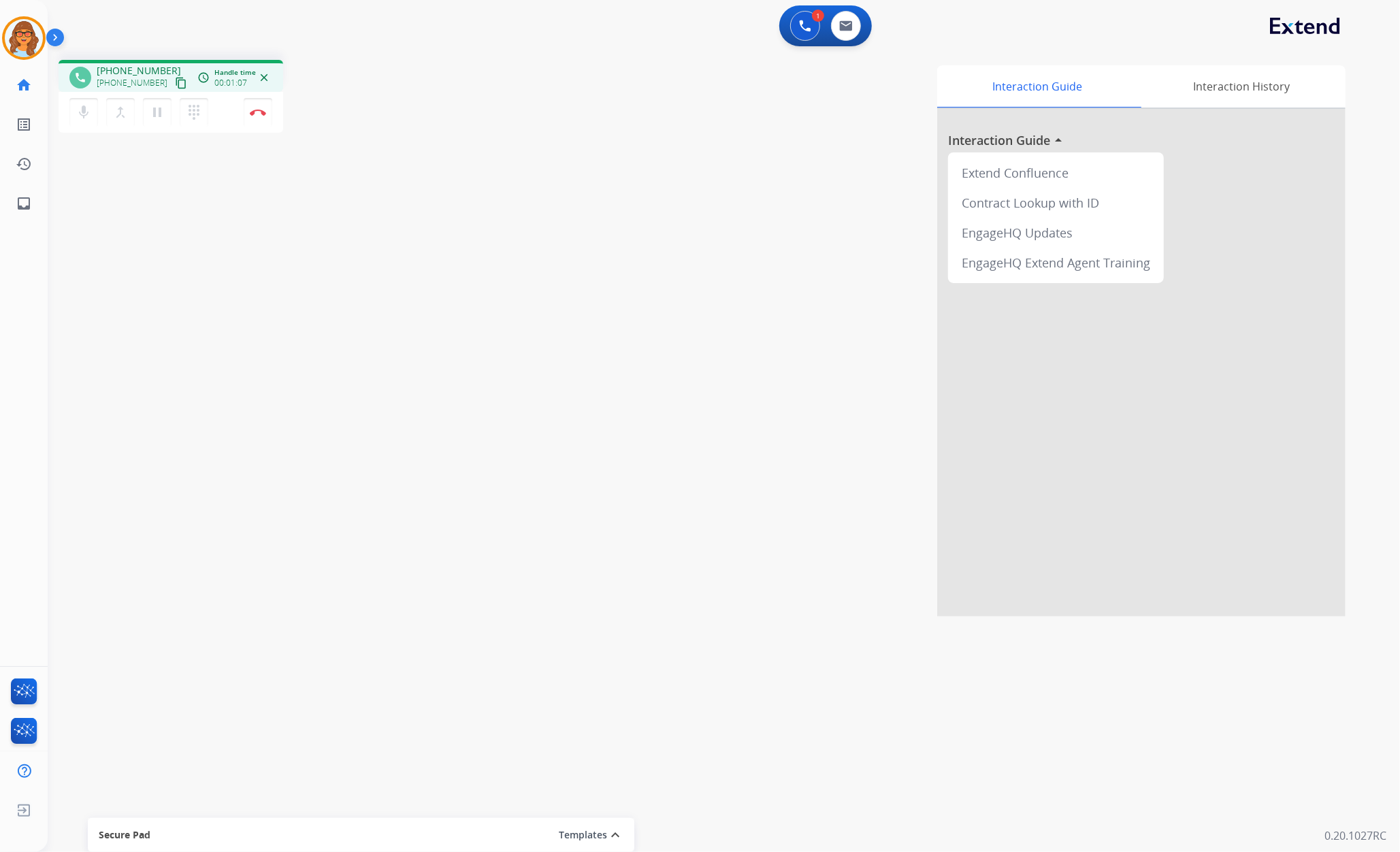
click at [175, 80] on mat-icon "content_copy" at bounding box center [181, 83] width 12 height 12
click at [175, 82] on mat-icon "content_copy" at bounding box center [181, 83] width 12 height 12
click at [255, 112] on img at bounding box center [258, 112] width 16 height 6
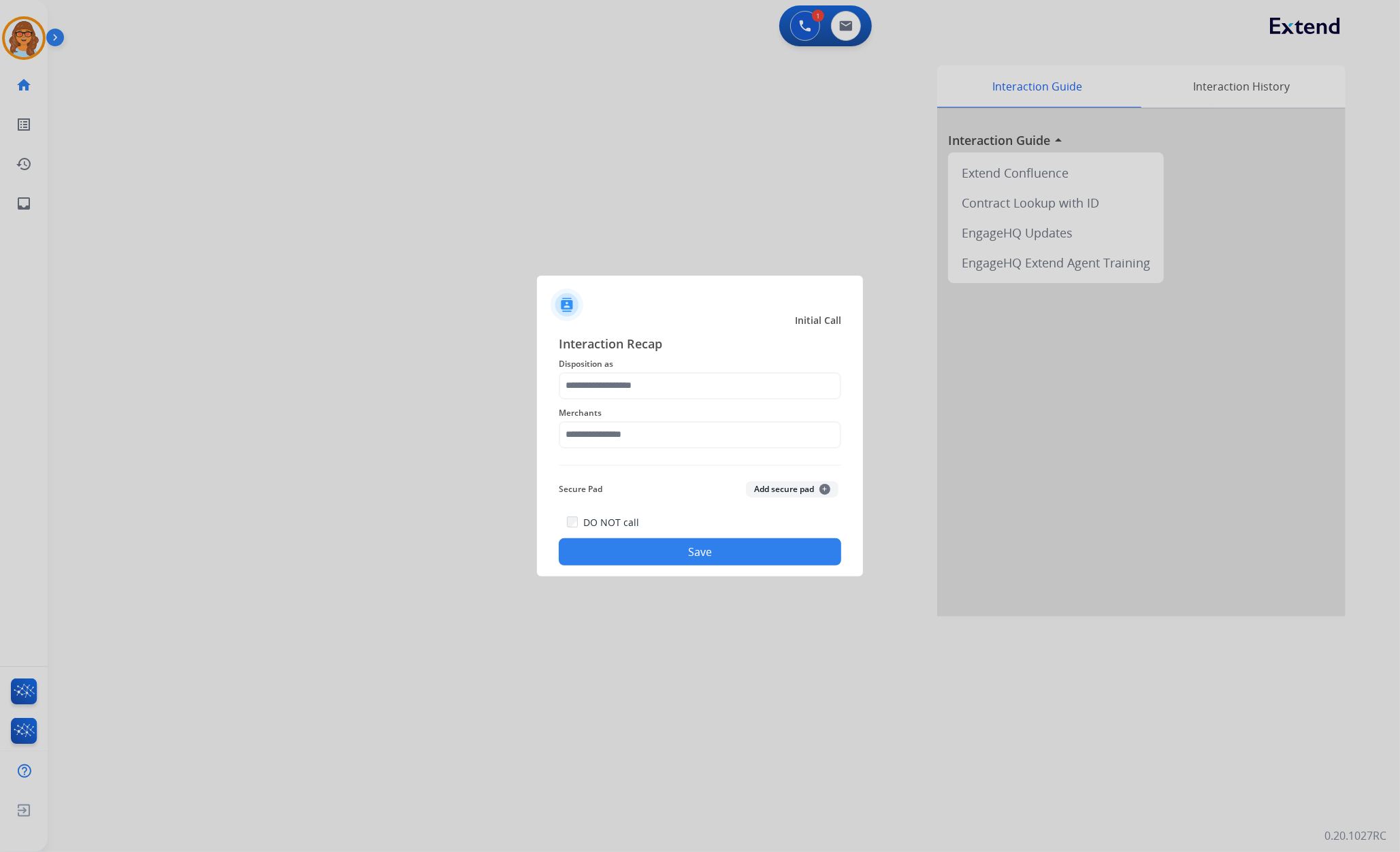
click at [723, 553] on button "Save" at bounding box center [699, 552] width 282 height 27
click at [602, 439] on input "text" at bounding box center [699, 435] width 282 height 27
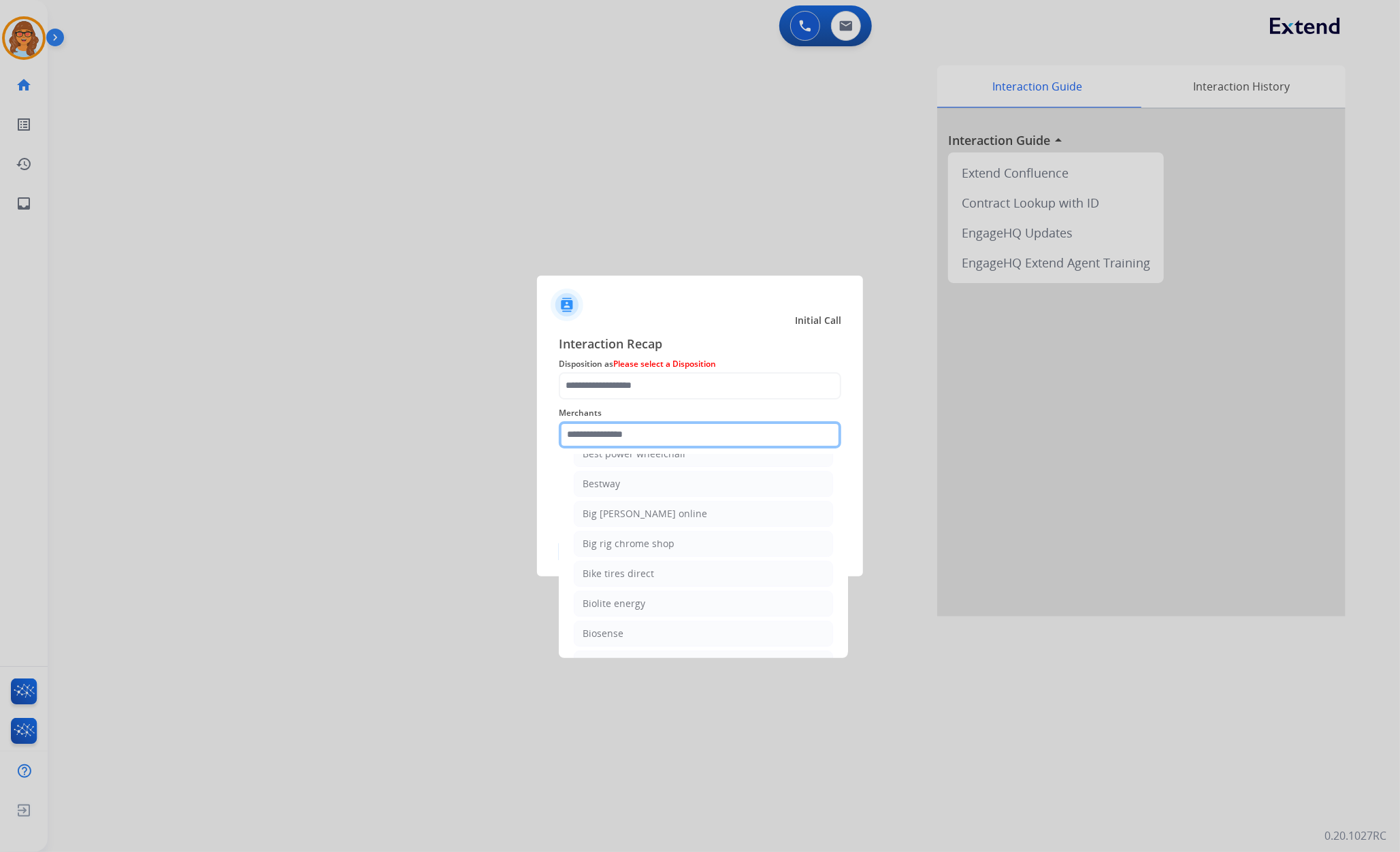
scroll to position [3357, 0]
click at [637, 417] on div "Bed bath & beyond" at bounding box center [626, 410] width 88 height 14
type input "**********"
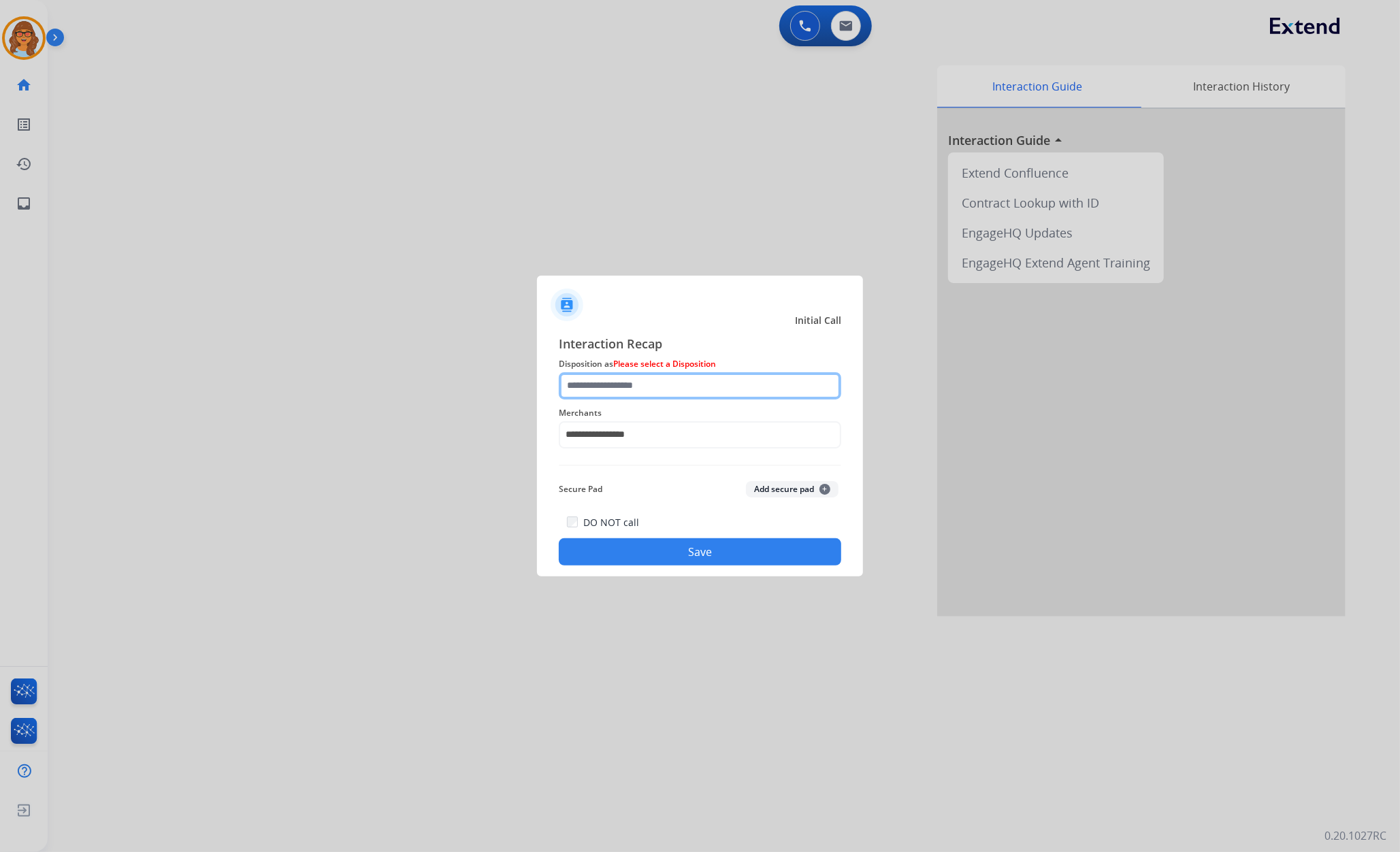
click at [630, 384] on input "text" at bounding box center [699, 386] width 282 height 27
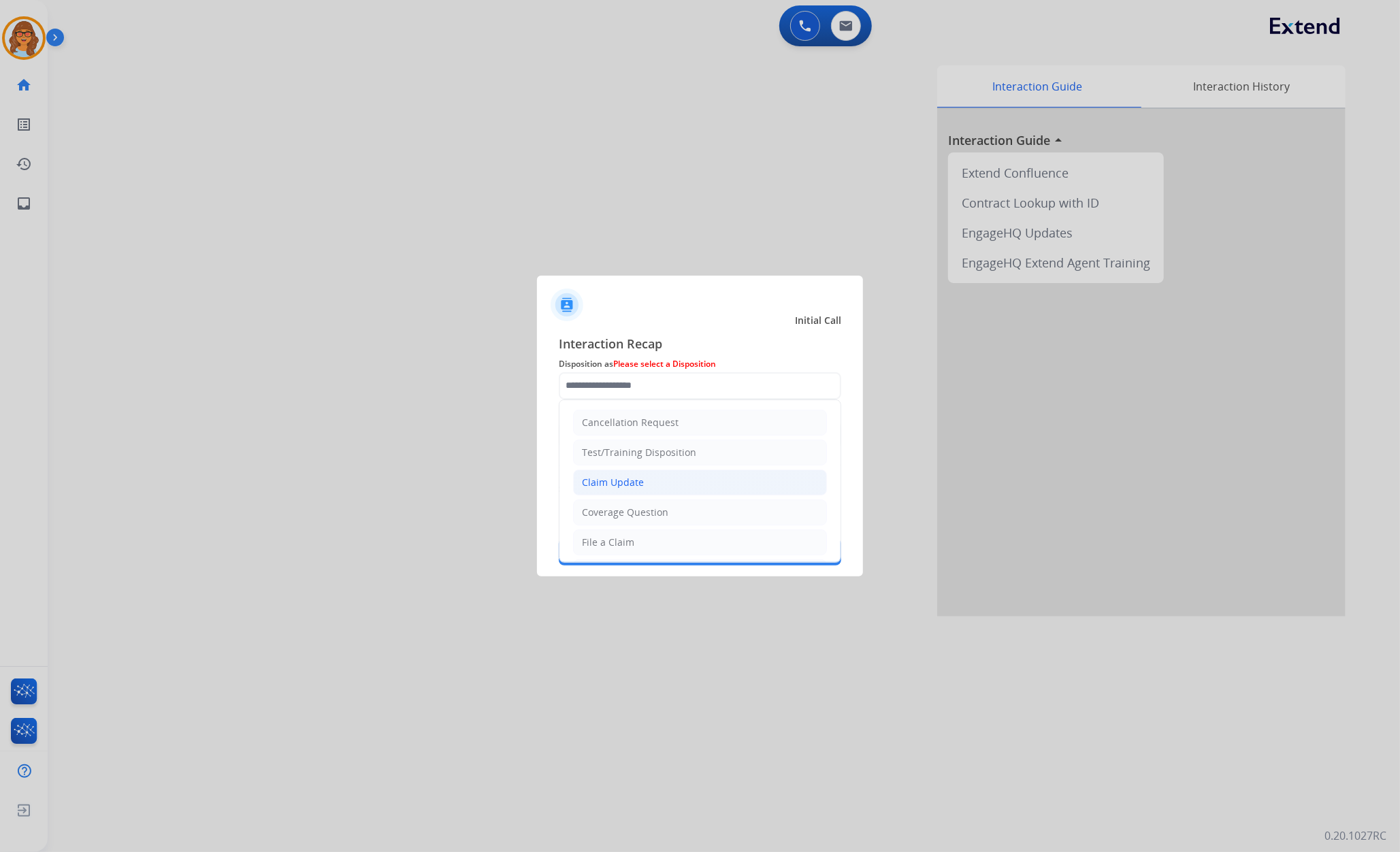
click at [636, 488] on div "Claim Update" at bounding box center [612, 482] width 62 height 14
type input "**********"
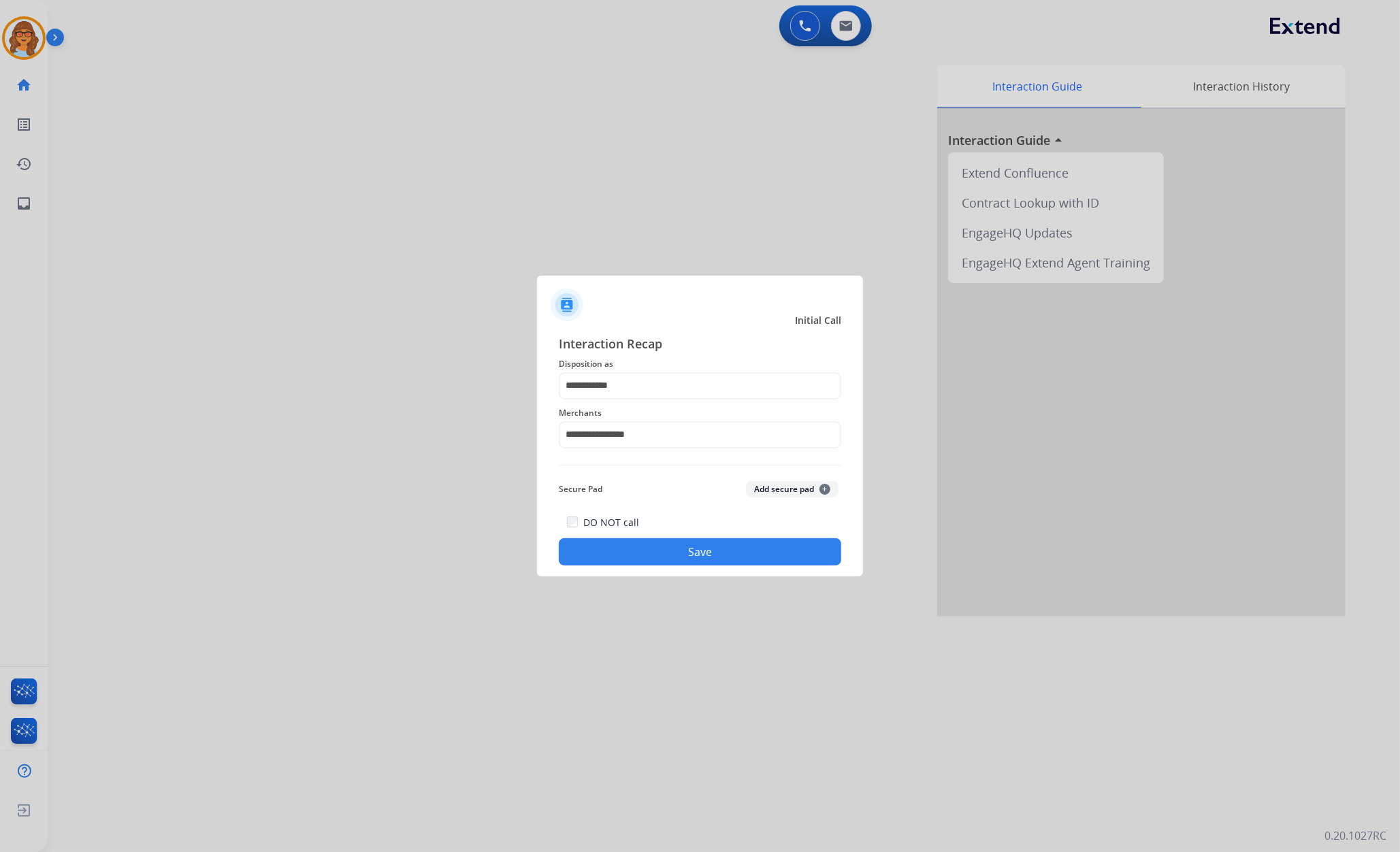
click at [704, 559] on button "Save" at bounding box center [699, 552] width 282 height 27
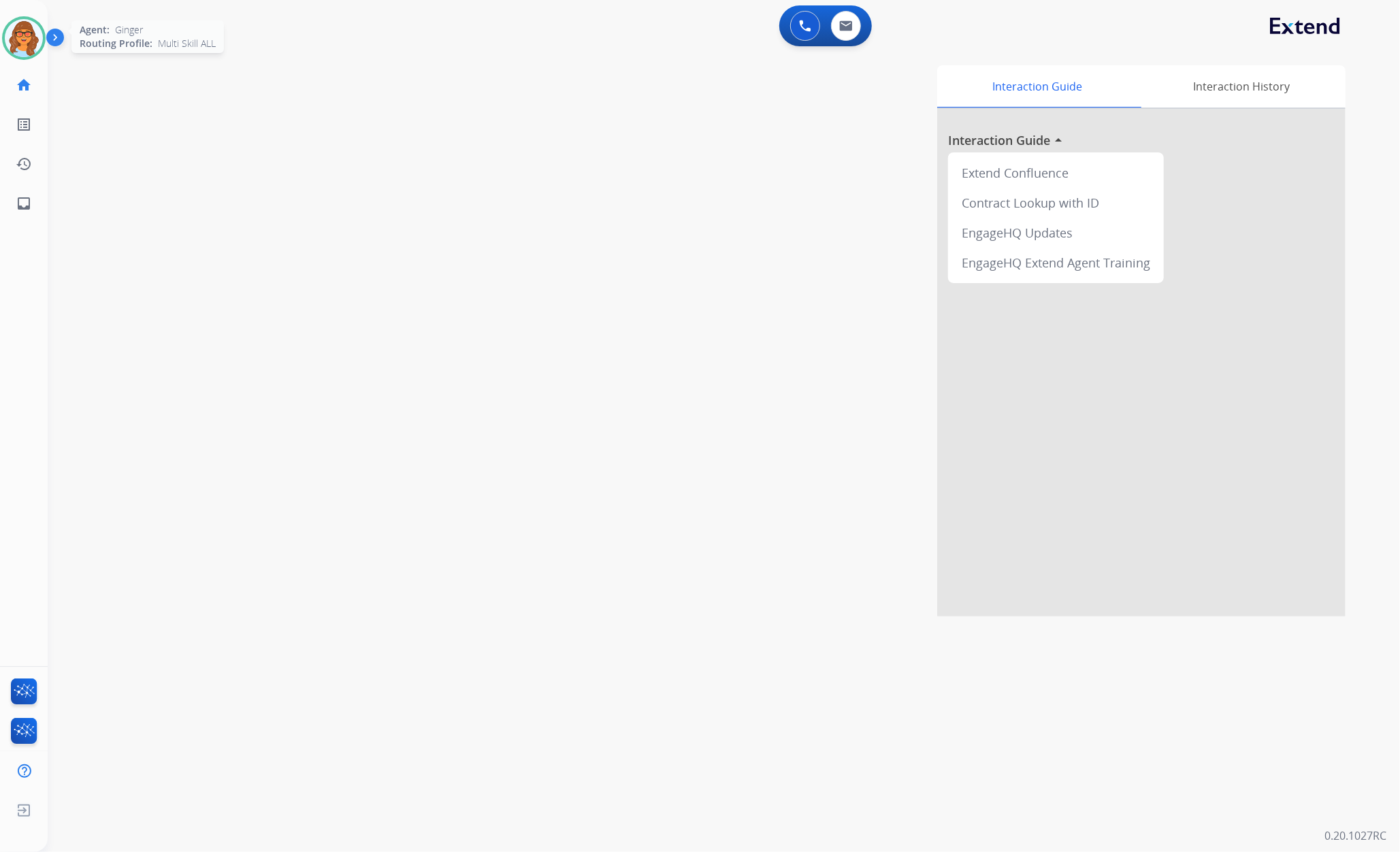
click at [36, 41] on img at bounding box center [23, 38] width 38 height 38
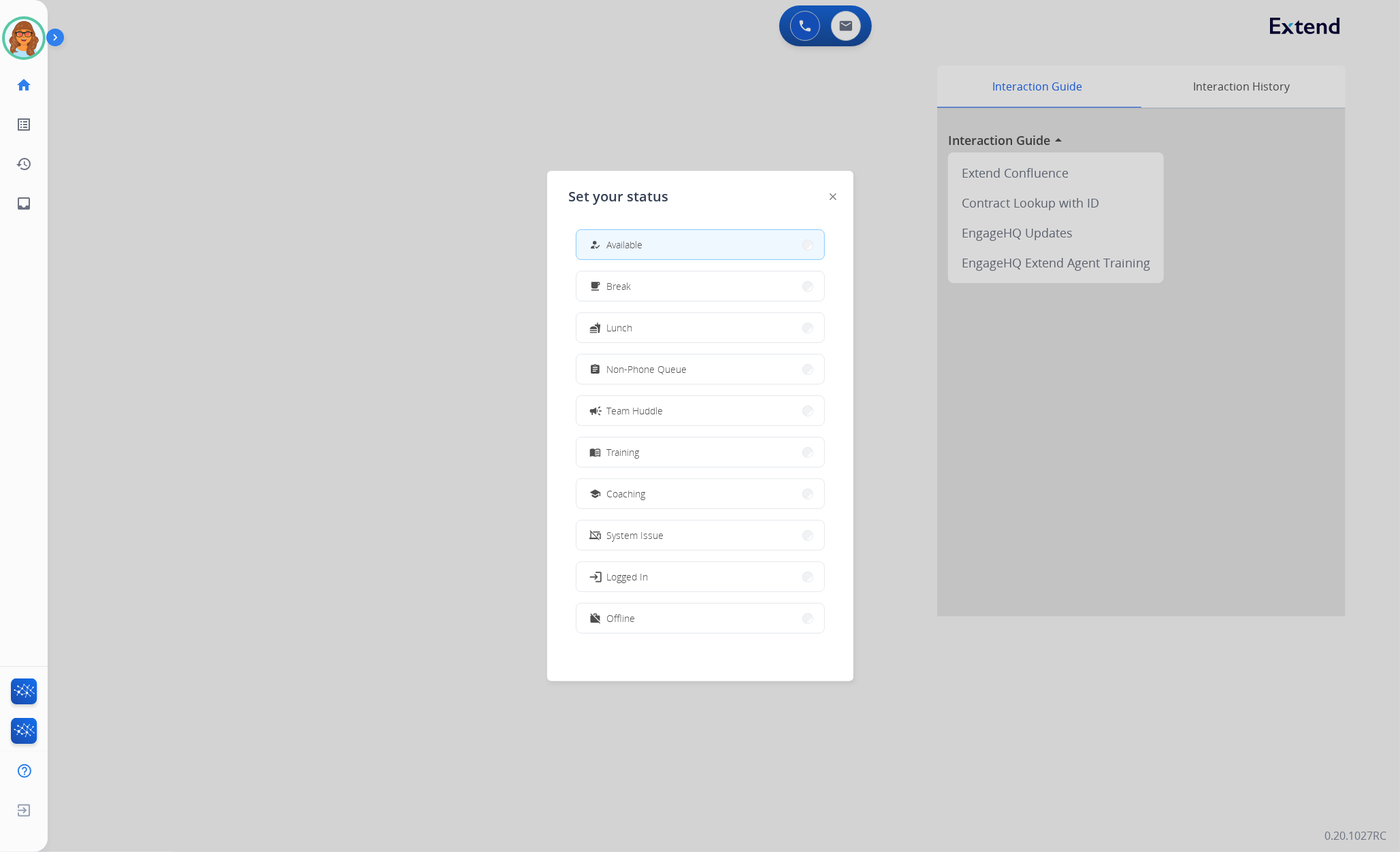
click at [682, 625] on button "work_off Offline" at bounding box center [700, 618] width 248 height 29
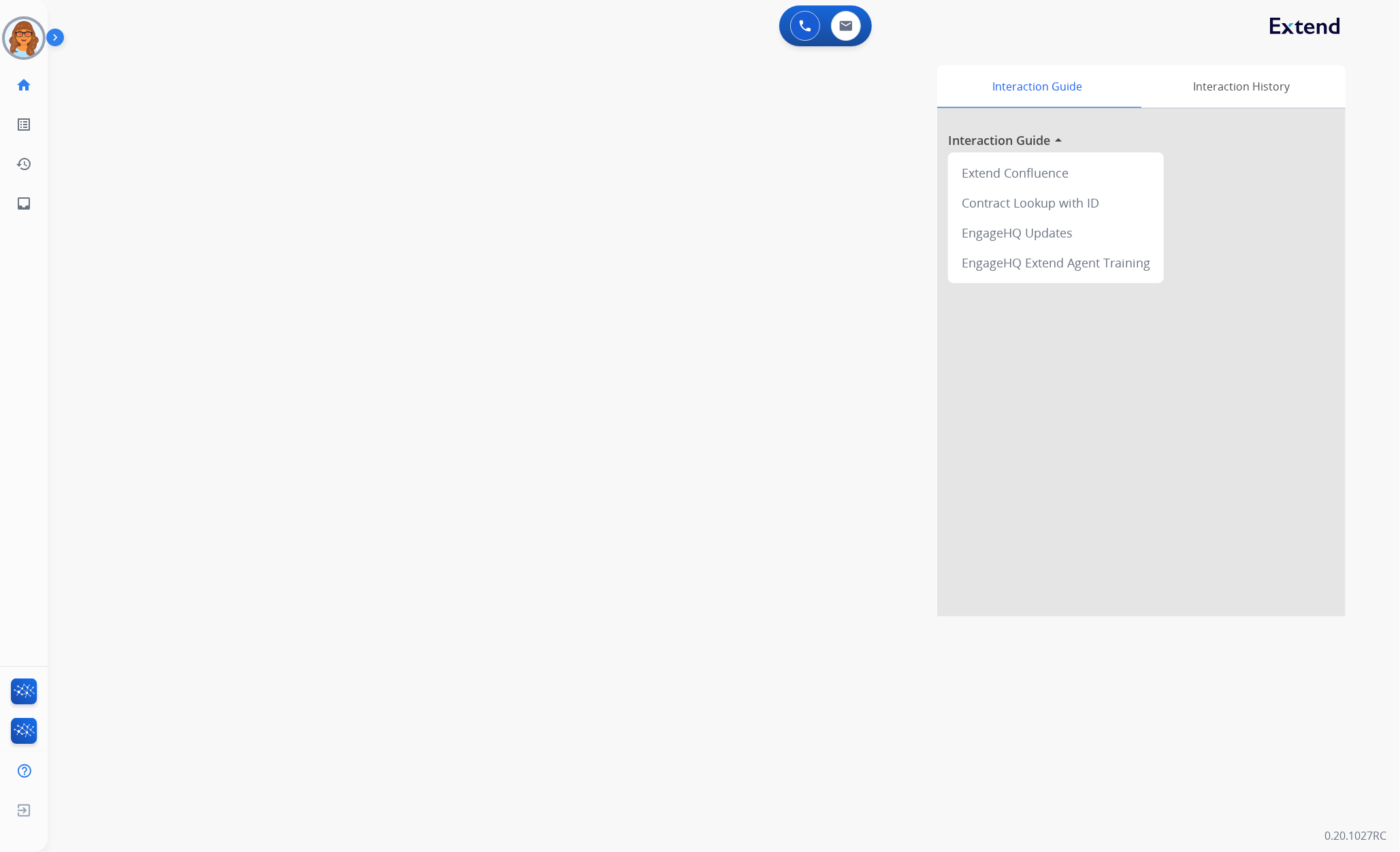
click at [227, 116] on div "swap_horiz Break voice bridge close_fullscreen Connect 3-Way Call merge_type Se…" at bounding box center [707, 333] width 1320 height 567
click at [37, 33] on img at bounding box center [23, 38] width 38 height 38
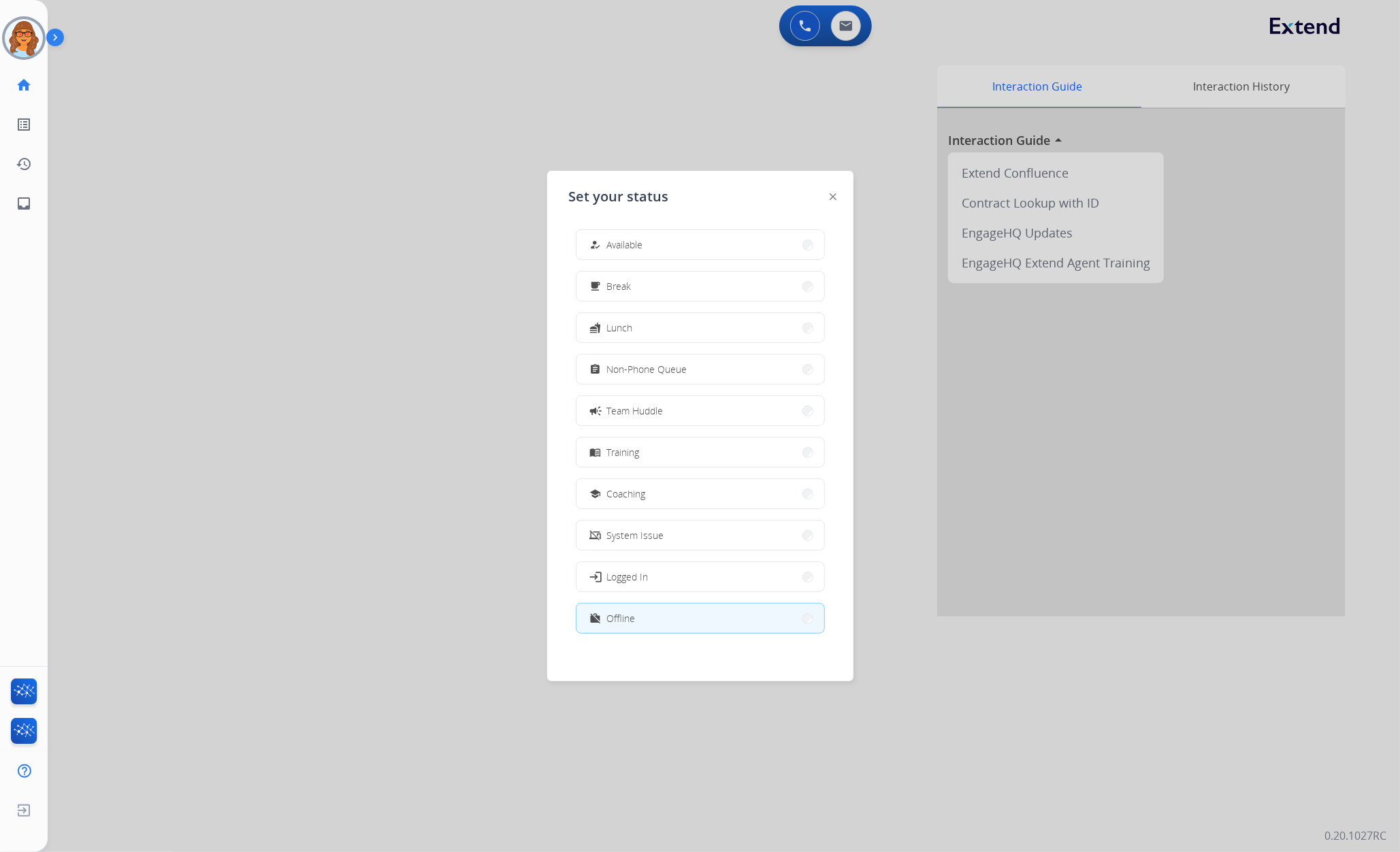
click at [489, 634] on div at bounding box center [700, 426] width 1400 height 852
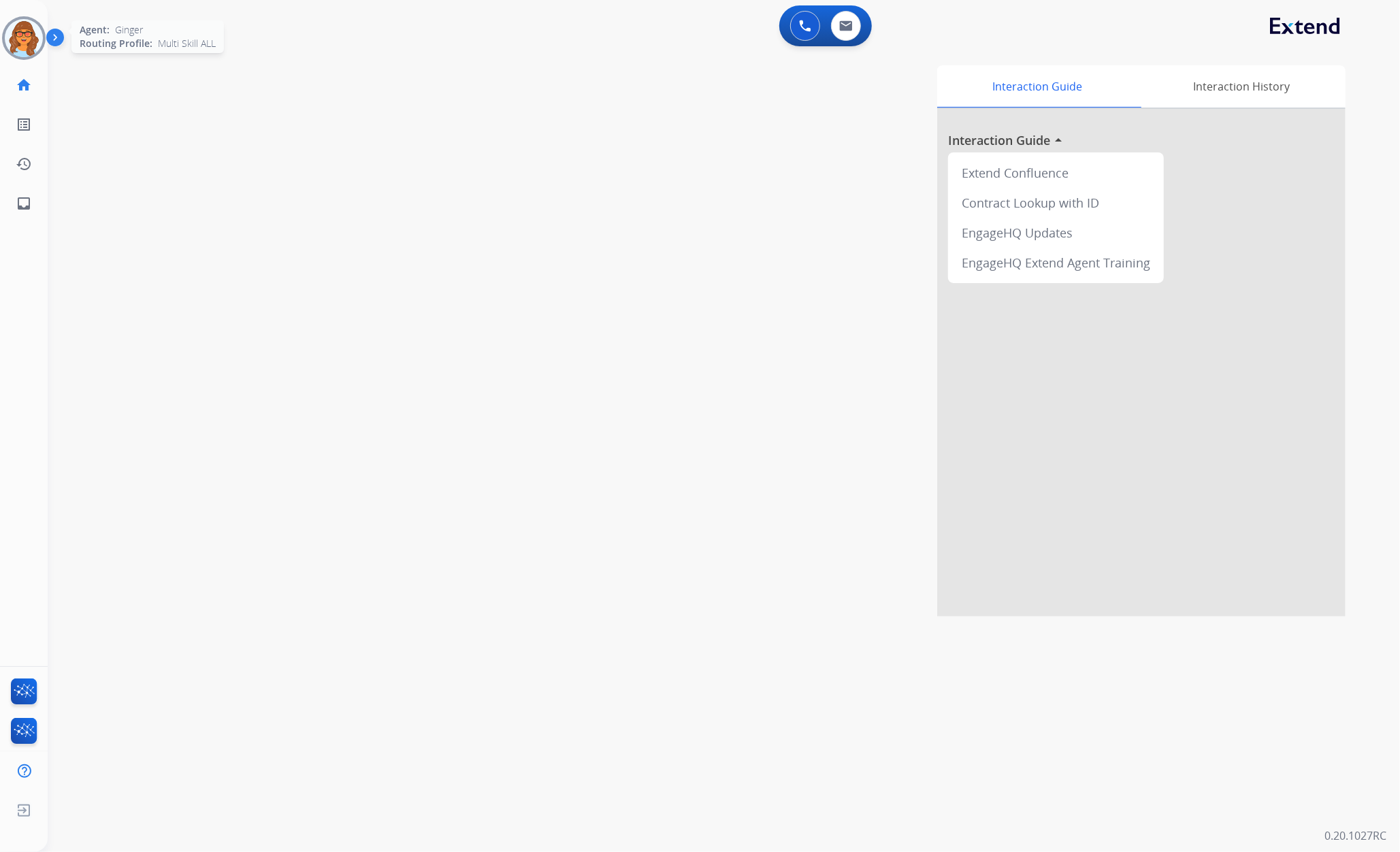
click at [27, 34] on img at bounding box center [23, 38] width 38 height 38
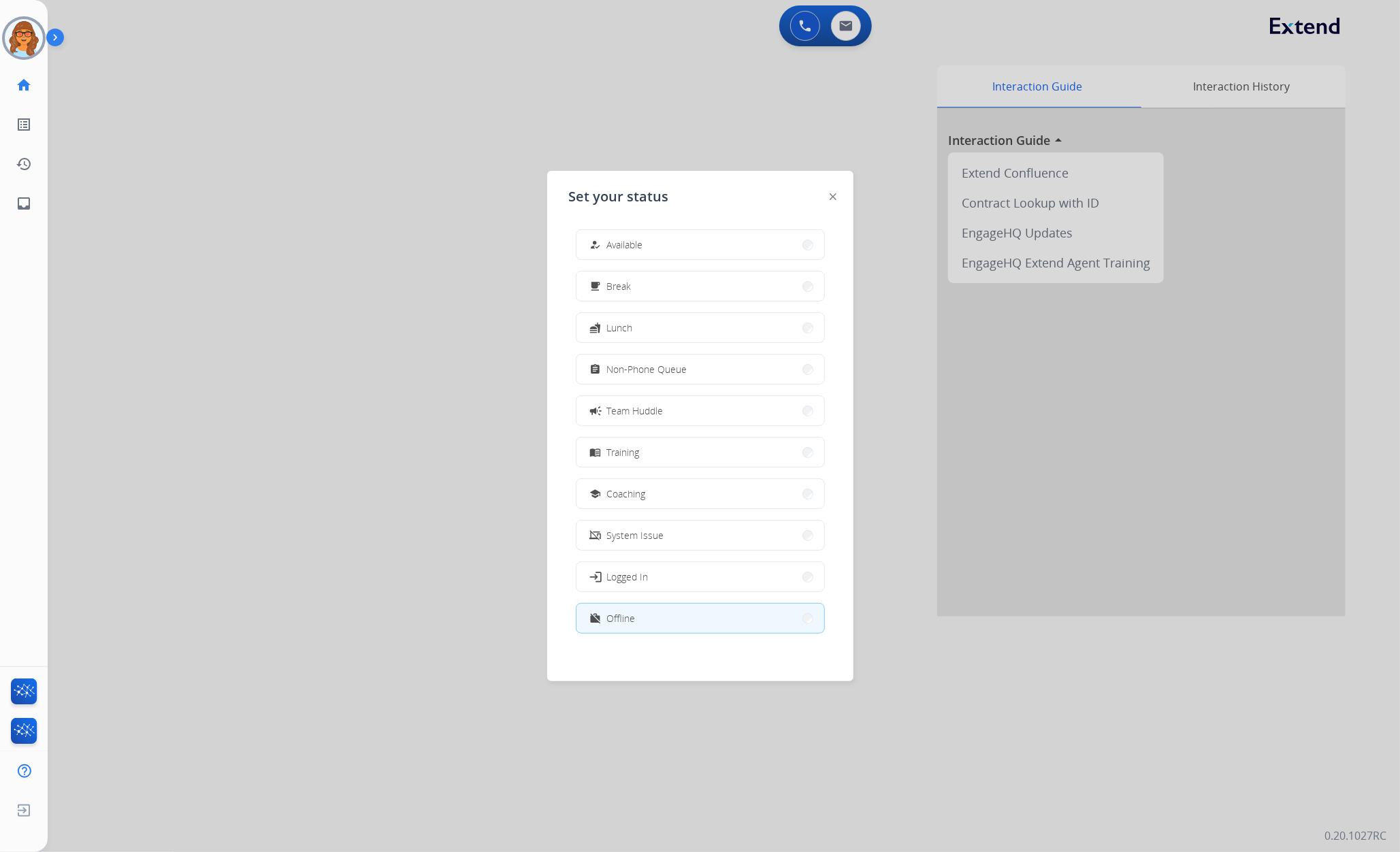
click at [733, 371] on button "assignment Non-Phone Queue" at bounding box center [700, 369] width 248 height 29
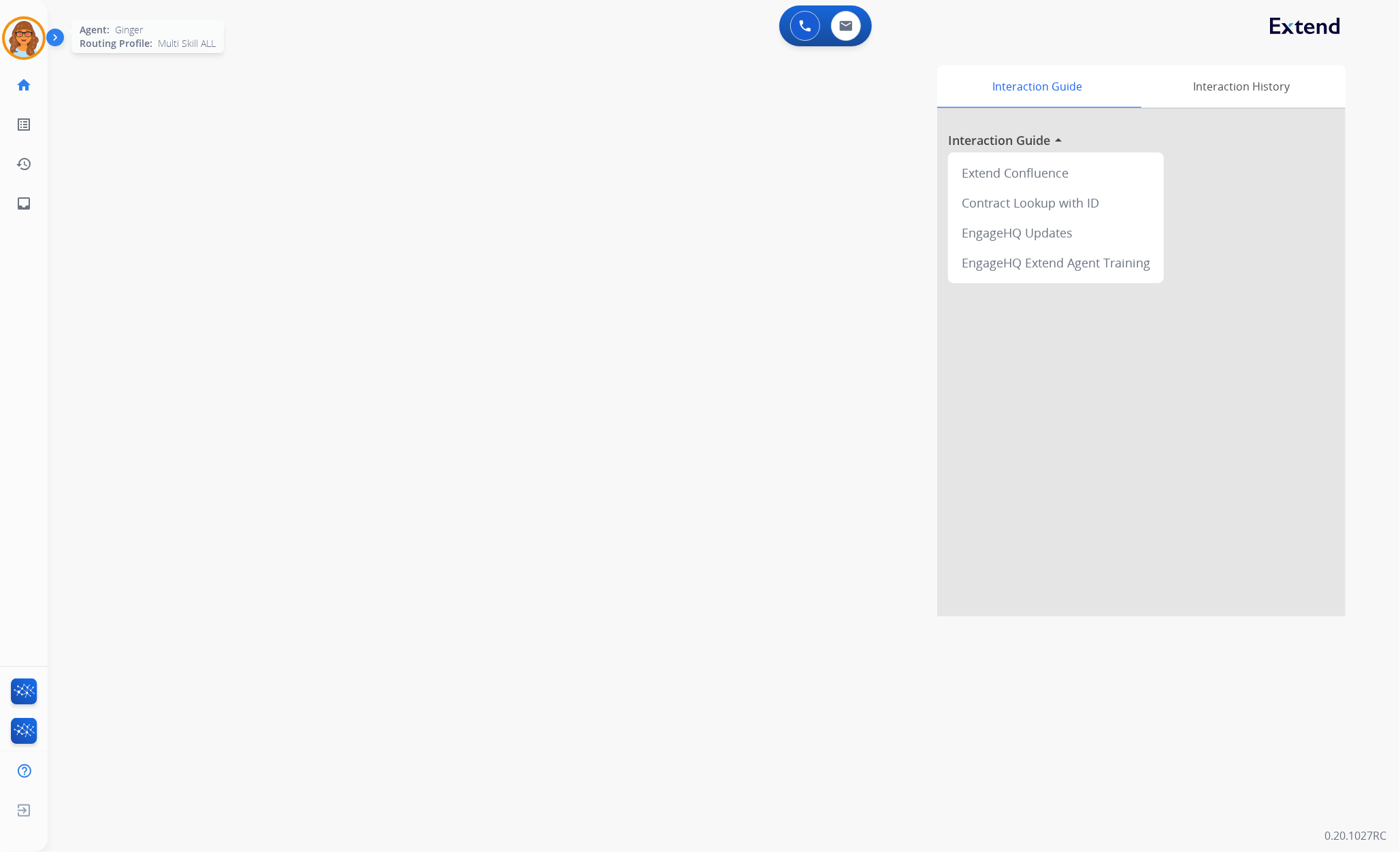
click at [24, 33] on img at bounding box center [23, 38] width 38 height 38
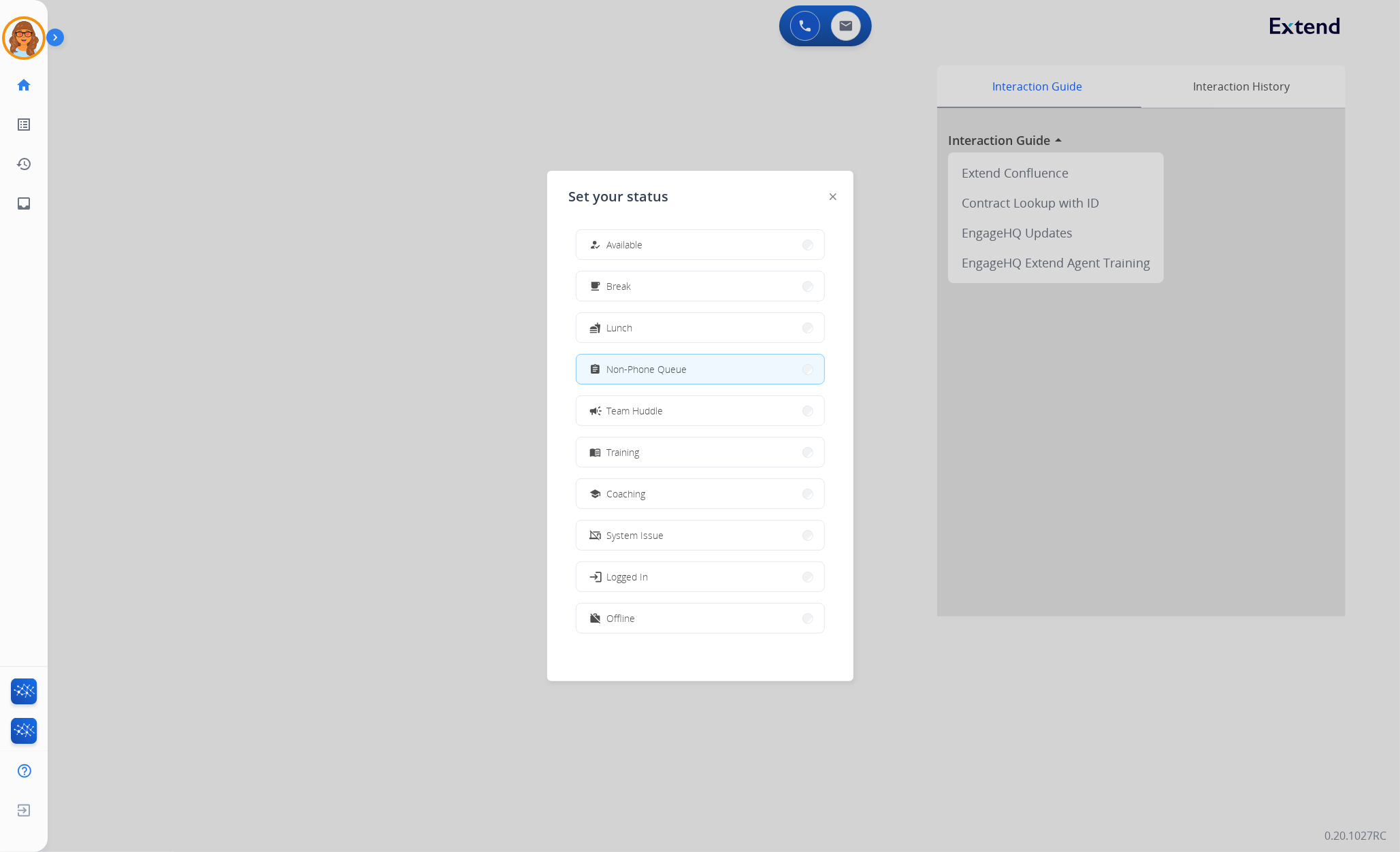
click at [669, 619] on button "work_off Offline" at bounding box center [700, 618] width 248 height 29
